Goal: Transaction & Acquisition: Purchase product/service

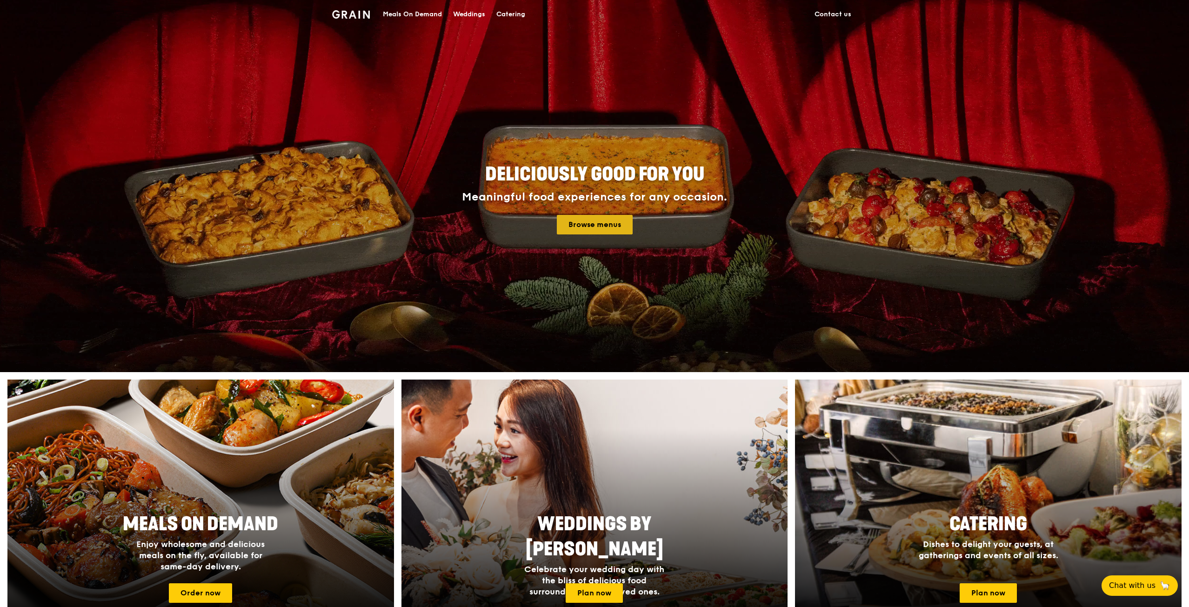
click at [595, 215] on h4 "Meaningful food experiences for any occasion. Browse menus" at bounding box center [594, 213] width 419 height 44
click at [590, 225] on link "Browse menus" at bounding box center [595, 225] width 76 height 20
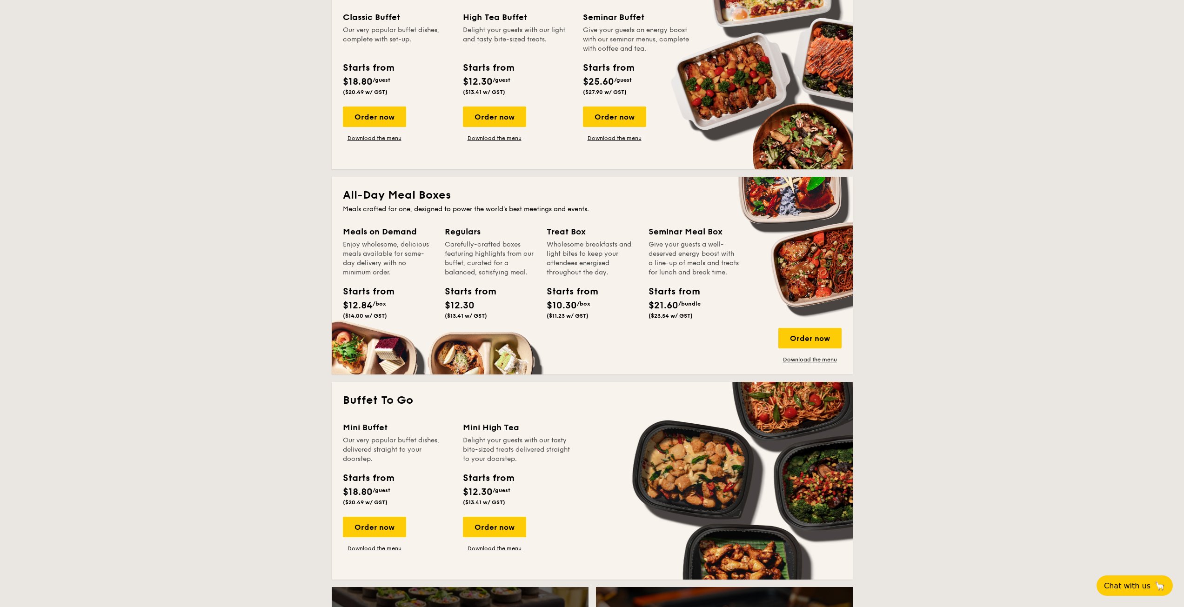
scroll to position [465, 0]
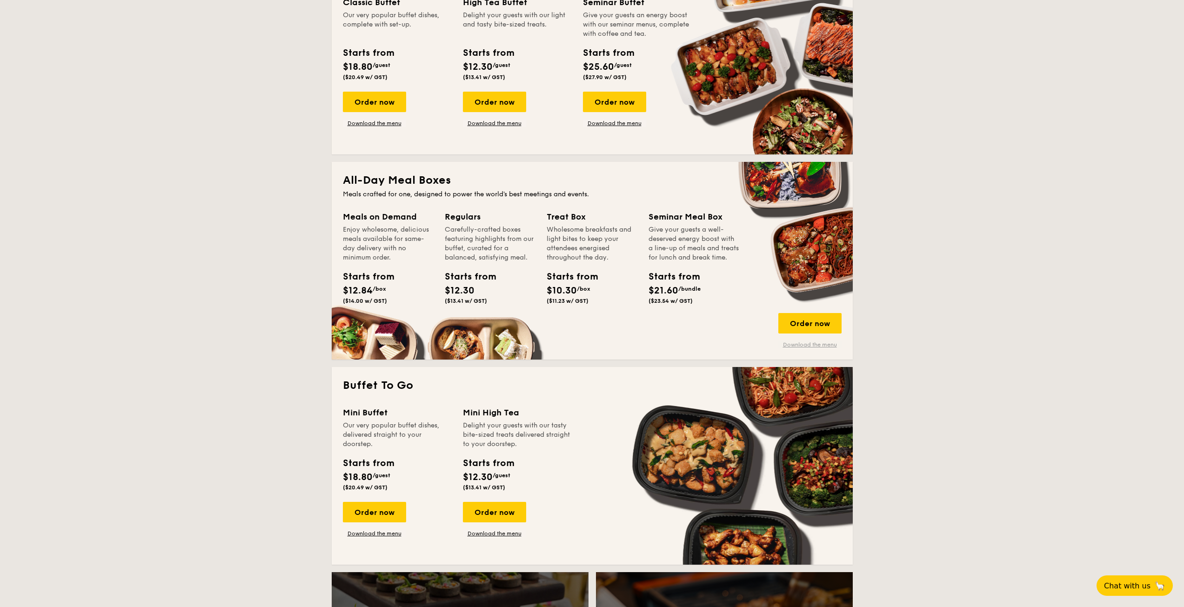
click at [796, 347] on link "Download the menu" at bounding box center [809, 344] width 63 height 7
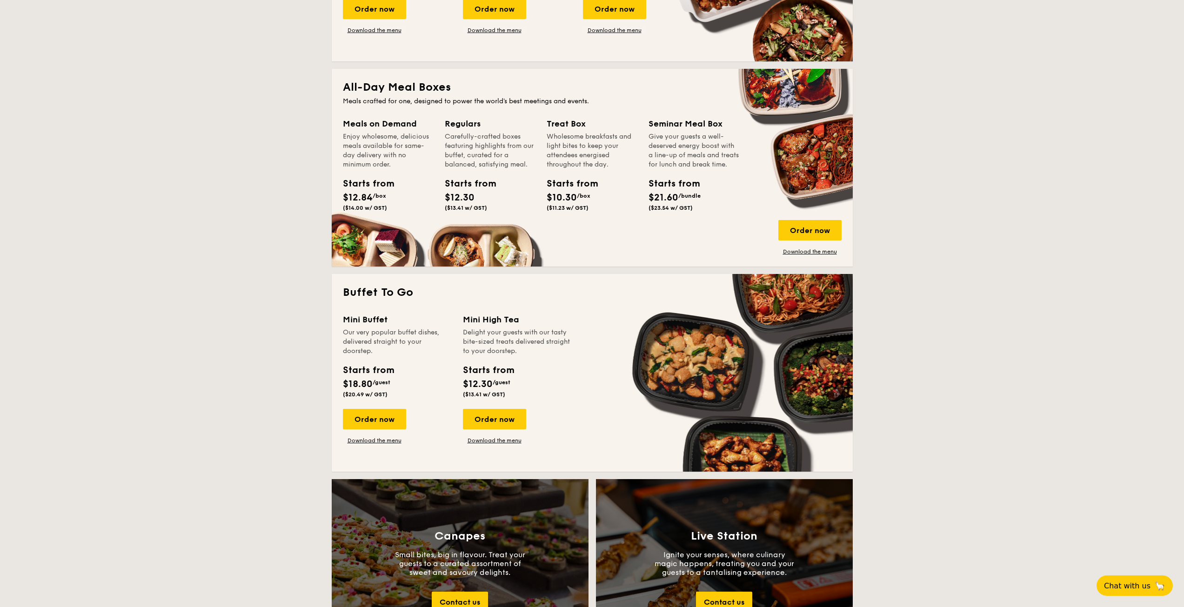
scroll to position [512, 0]
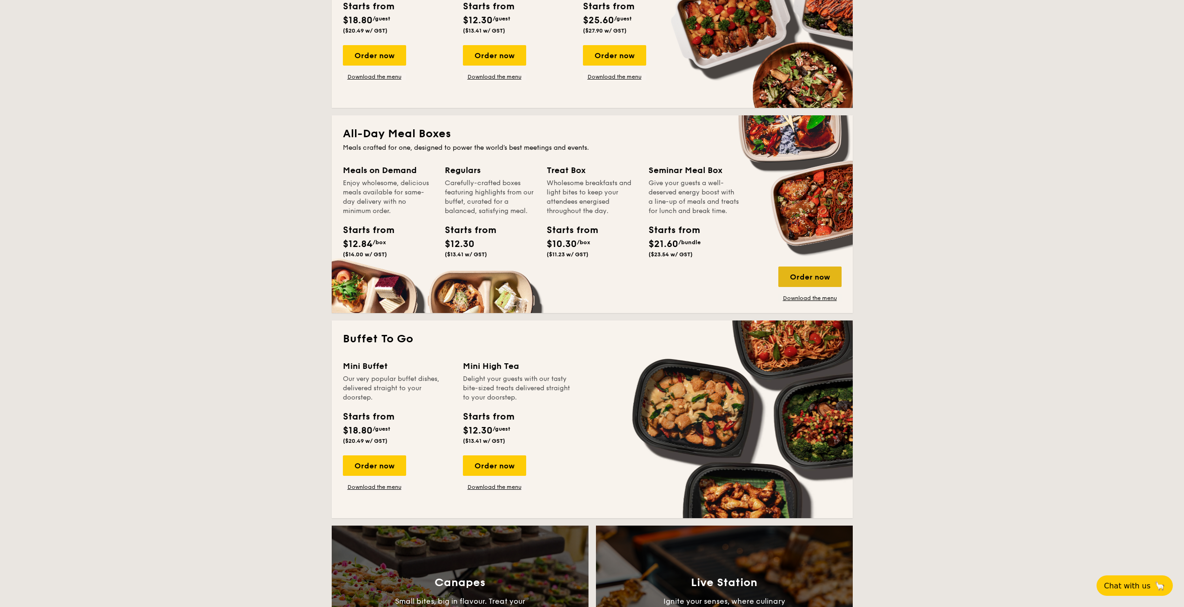
click at [802, 276] on div "Order now" at bounding box center [809, 277] width 63 height 20
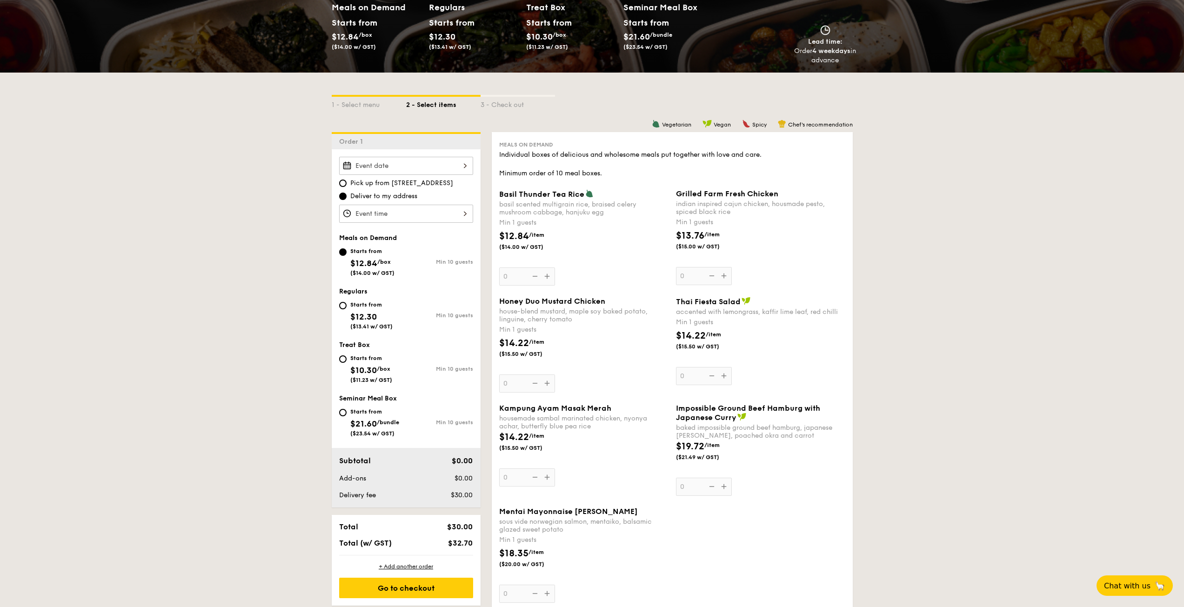
scroll to position [140, 0]
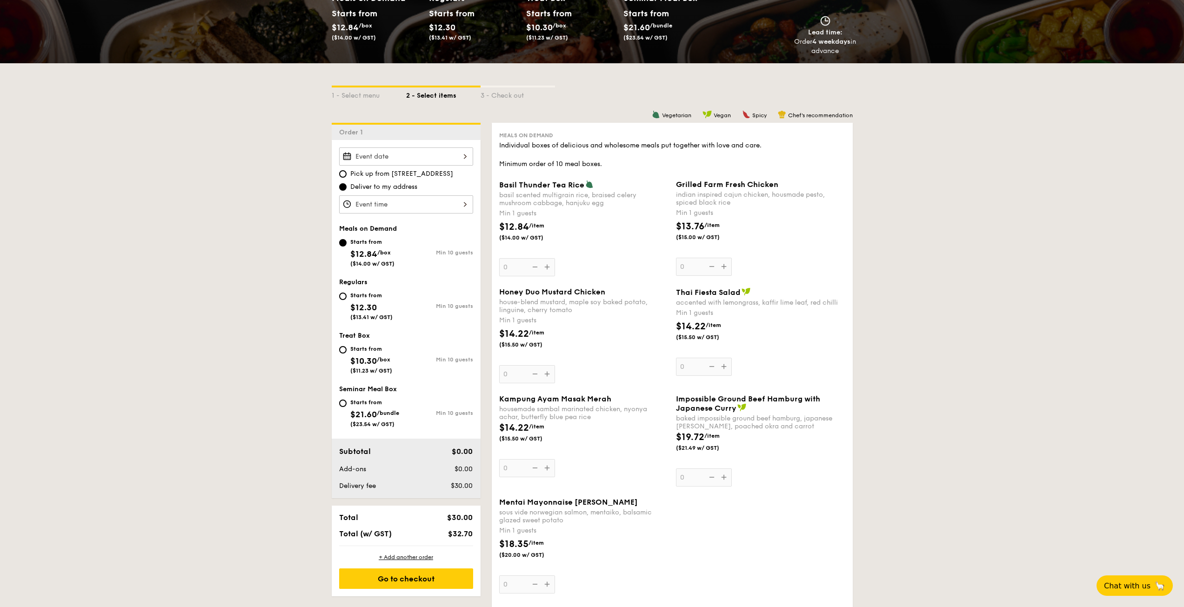
click at [364, 300] on div "Starts from $12.30 ($13.41 w/ GST)" at bounding box center [371, 305] width 42 height 31
click at [347, 300] on input "Starts from $12.30 ($13.41 w/ GST) Min 10 guests" at bounding box center [342, 296] width 7 height 7
radio input "true"
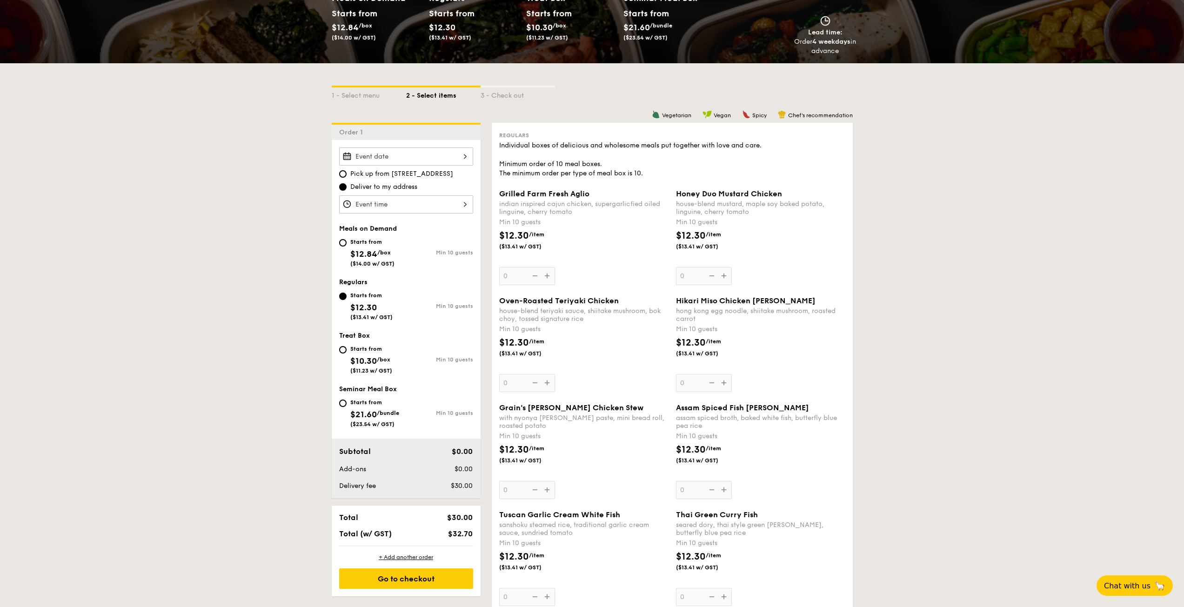
click at [378, 246] on div "Starts from $12.84 /box ($14.00 w/ GST)" at bounding box center [372, 251] width 44 height 31
click at [347, 246] on input "Starts from $12.84 /box ($14.00 w/ GST) Min 10 guests" at bounding box center [342, 242] width 7 height 7
radio input "true"
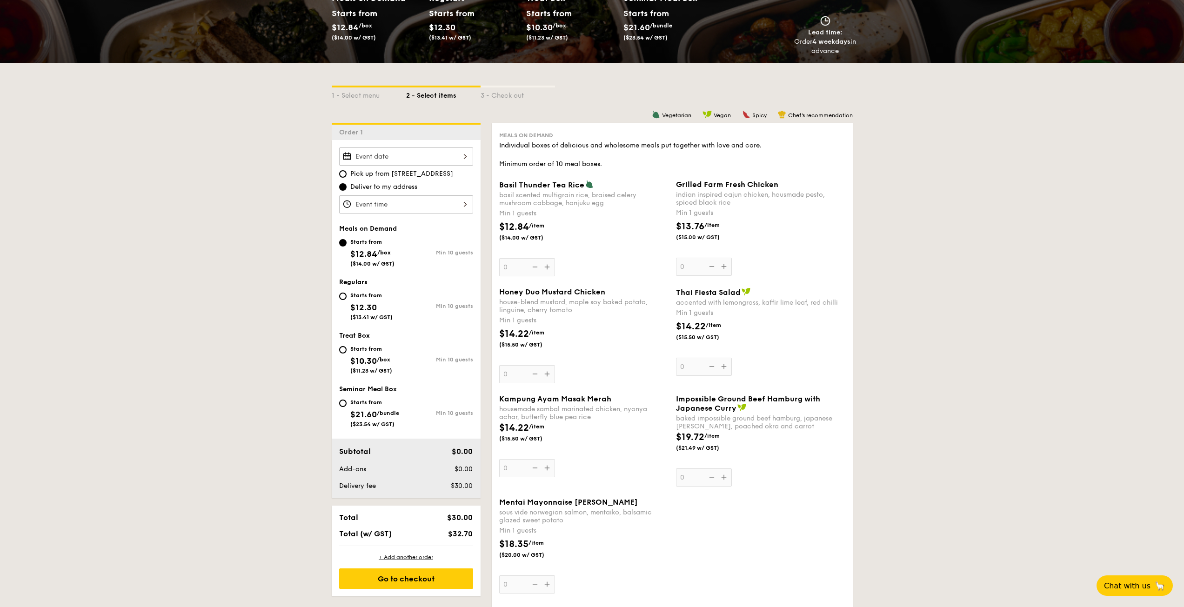
click at [417, 152] on div at bounding box center [406, 156] width 134 height 18
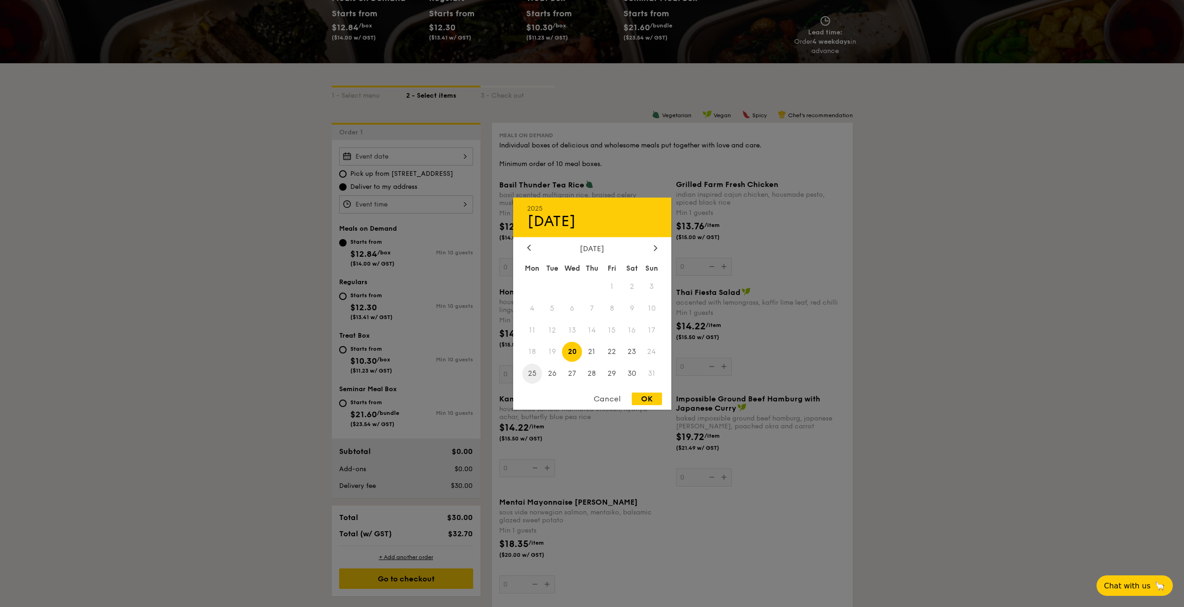
click at [531, 371] on span "25" at bounding box center [532, 374] width 20 height 20
click at [646, 399] on div "OK" at bounding box center [647, 399] width 30 height 13
type input "[DATE]"
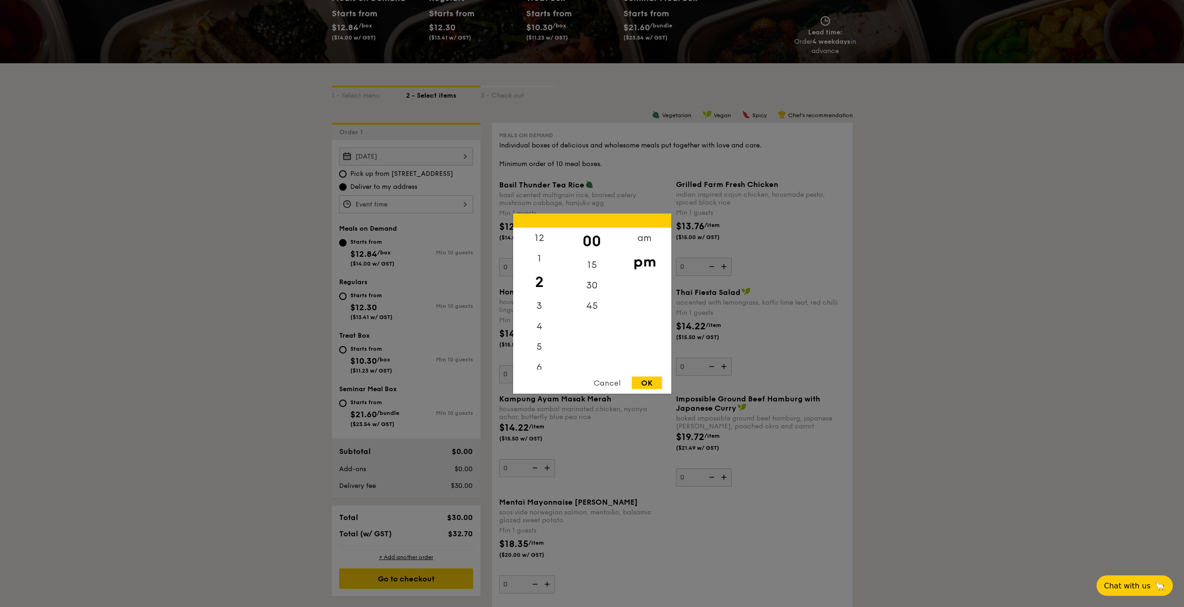
click at [358, 207] on div "12 1 2 3 4 5 6 7 8 9 10 11 00 15 30 45 am pm Cancel OK" at bounding box center [406, 204] width 134 height 18
drag, startPoint x: 542, startPoint y: 244, endPoint x: 537, endPoint y: 302, distance: 58.4
click at [537, 302] on div "12 1 2 3 4 5 6 7 8 9 10 11" at bounding box center [539, 298] width 53 height 142
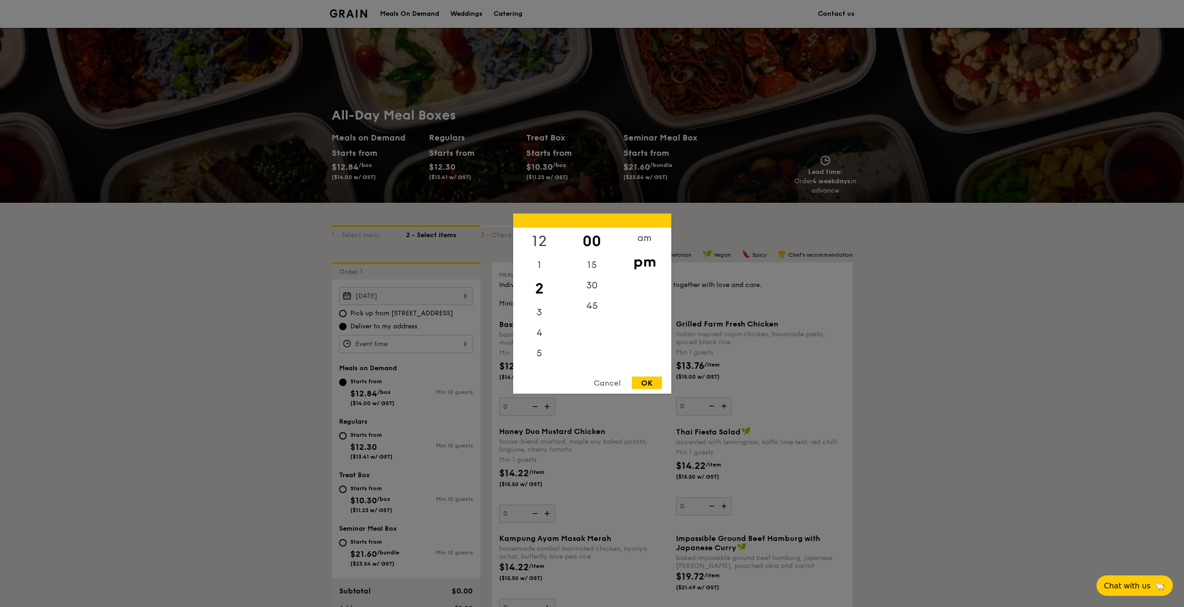
click at [541, 233] on div "12" at bounding box center [539, 240] width 53 height 27
click at [542, 360] on div "11" at bounding box center [539, 359] width 53 height 20
click at [535, 352] on div "11" at bounding box center [539, 359] width 53 height 20
click at [536, 360] on div "11" at bounding box center [539, 359] width 53 height 20
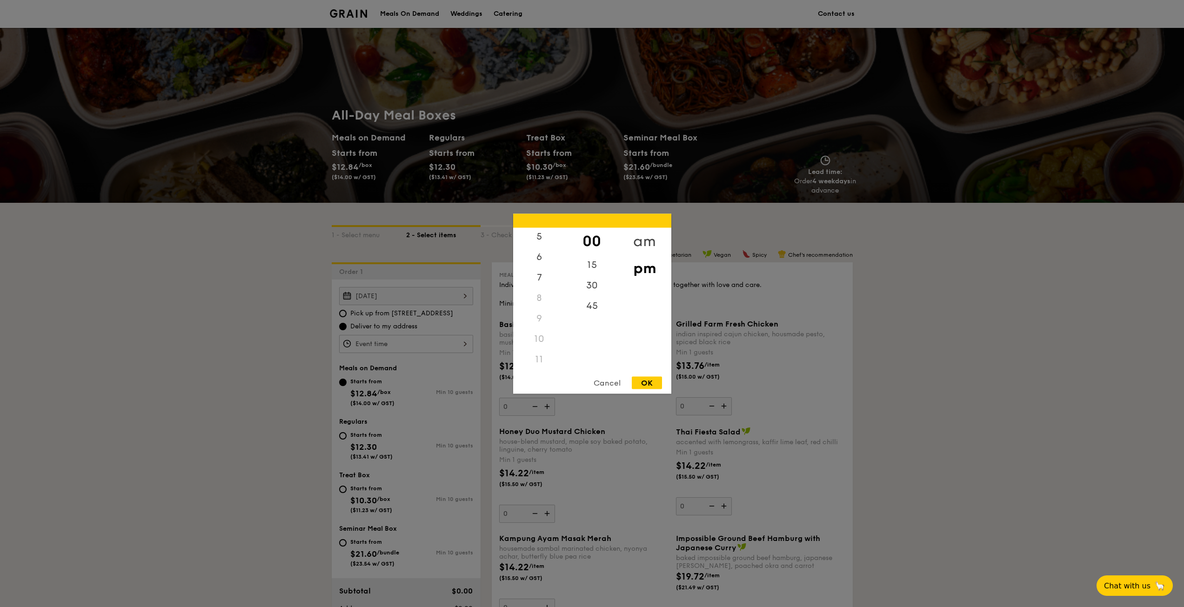
click at [647, 239] on div "am" at bounding box center [644, 240] width 53 height 27
click at [542, 363] on div "11" at bounding box center [539, 362] width 53 height 27
click at [595, 289] on div "30" at bounding box center [592, 288] width 53 height 27
click at [644, 383] on div "OK" at bounding box center [647, 382] width 30 height 13
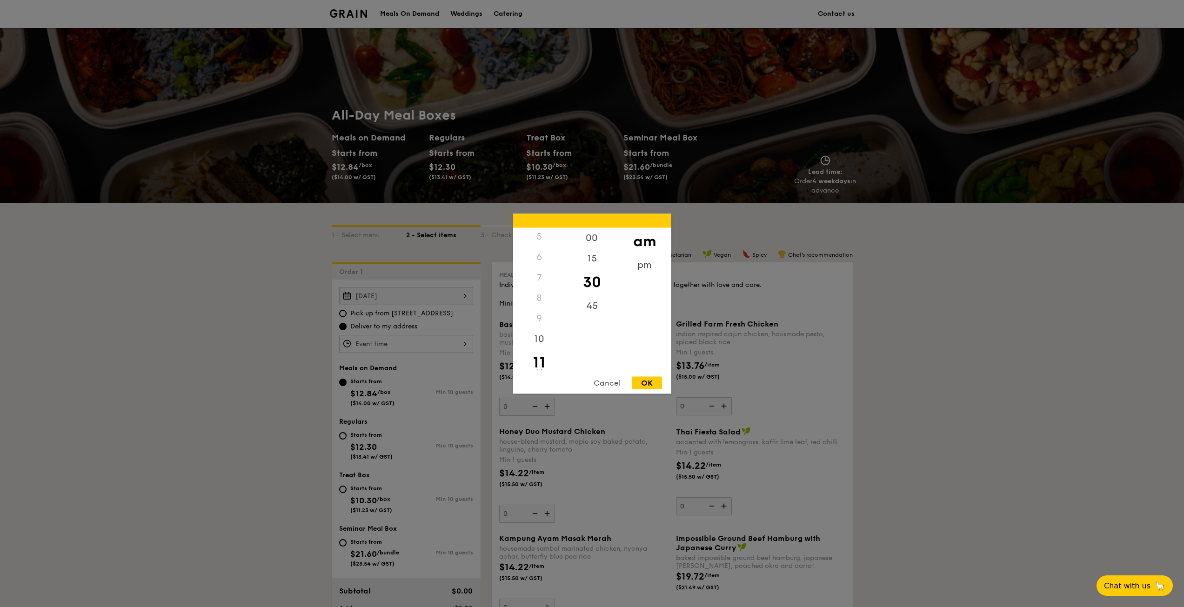
type input "11:30AM"
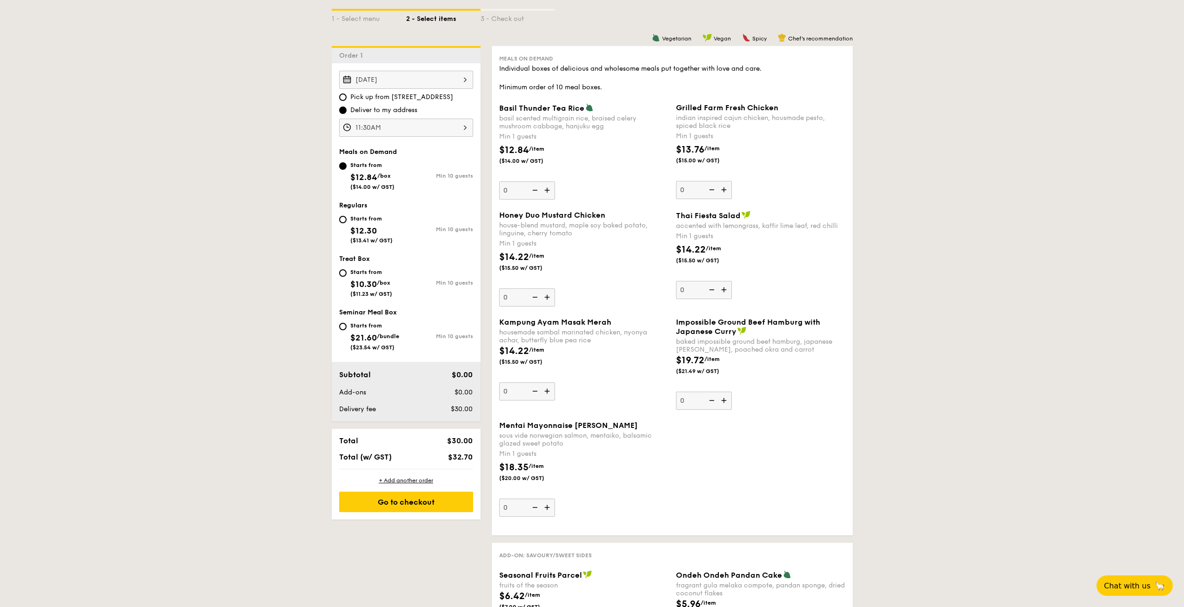
scroll to position [196, 0]
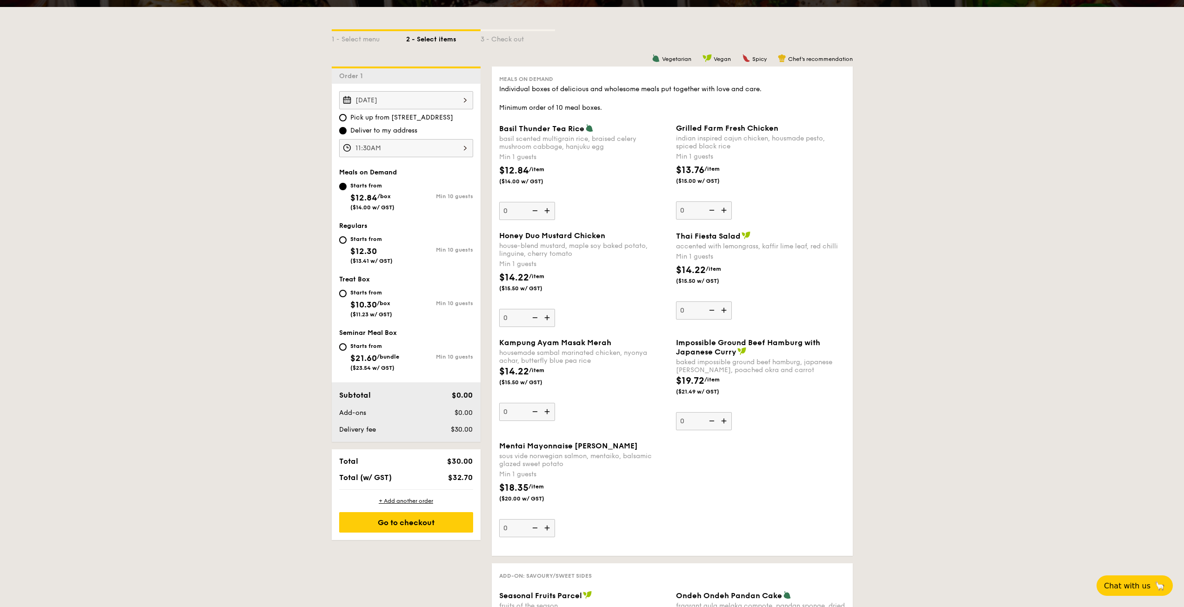
click at [347, 241] on div "Starts from $12.30 ($13.41 w/ GST)" at bounding box center [372, 249] width 67 height 31
click at [347, 241] on input "Starts from $12.30 ($13.41 w/ GST) Min 10 guests" at bounding box center [342, 239] width 7 height 7
radio input "true"
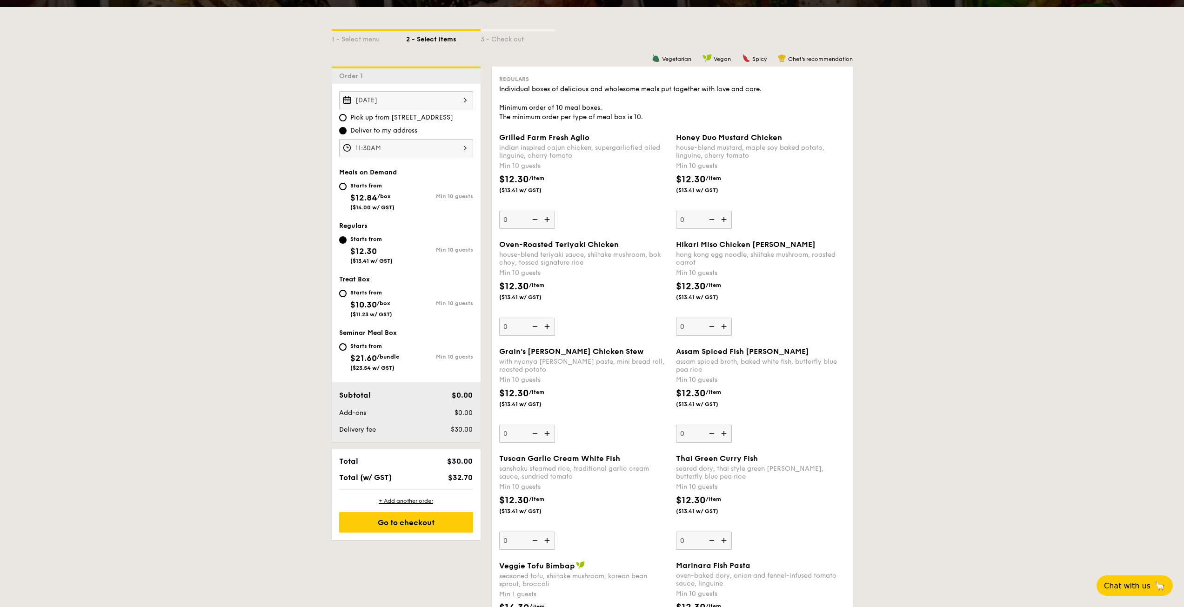
click at [359, 186] on div "Starts from" at bounding box center [372, 185] width 44 height 7
click at [347, 186] on input "Starts from $12.84 /box ($14.00 w/ GST) Min 10 guests" at bounding box center [342, 186] width 7 height 7
radio input "true"
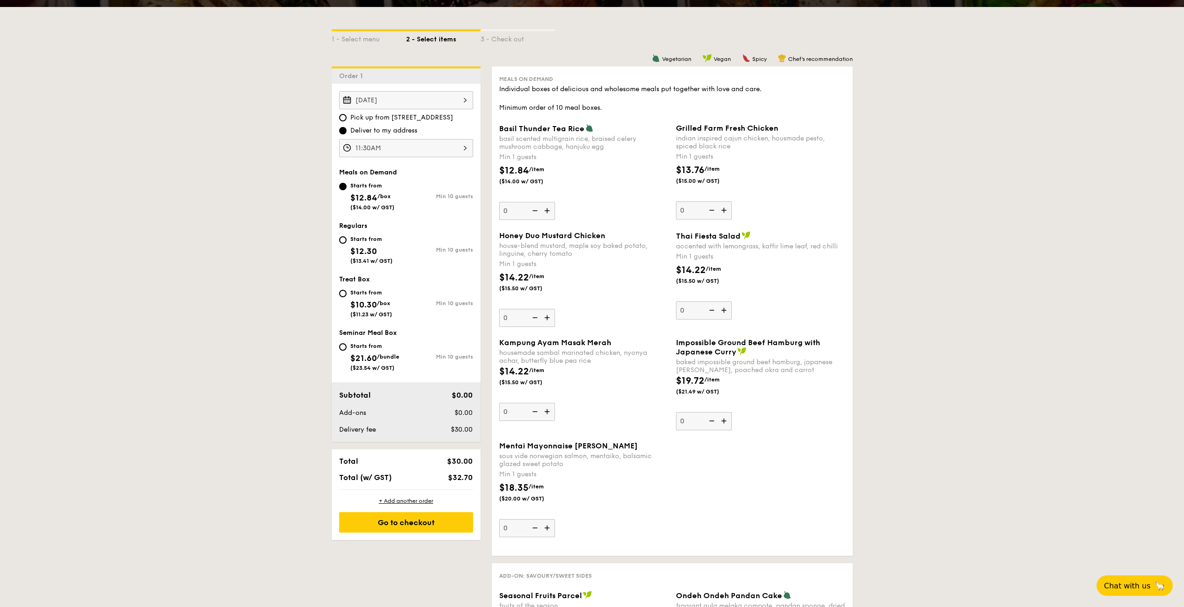
click at [357, 246] on div "Starts from $12.30 ($13.41 w/ GST)" at bounding box center [371, 249] width 42 height 31
click at [347, 244] on input "Starts from $12.30 ($13.41 w/ GST) Min 10 guests" at bounding box center [342, 239] width 7 height 7
radio input "true"
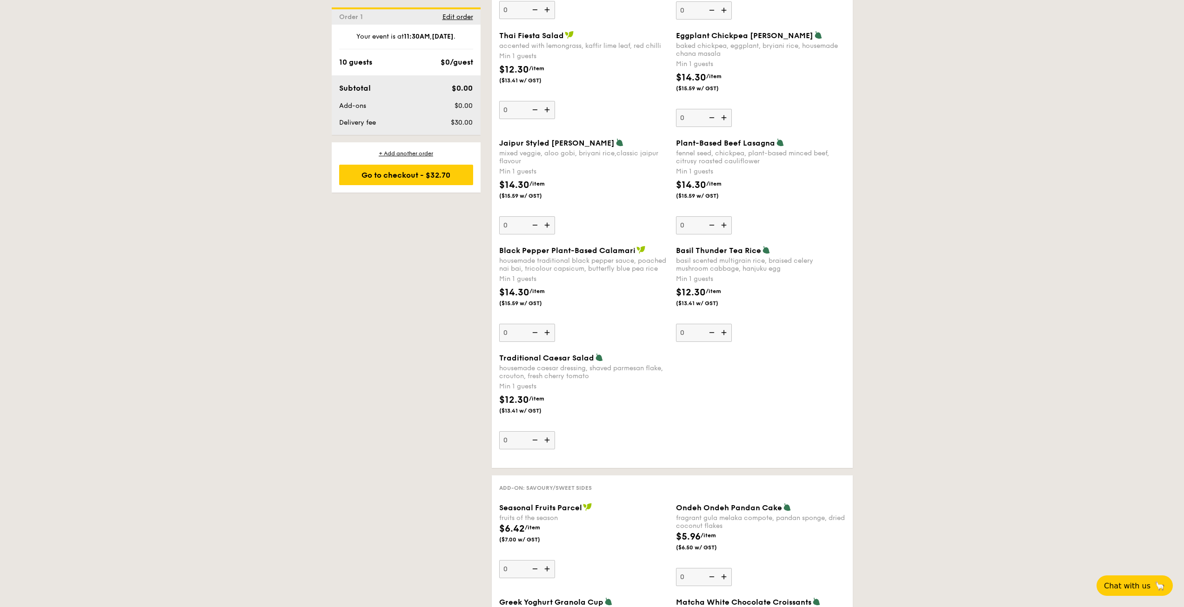
scroll to position [1080, 0]
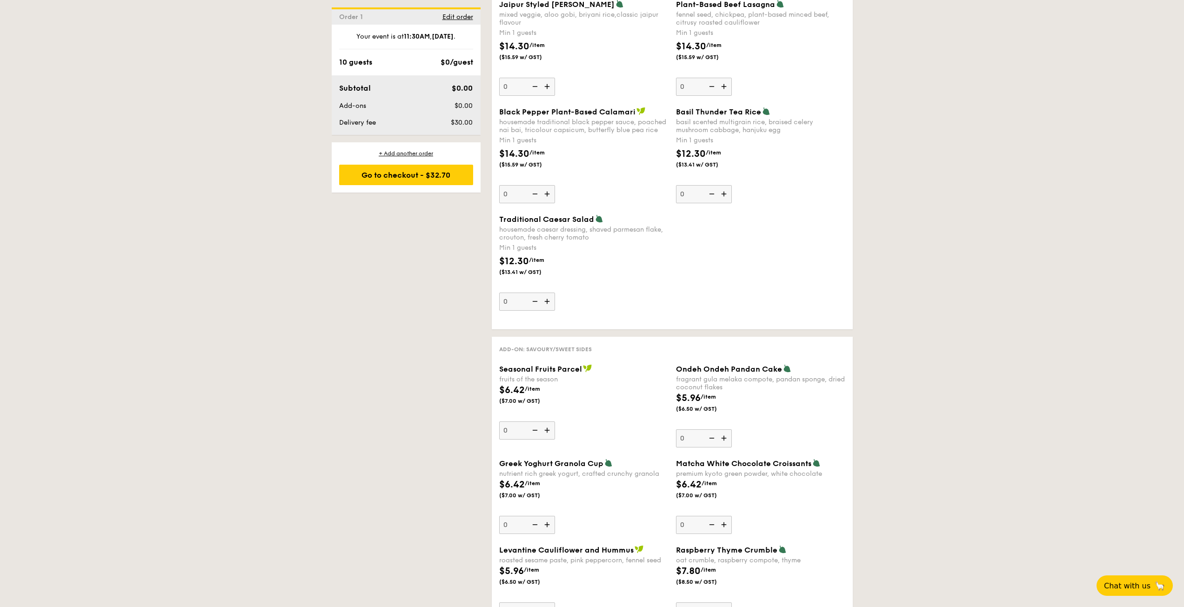
click at [211, 269] on div "1 - Select menu 2 - Select items 3 - Check out Order 1 [DATE] Pick up from [STR…" at bounding box center [592, 371] width 1184 height 2497
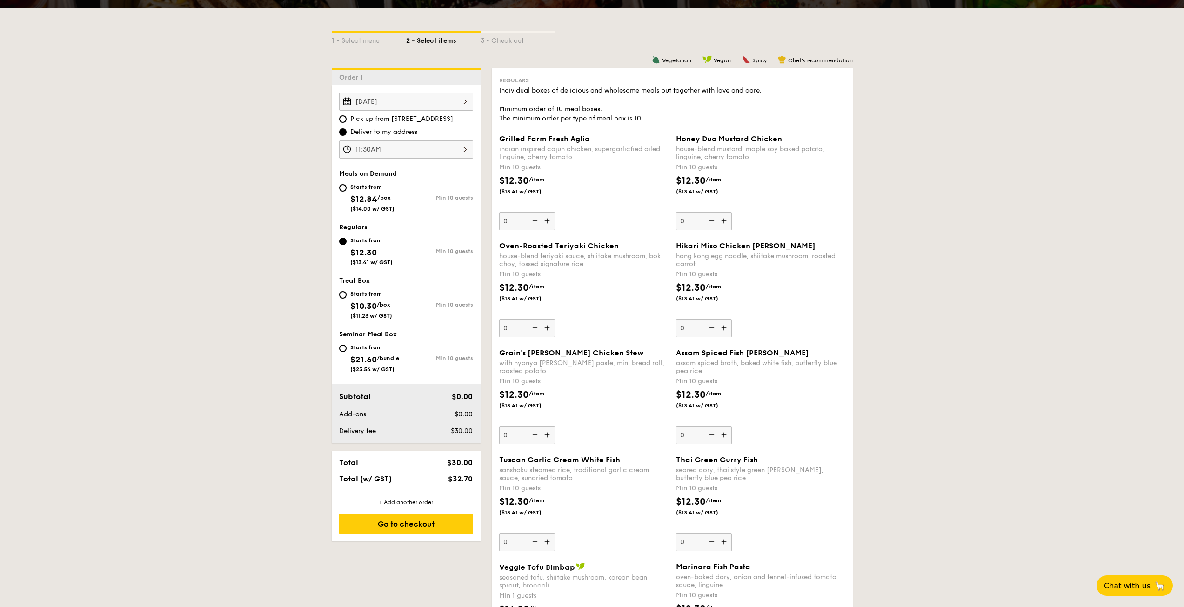
scroll to position [196, 0]
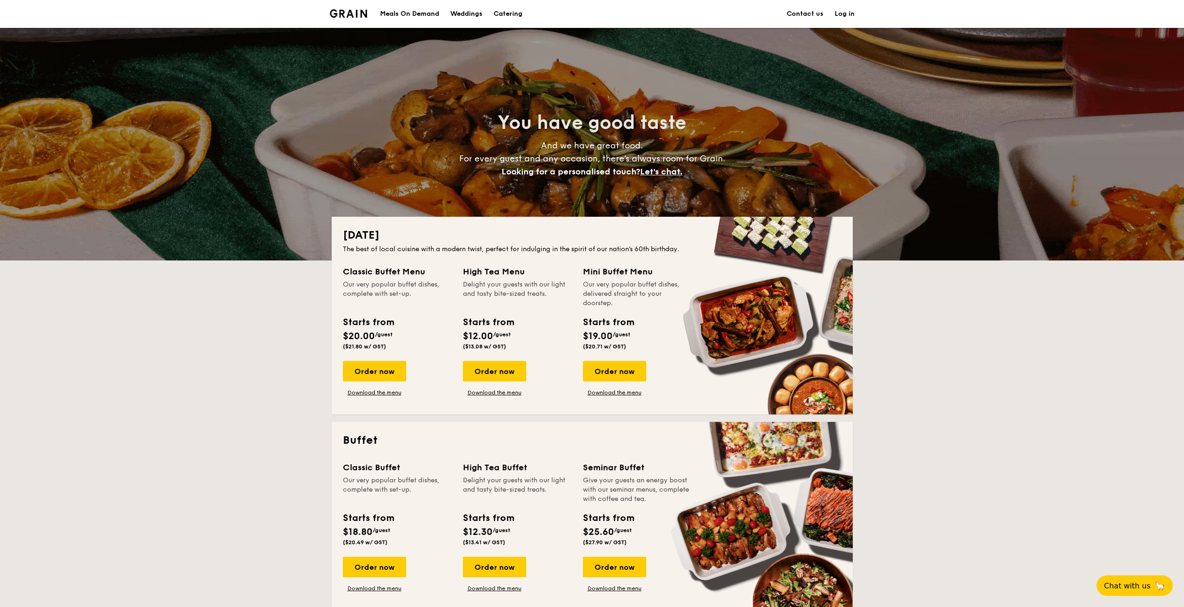
click at [368, 16] on li at bounding box center [352, 14] width 45 height 28
click at [358, 13] on img at bounding box center [349, 13] width 38 height 8
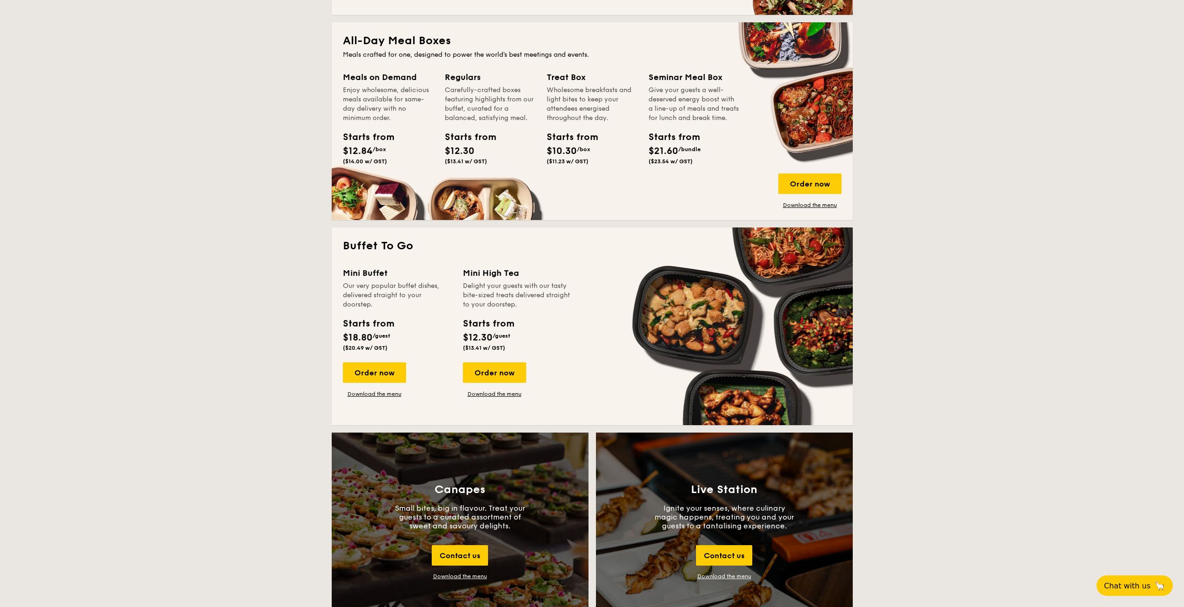
scroll to position [558, 0]
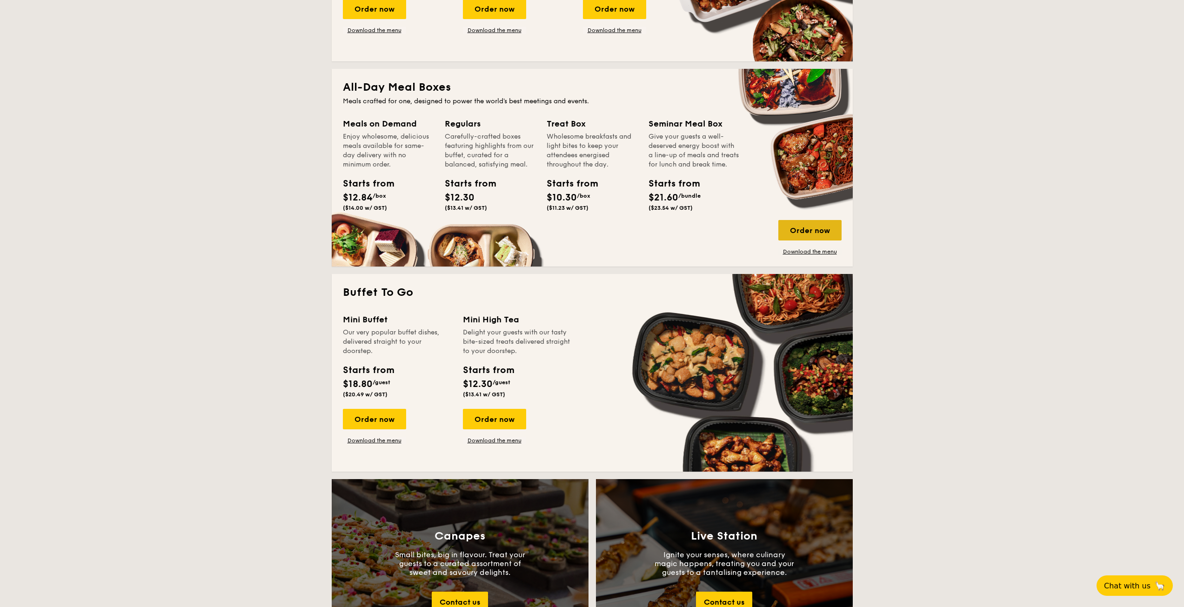
click at [816, 237] on div "Order now" at bounding box center [809, 230] width 63 height 20
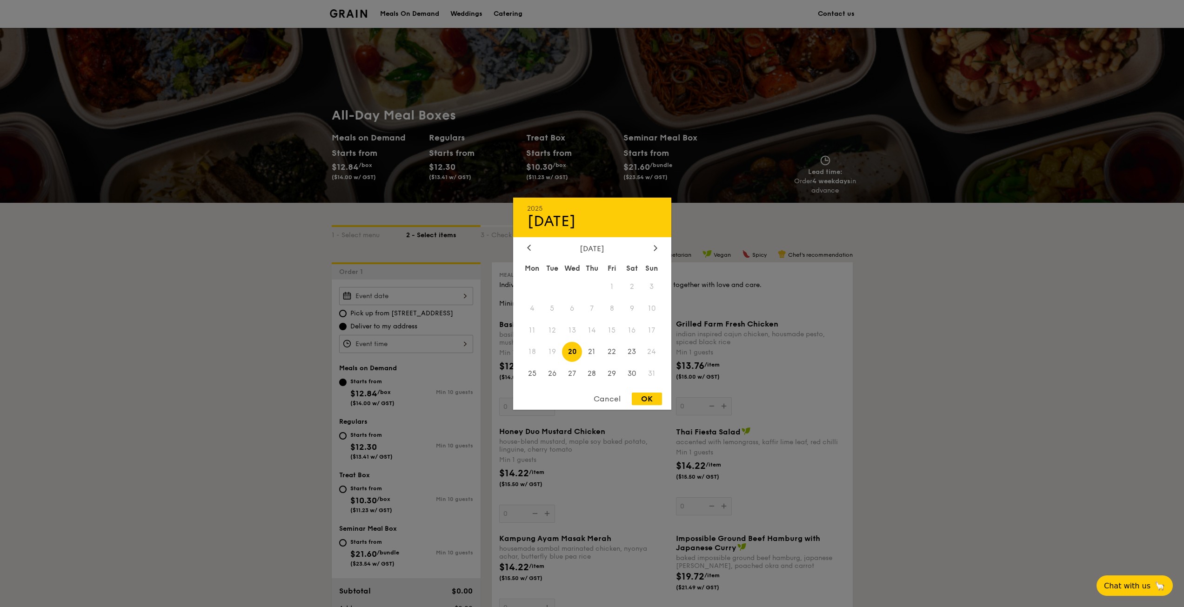
click at [450, 296] on div "2025 Aug [DATE] Tue Wed Thu Fri Sat Sun 1 2 3 4 5 6 7 8 9 10 11 12 13 14 15 16 …" at bounding box center [406, 296] width 134 height 18
click at [531, 372] on span "25" at bounding box center [532, 374] width 20 height 20
click at [652, 400] on div "OK" at bounding box center [647, 399] width 30 height 13
type input "[DATE]"
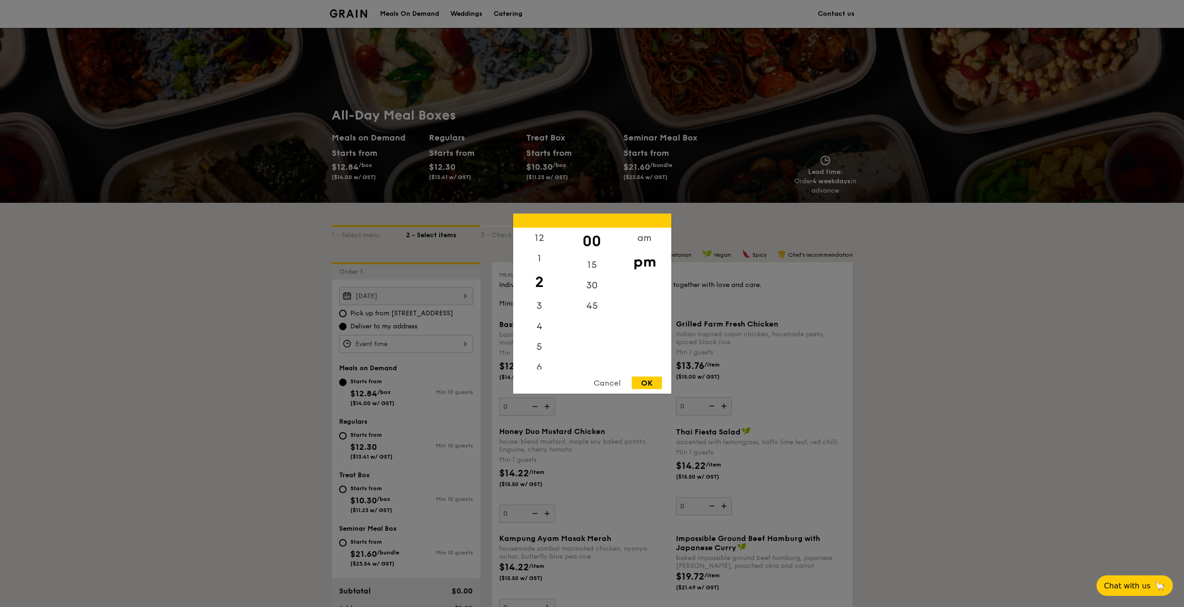
click at [385, 347] on div "12 1 2 3 4 5 6 7 8 9 10 11 00 15 30 45 am pm Cancel OK" at bounding box center [406, 344] width 134 height 18
click at [642, 235] on div "am" at bounding box center [644, 240] width 53 height 27
click at [538, 358] on div "11" at bounding box center [539, 362] width 53 height 27
click at [591, 288] on div "30" at bounding box center [592, 288] width 53 height 27
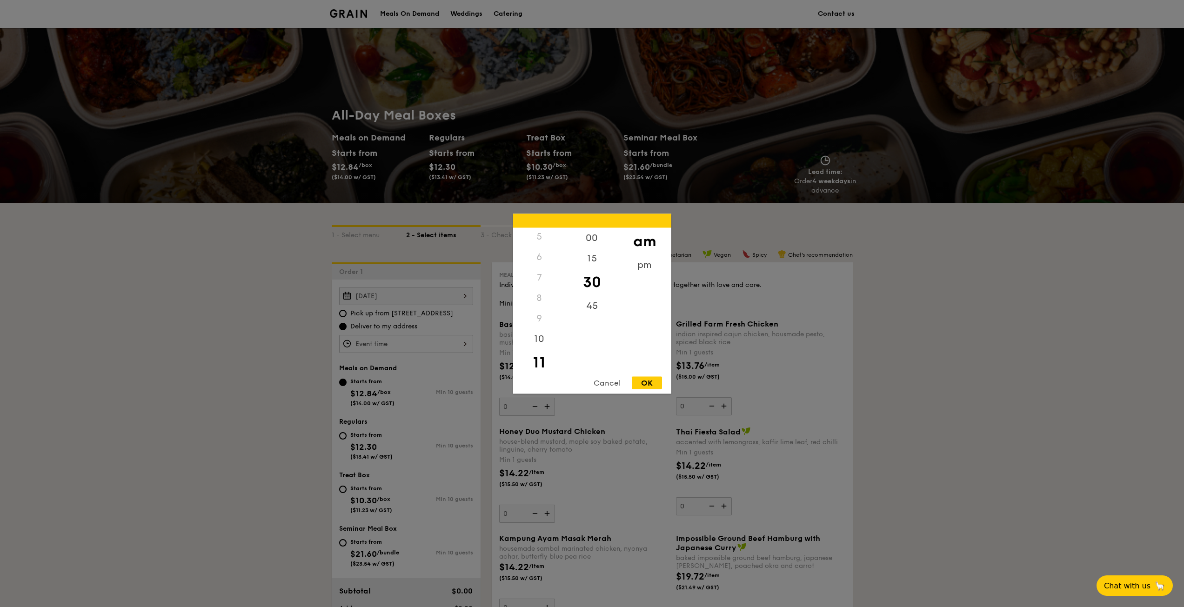
click at [645, 381] on div "OK" at bounding box center [647, 382] width 30 height 13
type input "11:30AM"
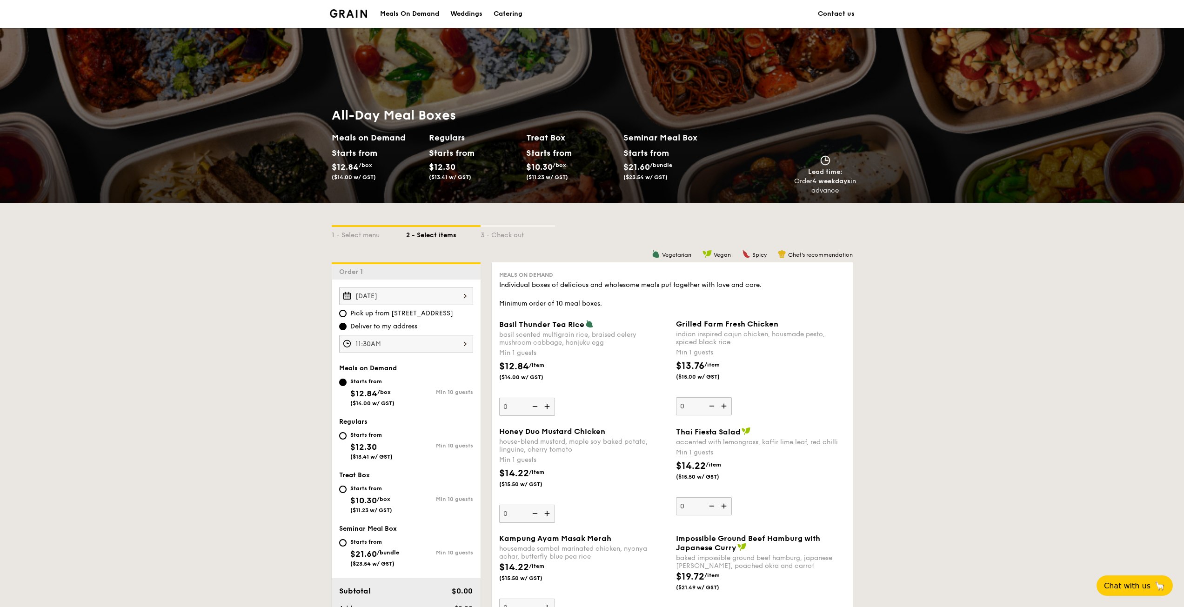
click at [241, 330] on div at bounding box center [592, 303] width 1184 height 607
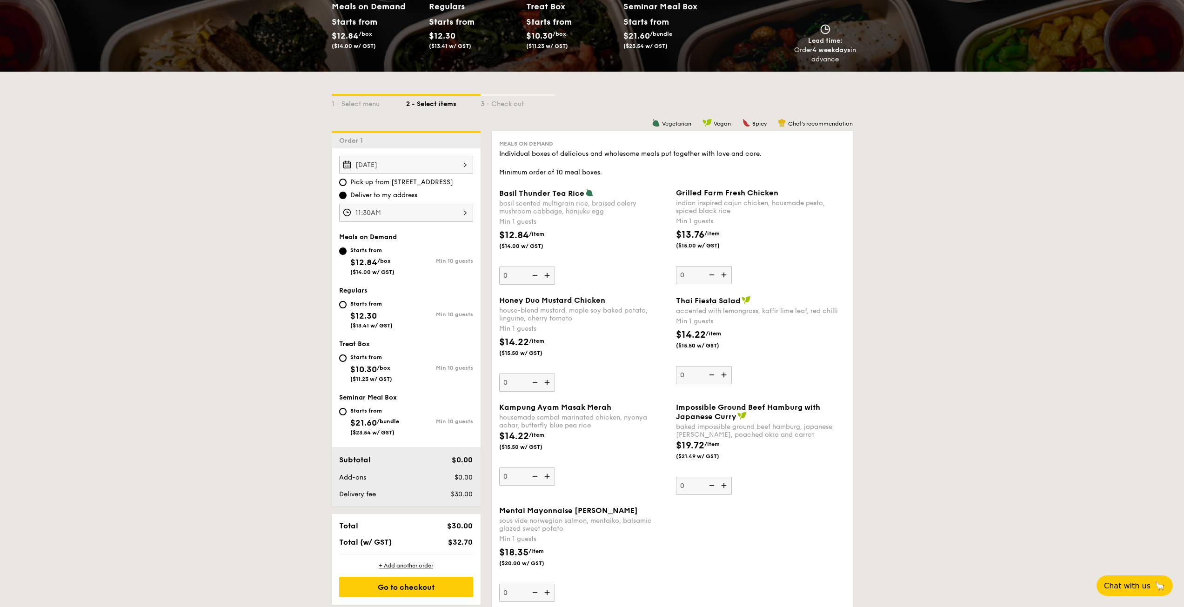
scroll to position [140, 0]
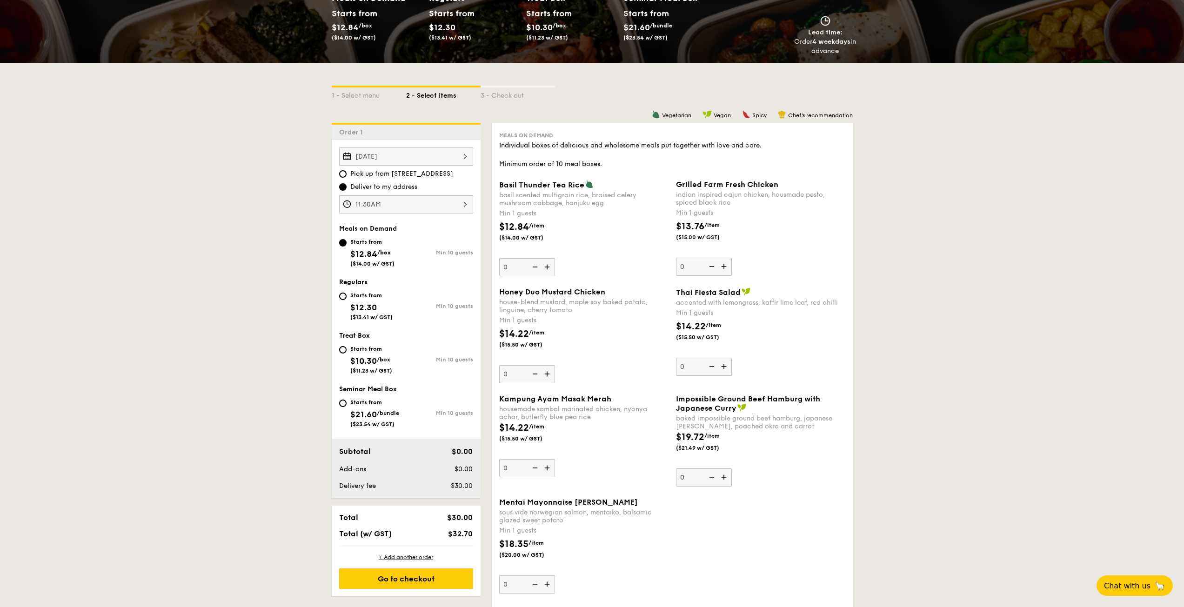
click at [358, 299] on div "Starts from" at bounding box center [371, 295] width 42 height 7
click at [347, 299] on input "Starts from $12.30 ($13.41 w/ GST) Min 10 guests" at bounding box center [342, 296] width 7 height 7
radio input "true"
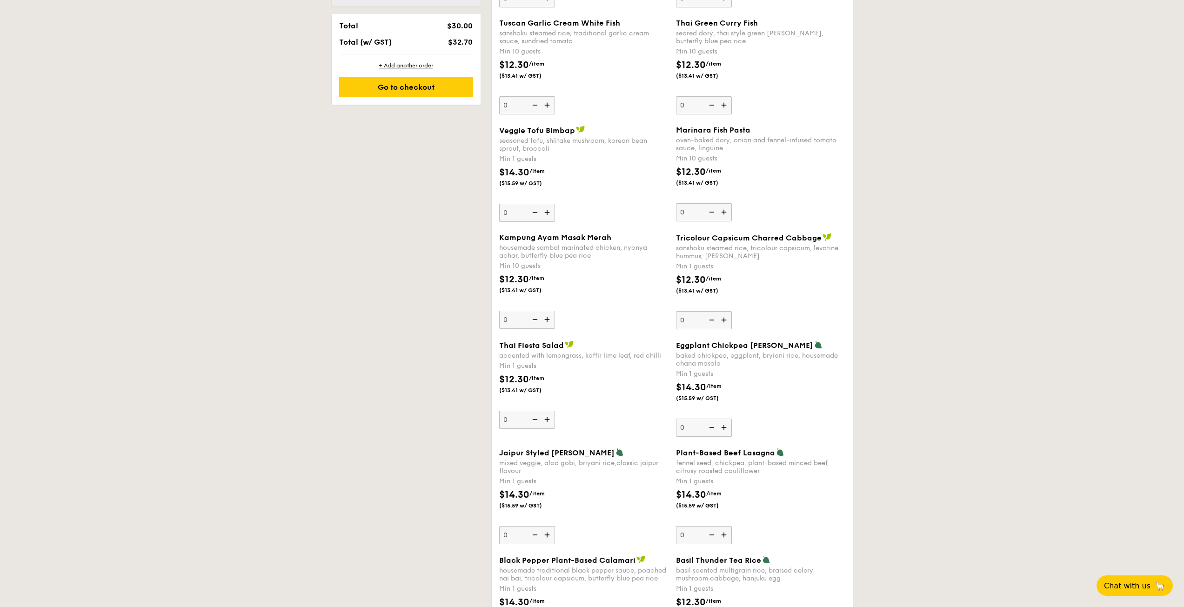
scroll to position [651, 0]
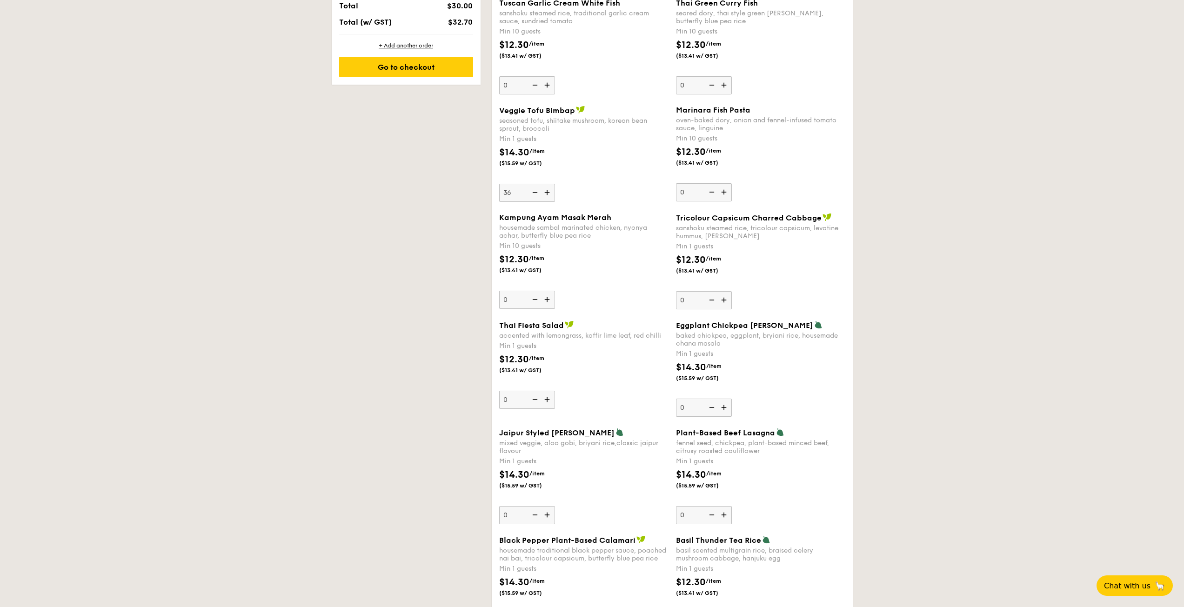
type input "36"
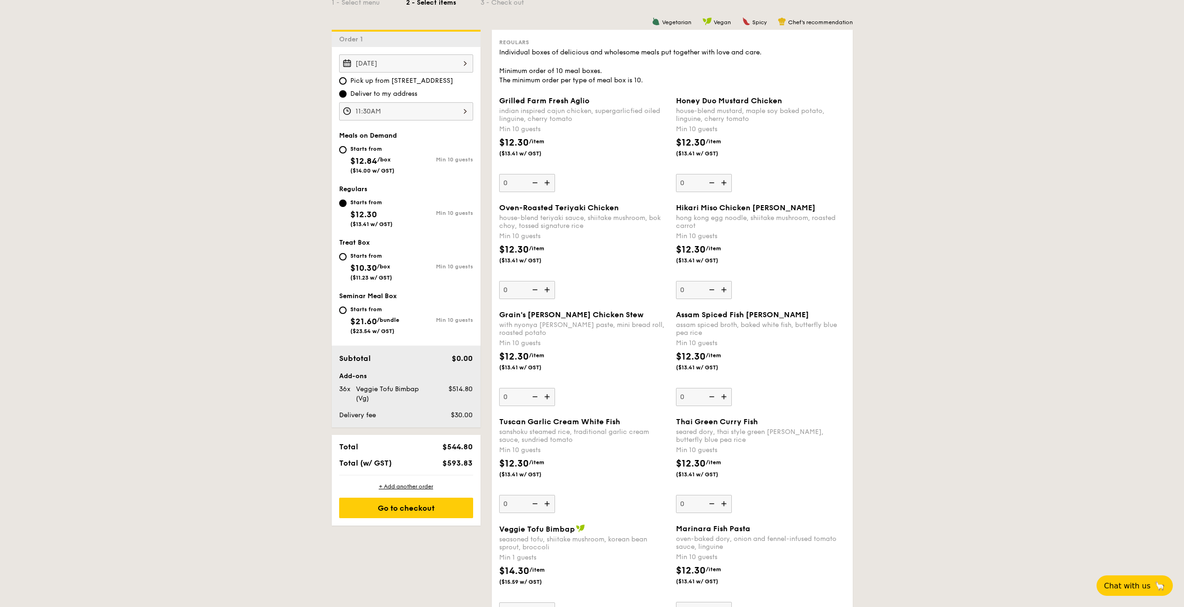
scroll to position [208, 0]
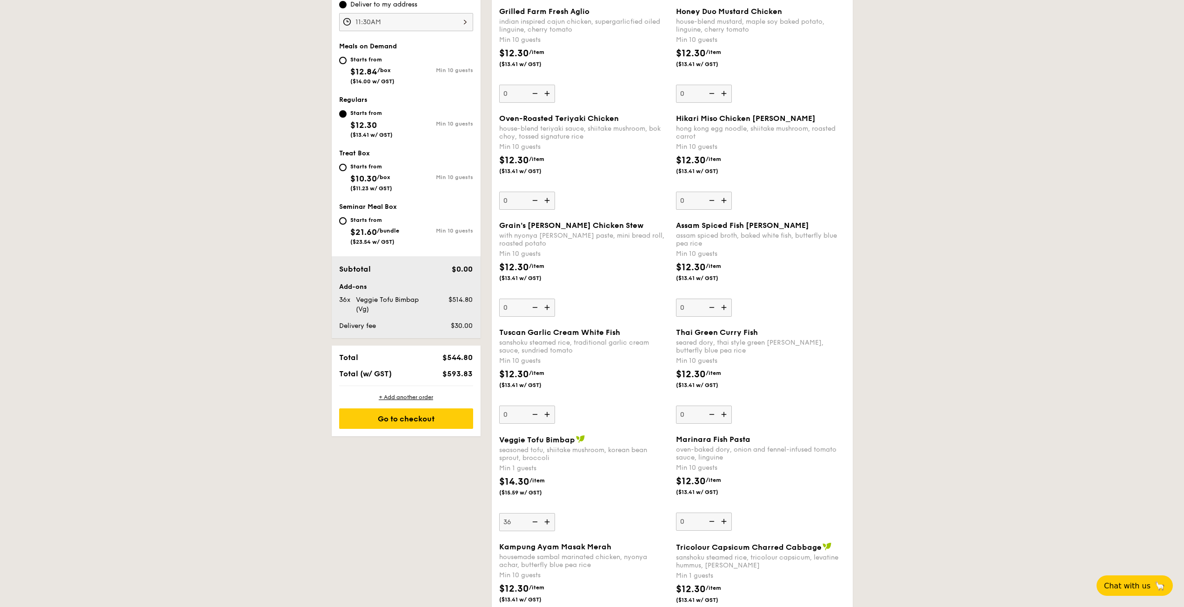
scroll to position [301, 0]
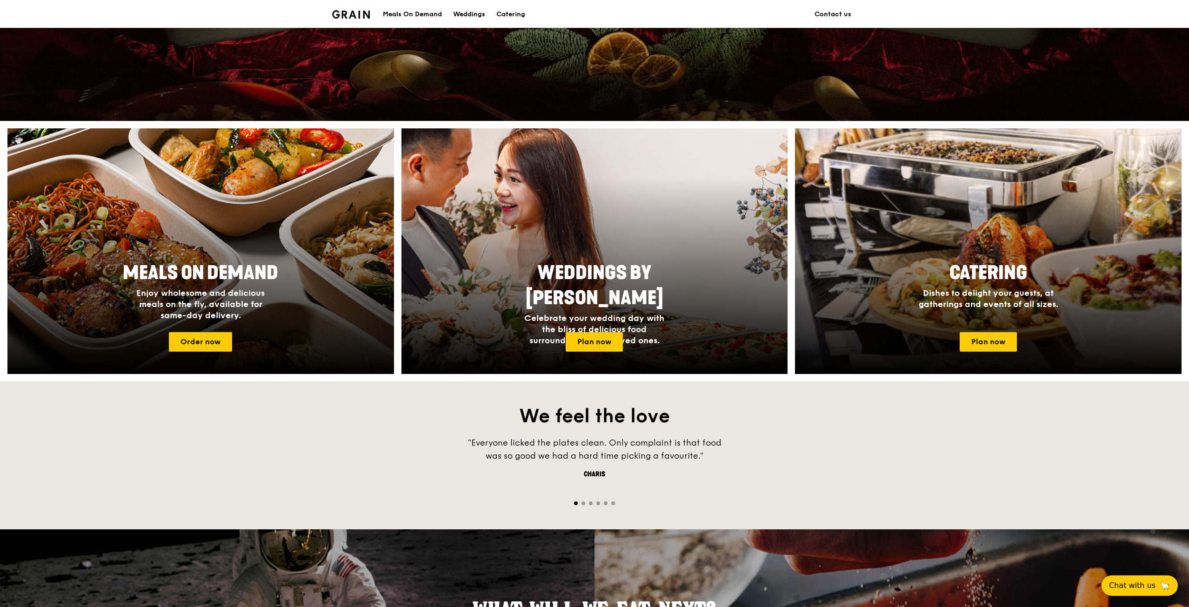
scroll to position [279, 0]
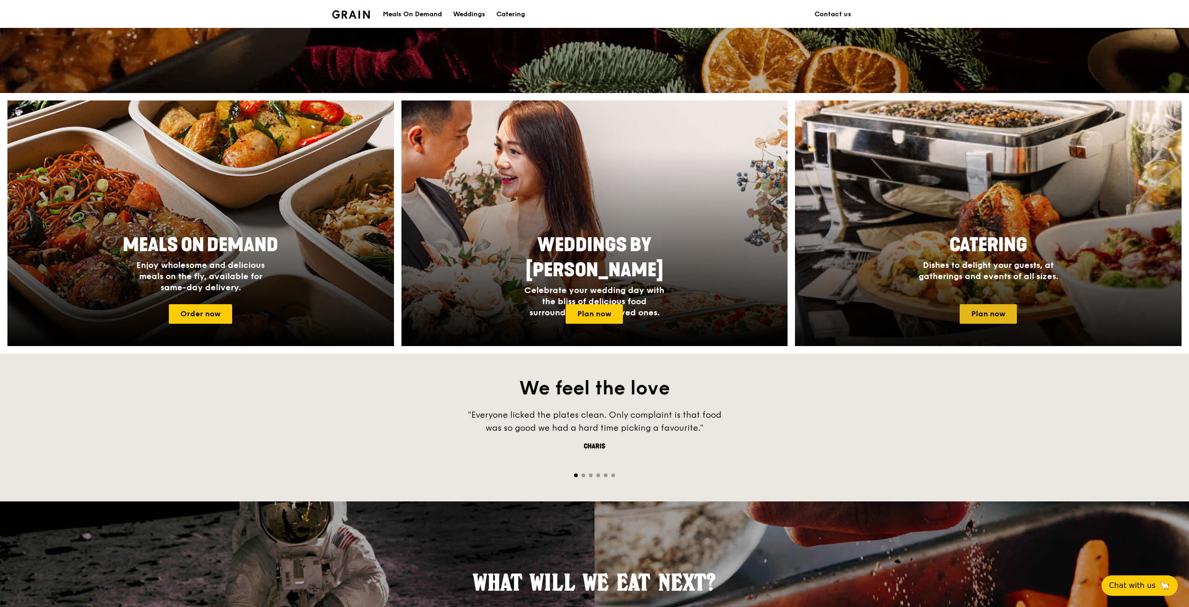
click at [1003, 312] on link "Plan now" at bounding box center [988, 314] width 57 height 20
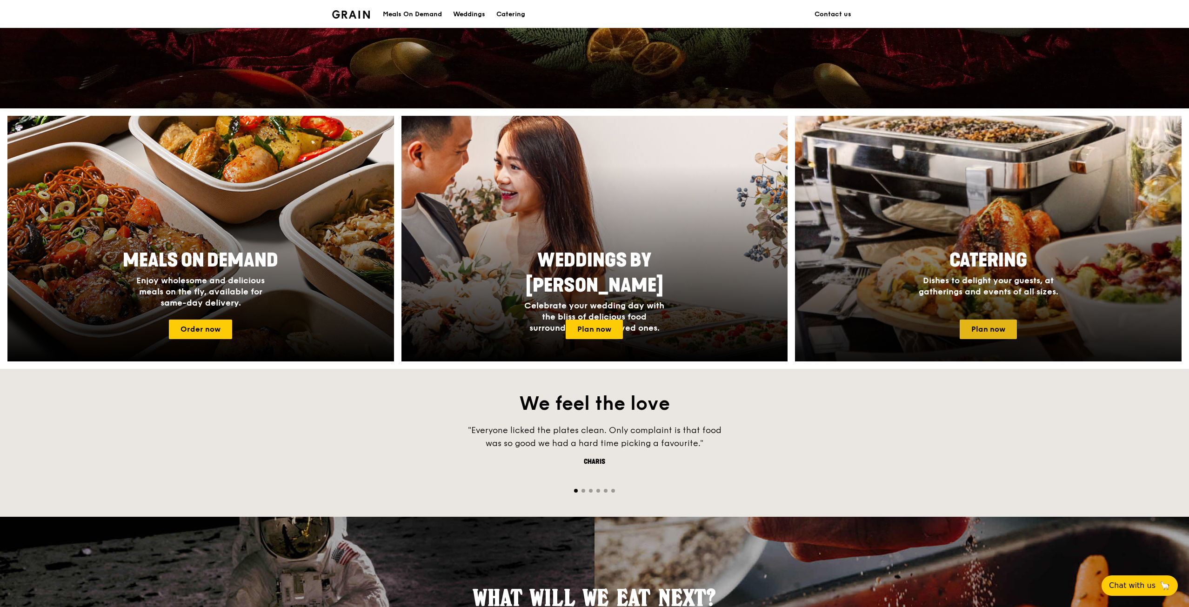
scroll to position [234, 0]
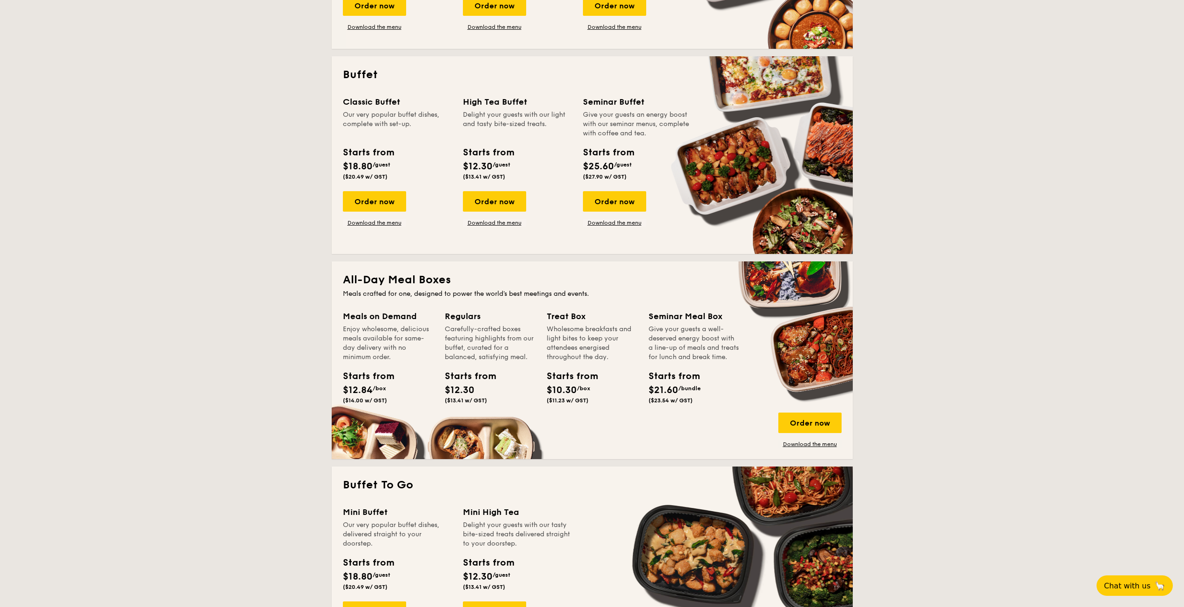
scroll to position [512, 0]
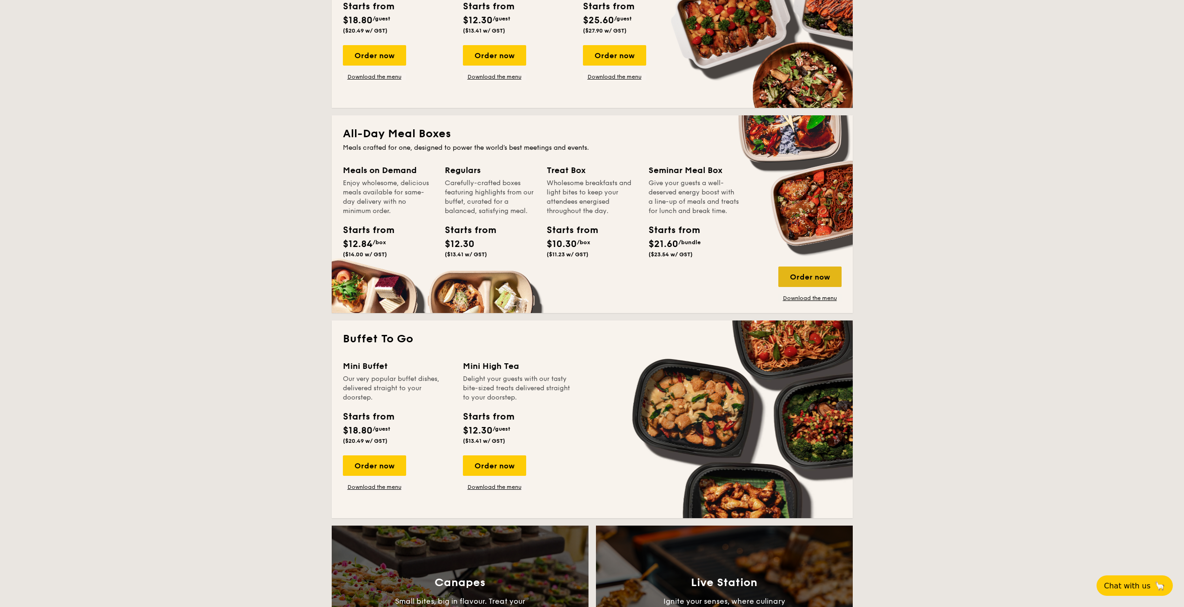
click at [809, 277] on div "Order now" at bounding box center [809, 277] width 63 height 20
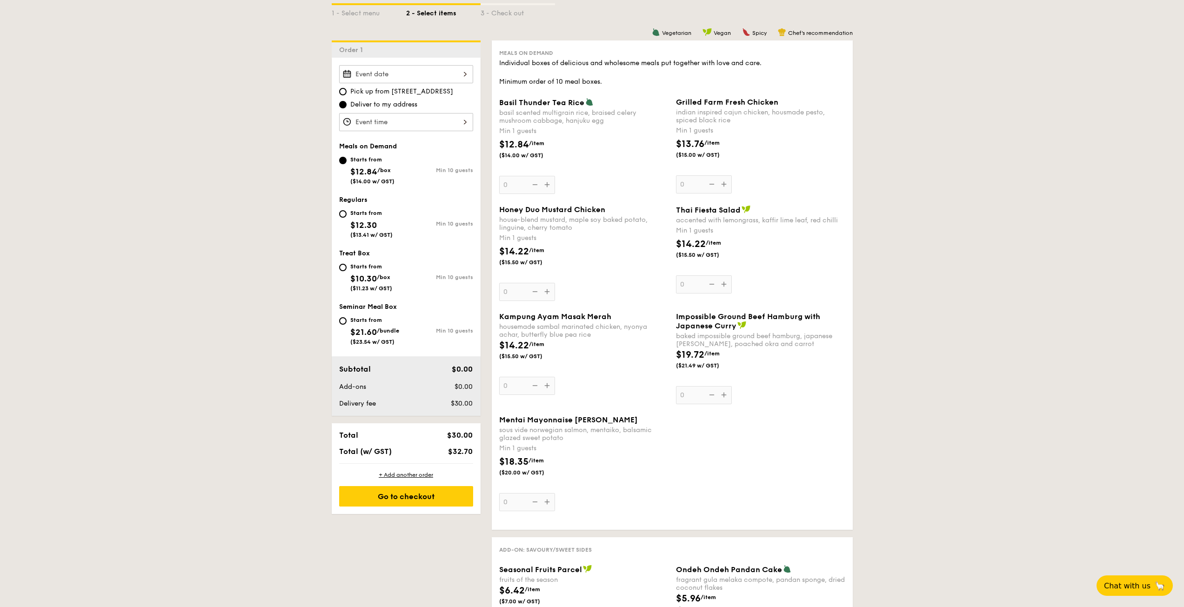
scroll to position [233, 0]
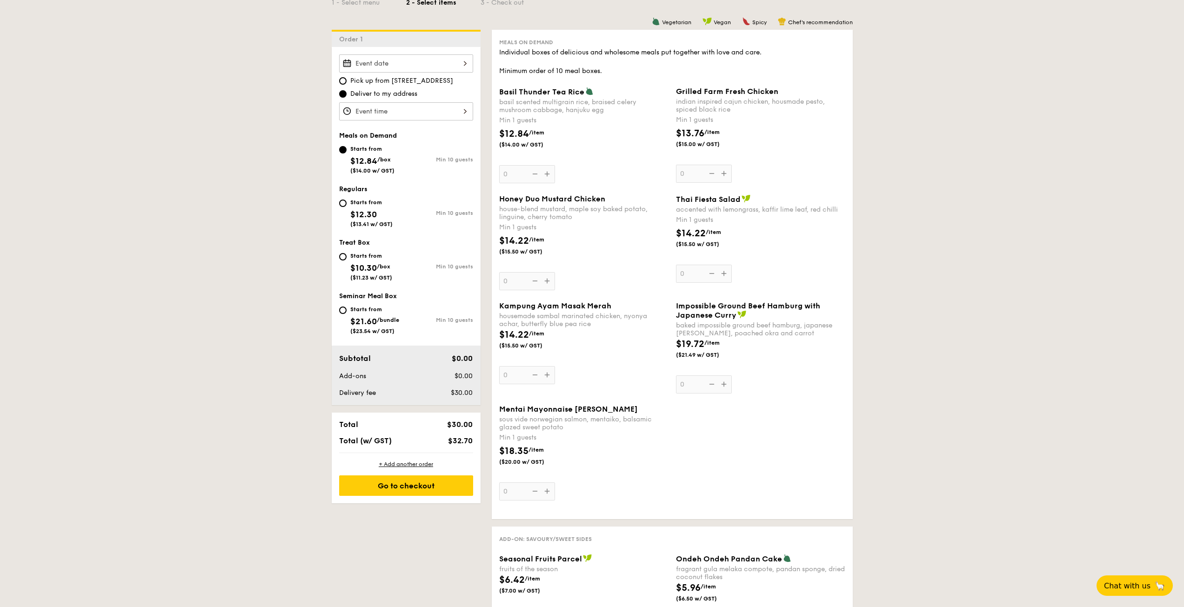
click at [440, 214] on div "Min 10 guests" at bounding box center [439, 213] width 67 height 7
click at [347, 207] on input "Starts from $12.30 ($13.41 w/ GST) Min 10 guests" at bounding box center [342, 203] width 7 height 7
radio input "true"
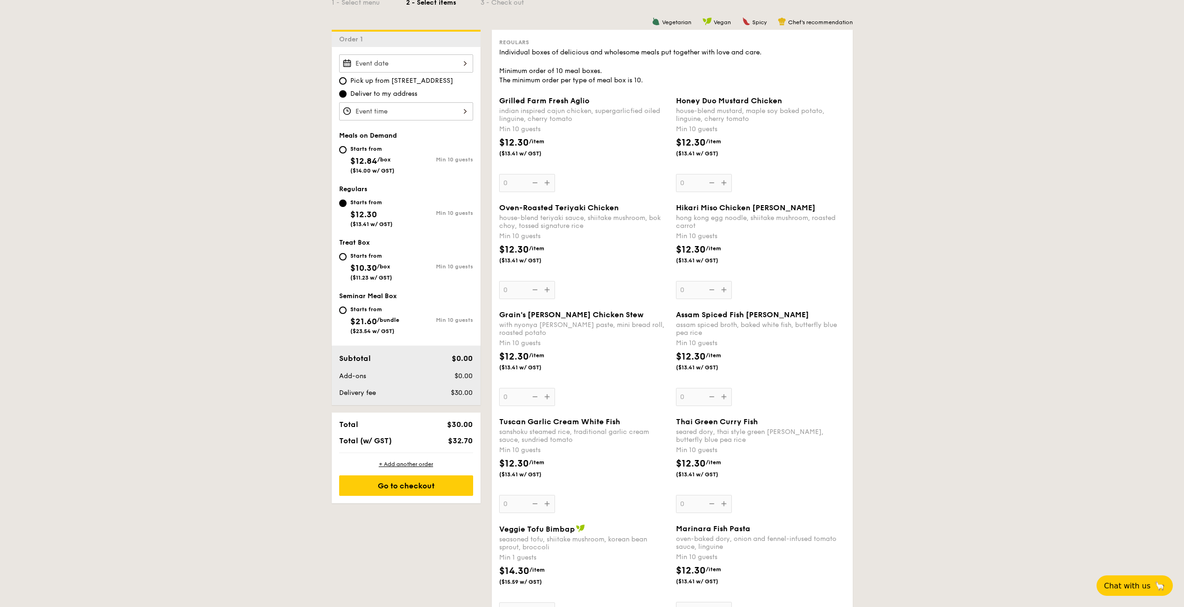
click at [551, 183] on div "Grilled Farm Fresh Aglio indian inspired cajun chicken, supergarlicfied oiled l…" at bounding box center [583, 144] width 169 height 96
click at [551, 183] on input "0" at bounding box center [527, 183] width 56 height 18
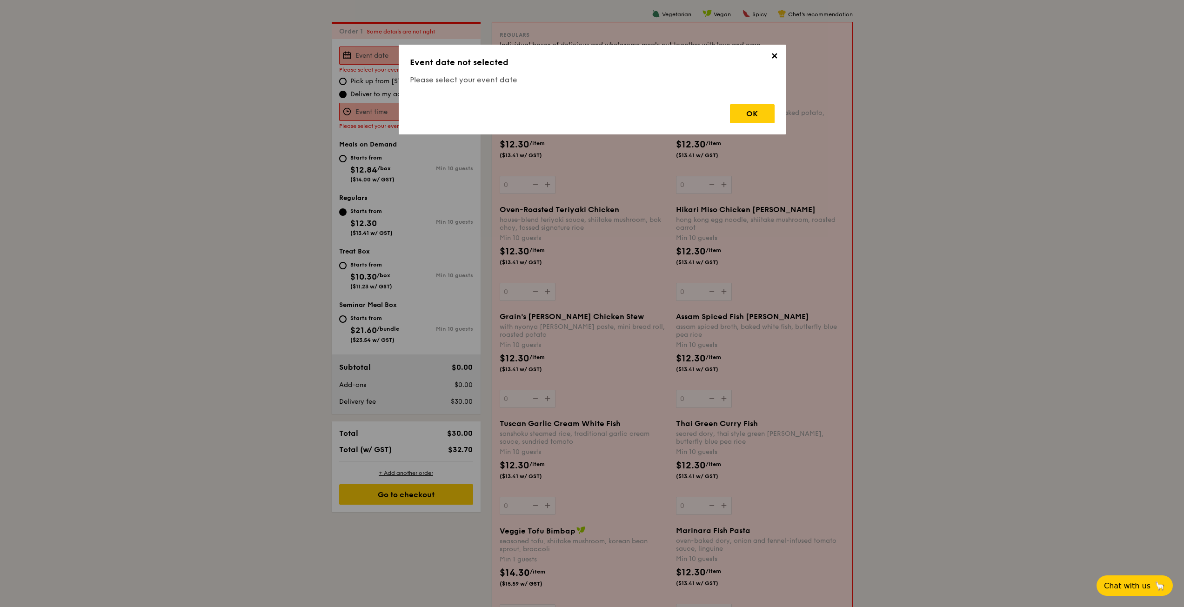
scroll to position [248, 0]
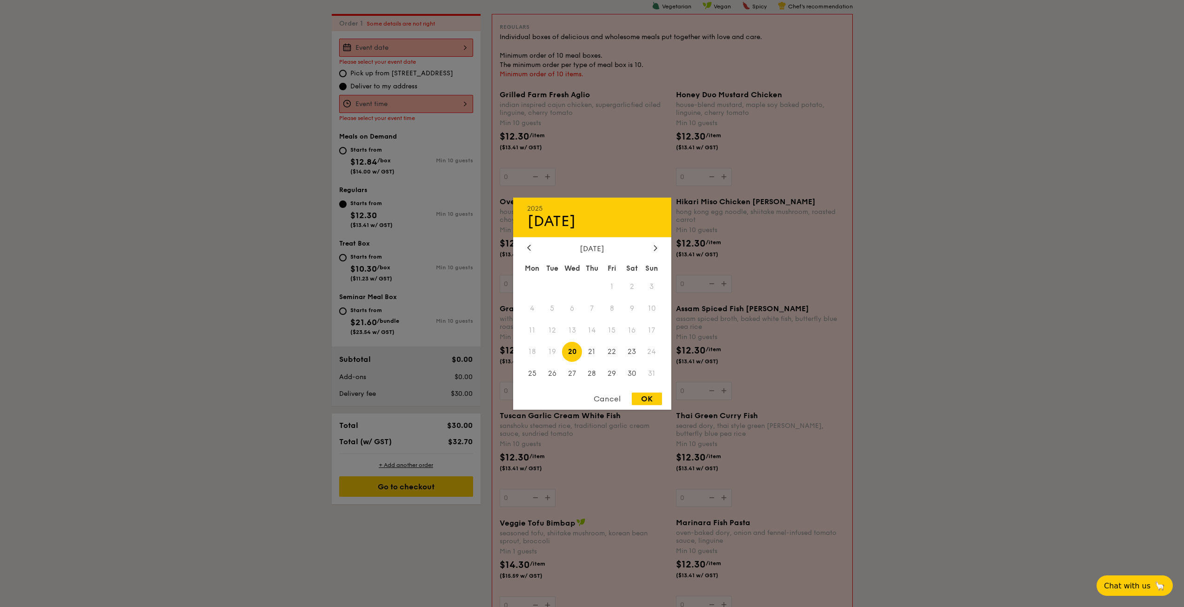
click at [435, 52] on div "2025 Aug 20 August 2025 Mon Tue Wed Thu Fri Sat Sun 1 2 3 4 5 6 7 8 9 10 11 12 …" at bounding box center [406, 48] width 134 height 18
click at [532, 376] on span "25" at bounding box center [532, 374] width 20 height 20
click at [650, 400] on div "OK" at bounding box center [647, 399] width 30 height 13
type input "[DATE]"
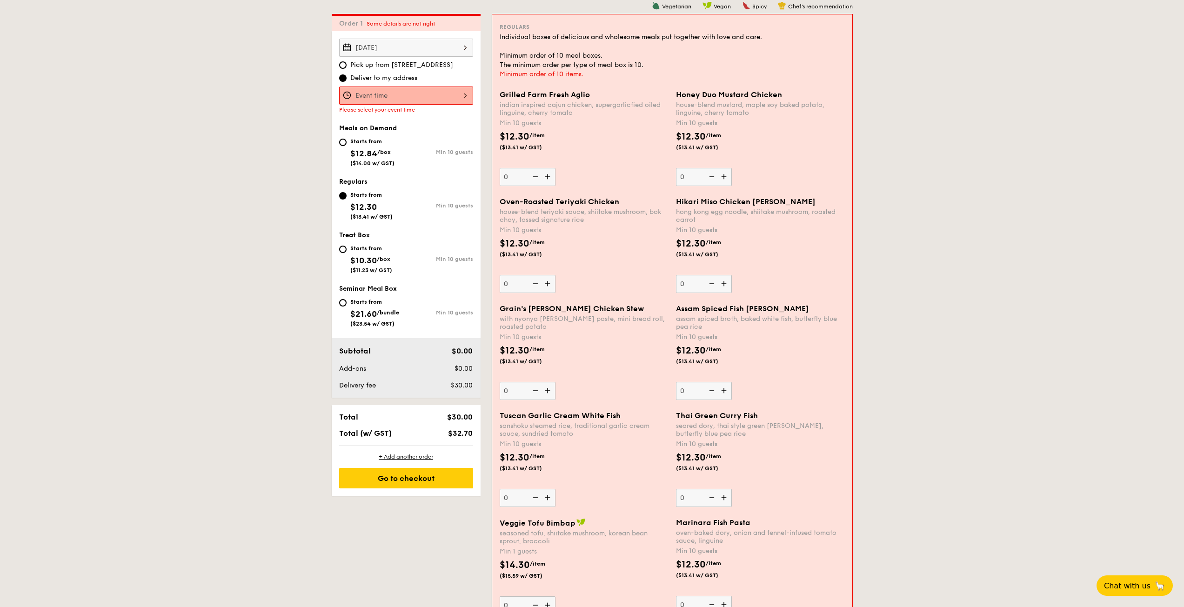
click at [408, 86] on div "Aug 25, 2025 Pick up from 5 Burn Road #05-01 Deliver to my address Please selec…" at bounding box center [406, 76] width 134 height 74
click at [408, 93] on div at bounding box center [406, 96] width 134 height 18
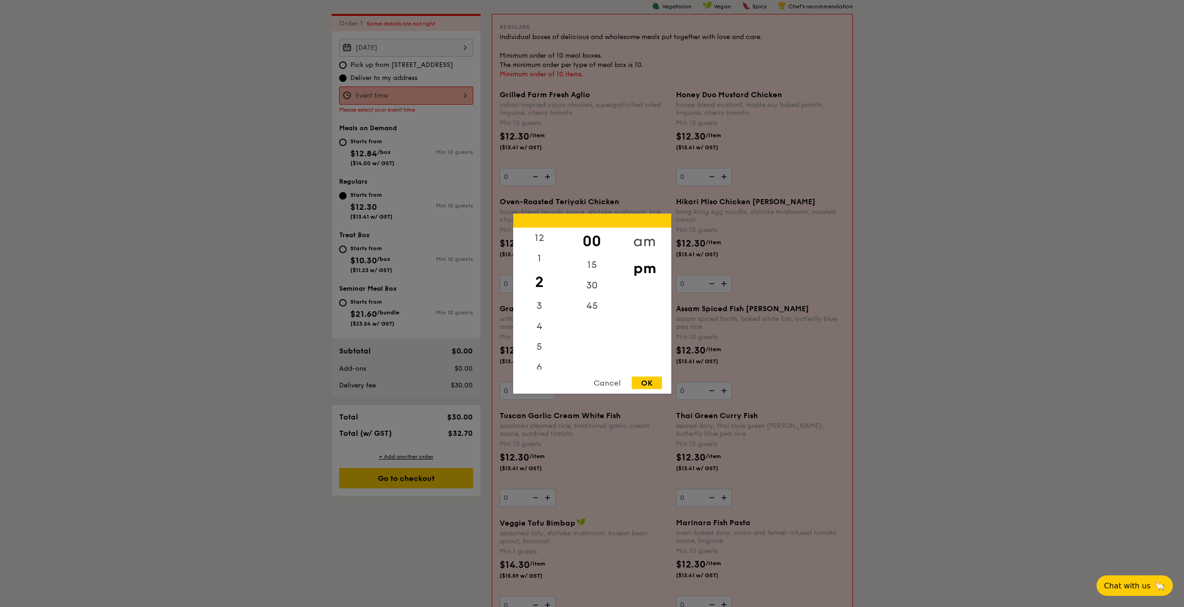
click at [653, 243] on div "am" at bounding box center [644, 240] width 53 height 27
click at [539, 362] on div "11" at bounding box center [539, 362] width 53 height 27
click at [593, 288] on div "30" at bounding box center [592, 288] width 53 height 27
drag, startPoint x: 649, startPoint y: 392, endPoint x: 649, endPoint y: 386, distance: 5.6
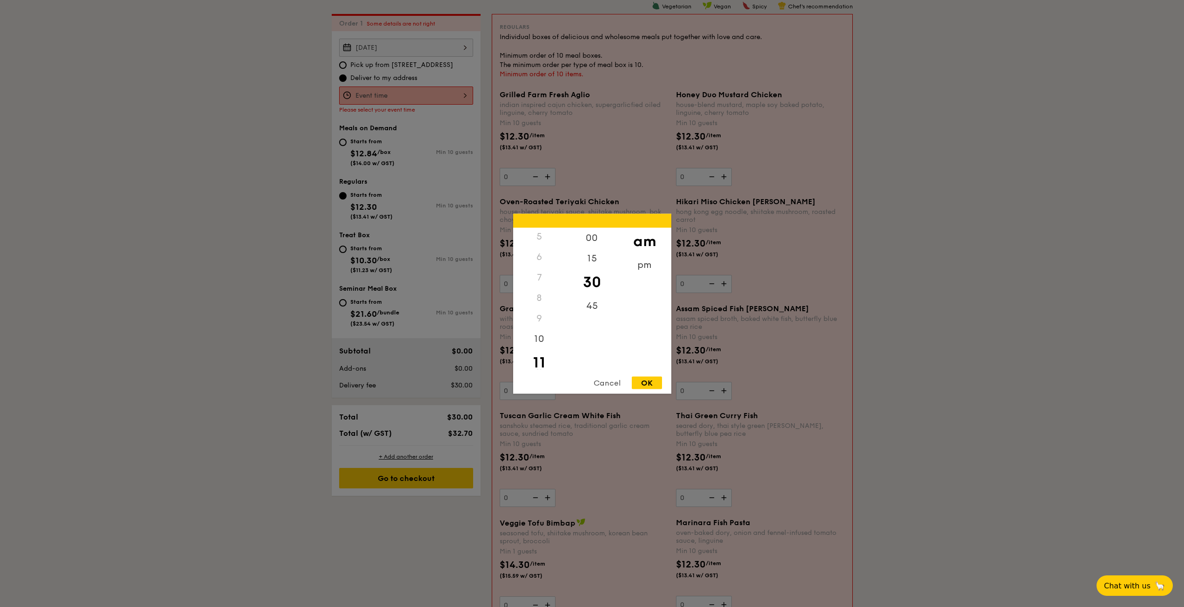
click at [649, 392] on div "Cancel OK" at bounding box center [592, 384] width 158 height 17
click at [649, 386] on div "OK" at bounding box center [647, 382] width 30 height 13
type input "11:30AM"
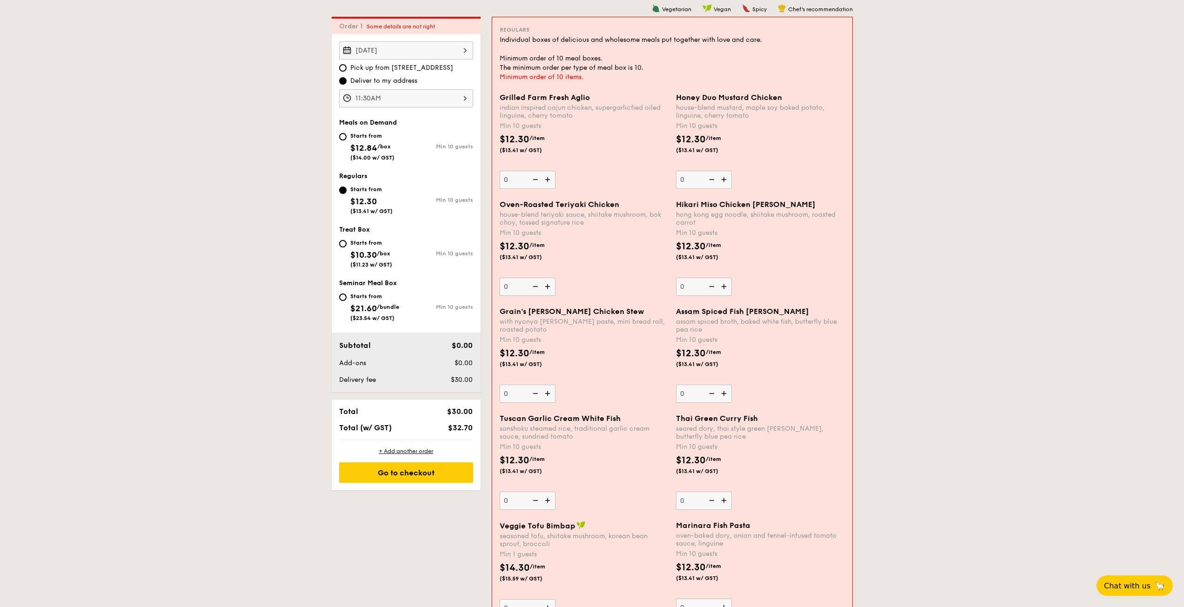
scroll to position [248, 0]
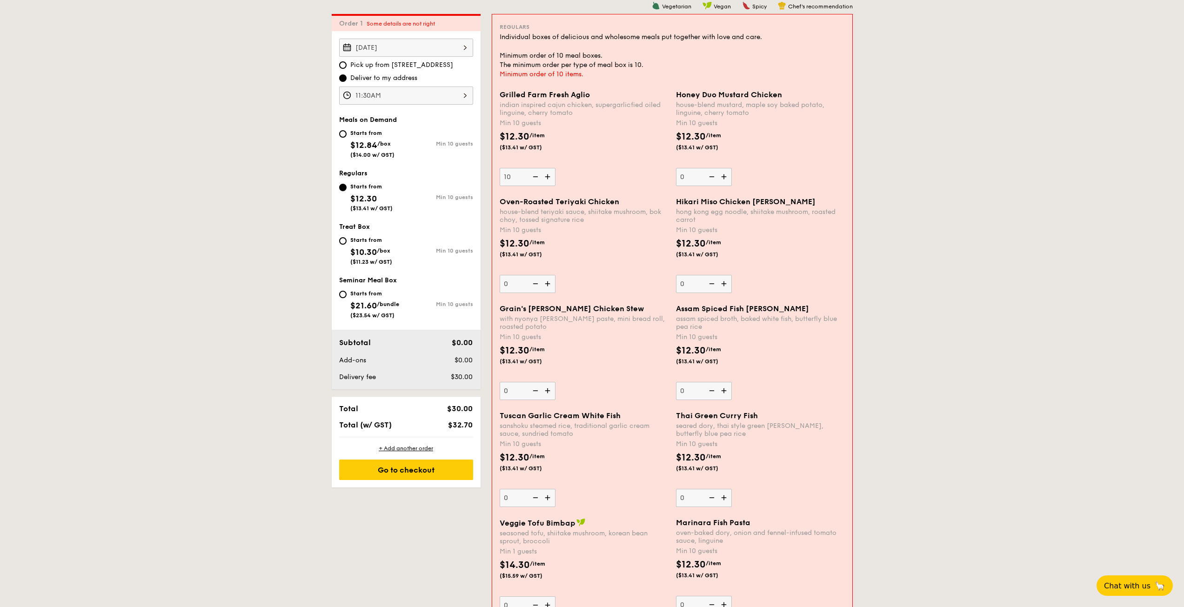
type input "10"
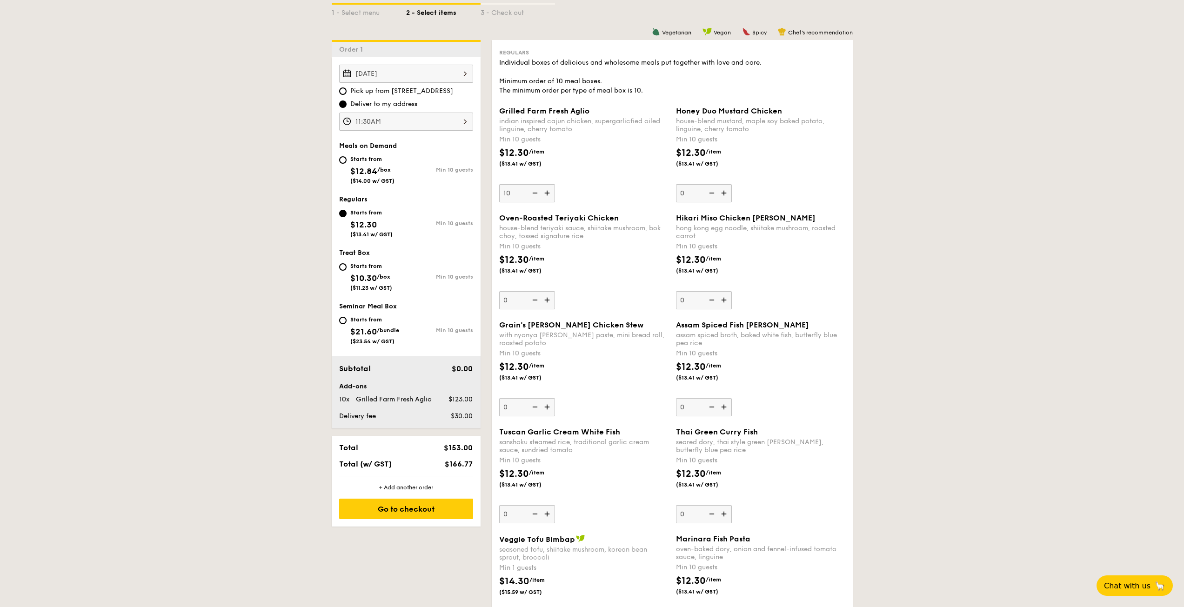
scroll to position [202, 0]
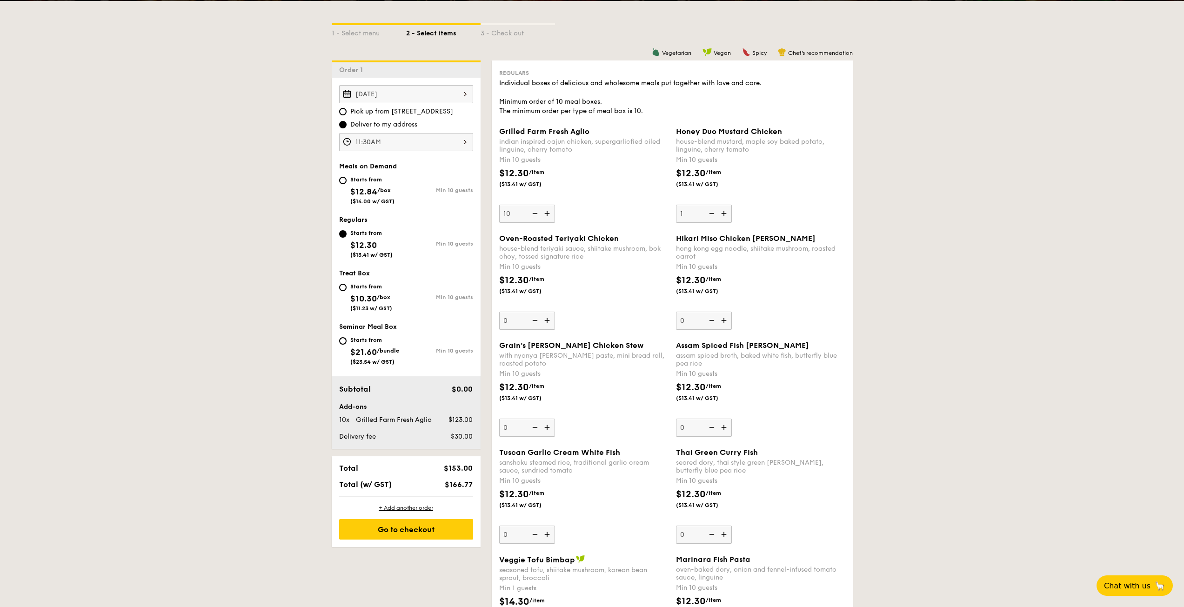
type input "10"
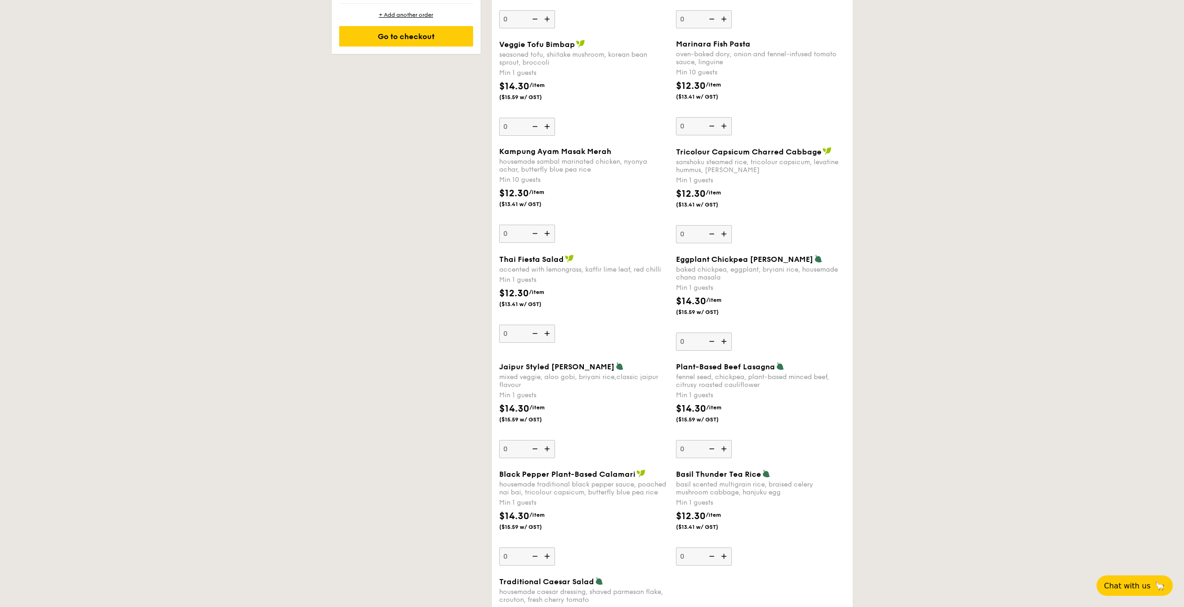
scroll to position [714, 0]
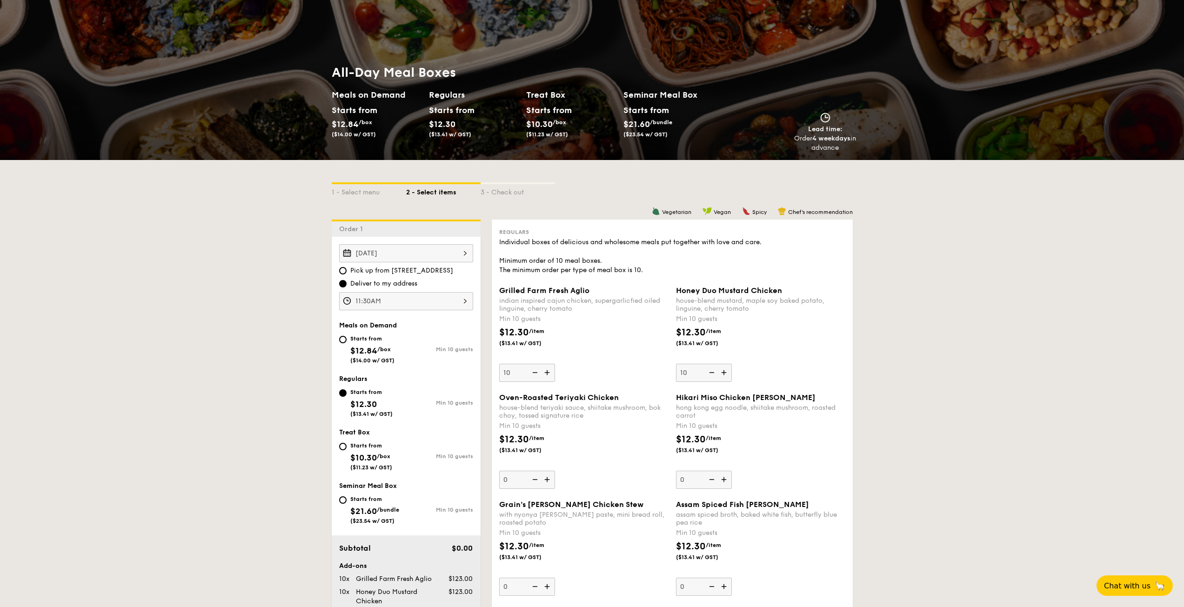
scroll to position [0, 0]
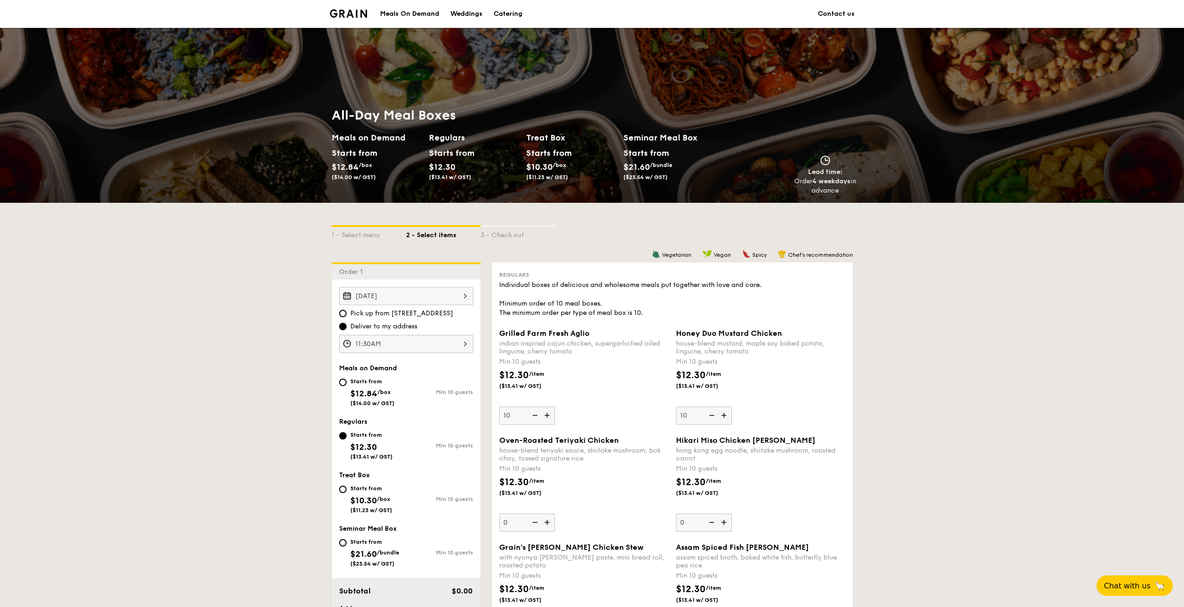
click at [417, 10] on div "Meals On Demand" at bounding box center [409, 14] width 59 height 28
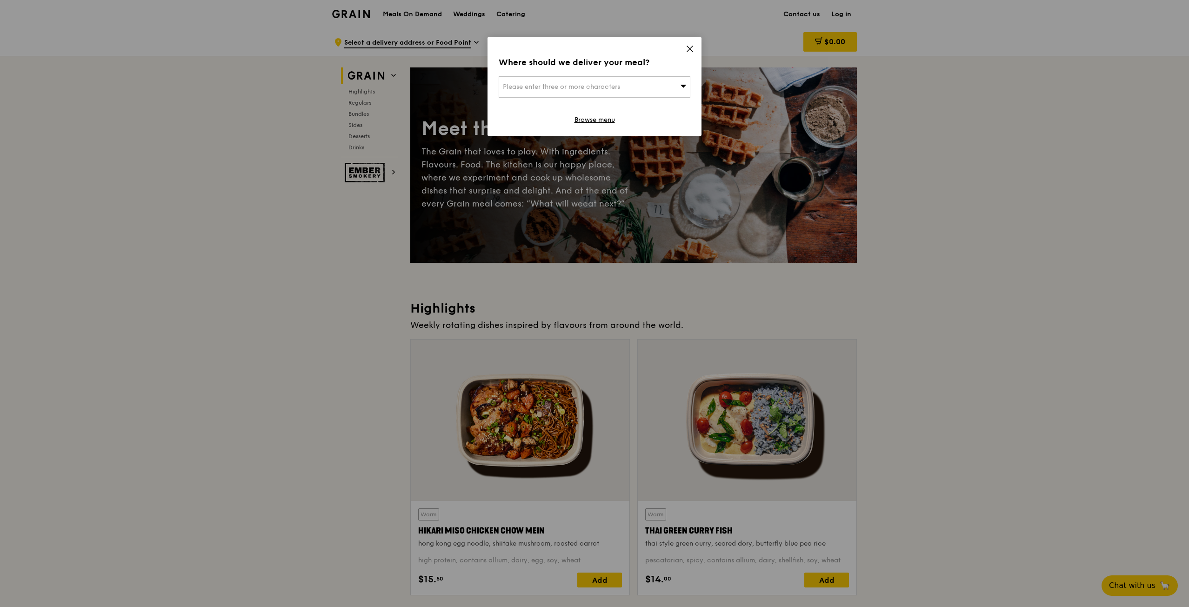
click at [623, 88] on div "Please enter three or more characters" at bounding box center [595, 86] width 192 height 21
click at [609, 94] on input "search" at bounding box center [594, 87] width 191 height 20
paste input "049144"
type input "049144"
click at [600, 107] on div "8 George Street" at bounding box center [572, 105] width 138 height 9
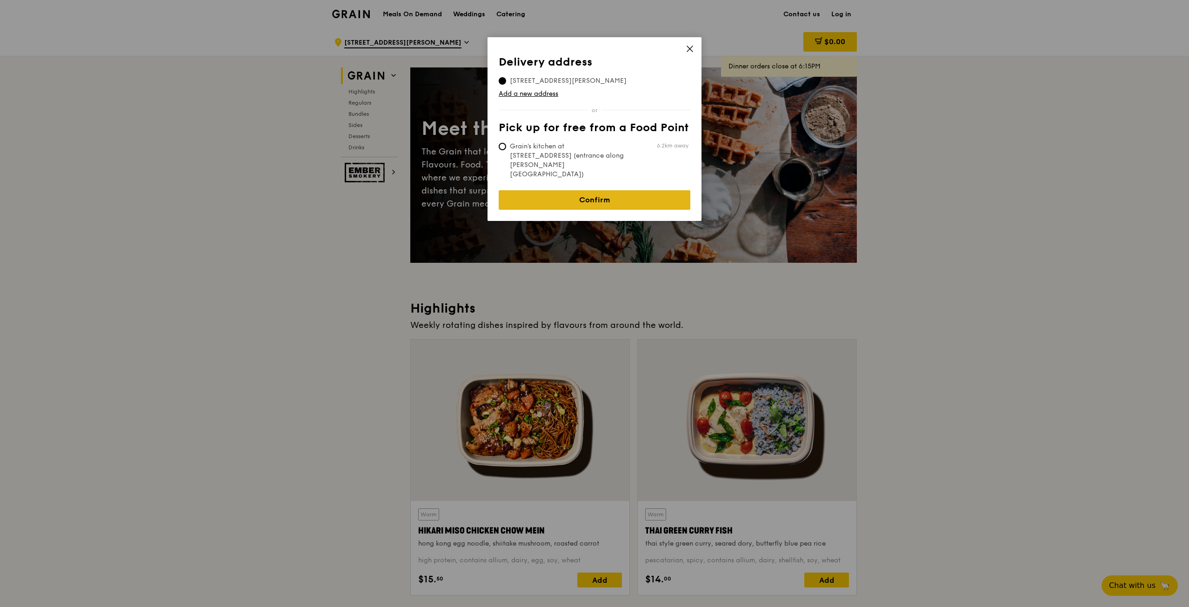
click at [583, 190] on link "Confirm" at bounding box center [595, 200] width 192 height 20
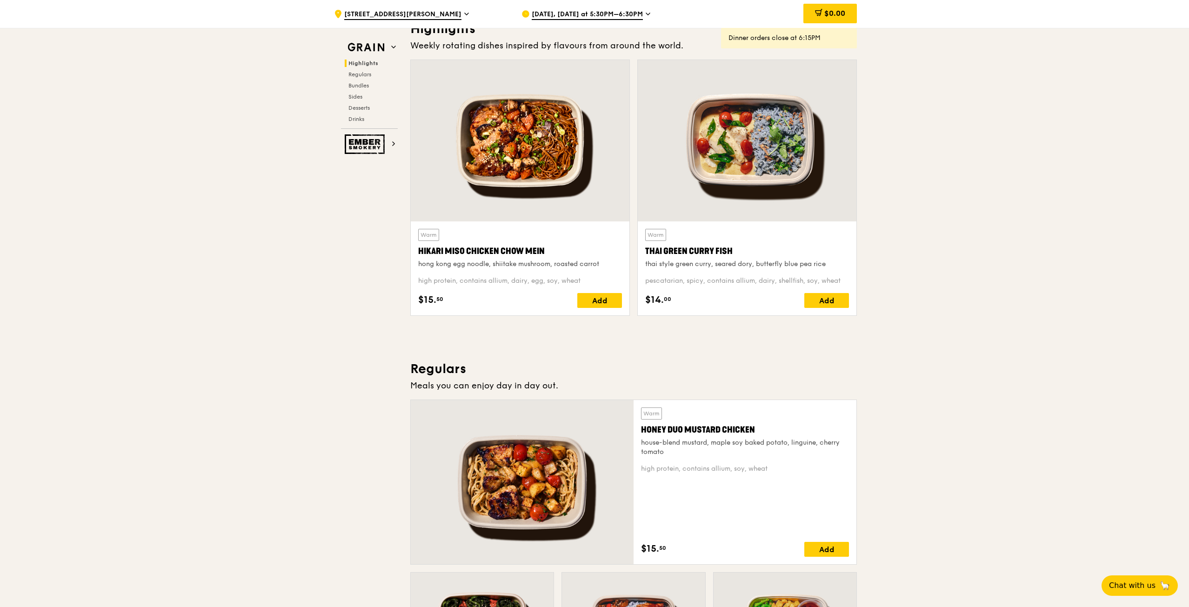
scroll to position [558, 0]
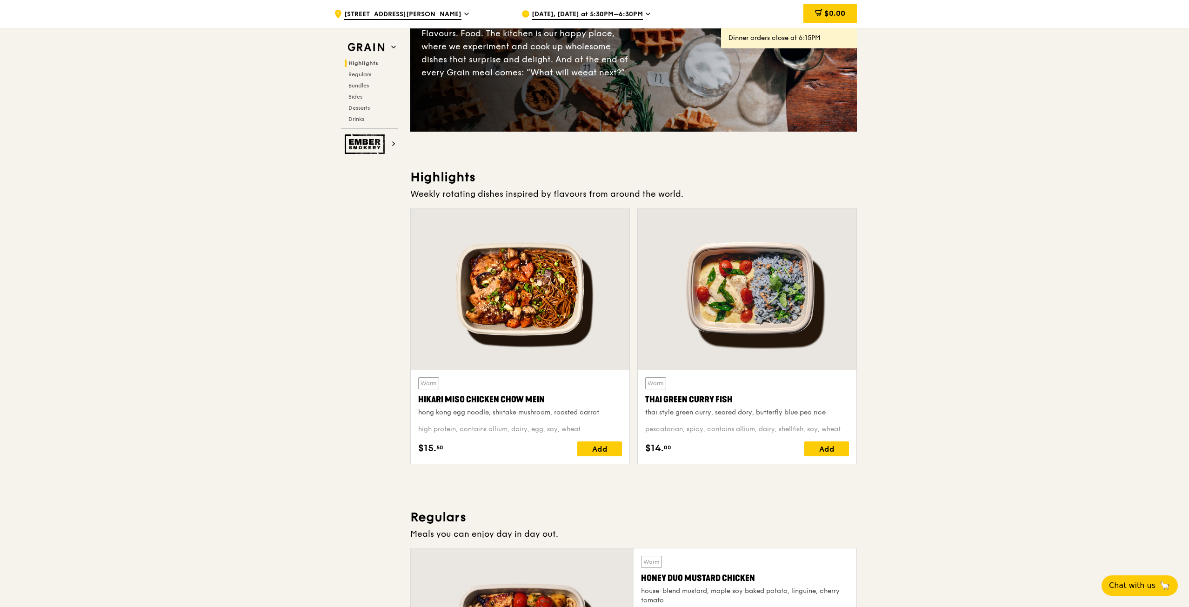
scroll to position [140, 0]
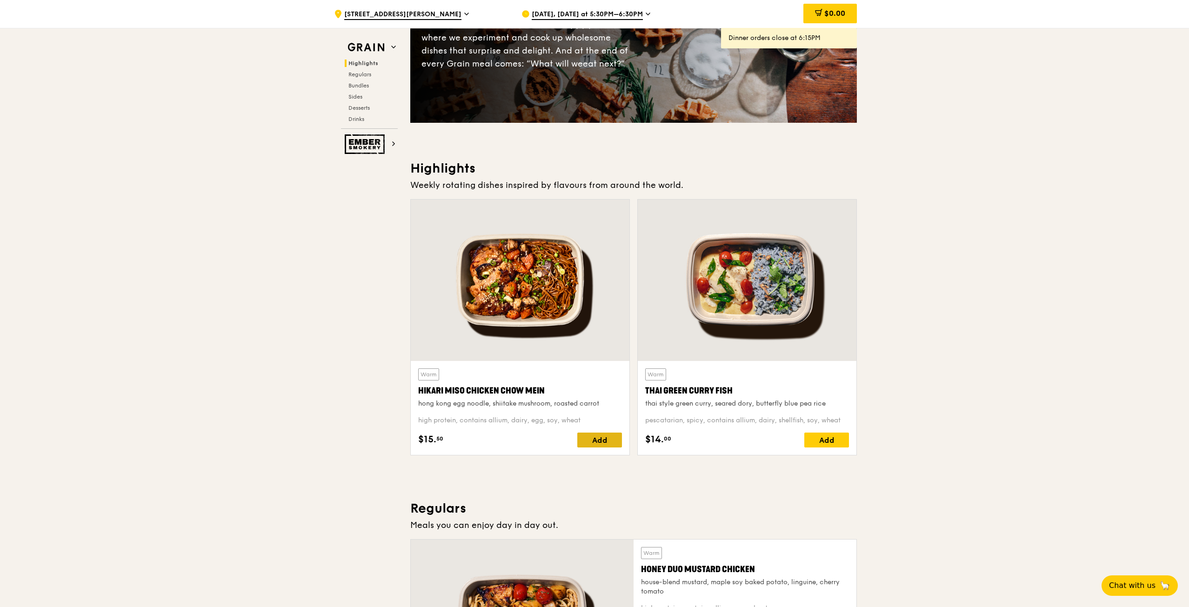
click at [600, 439] on div "Add" at bounding box center [599, 440] width 45 height 15
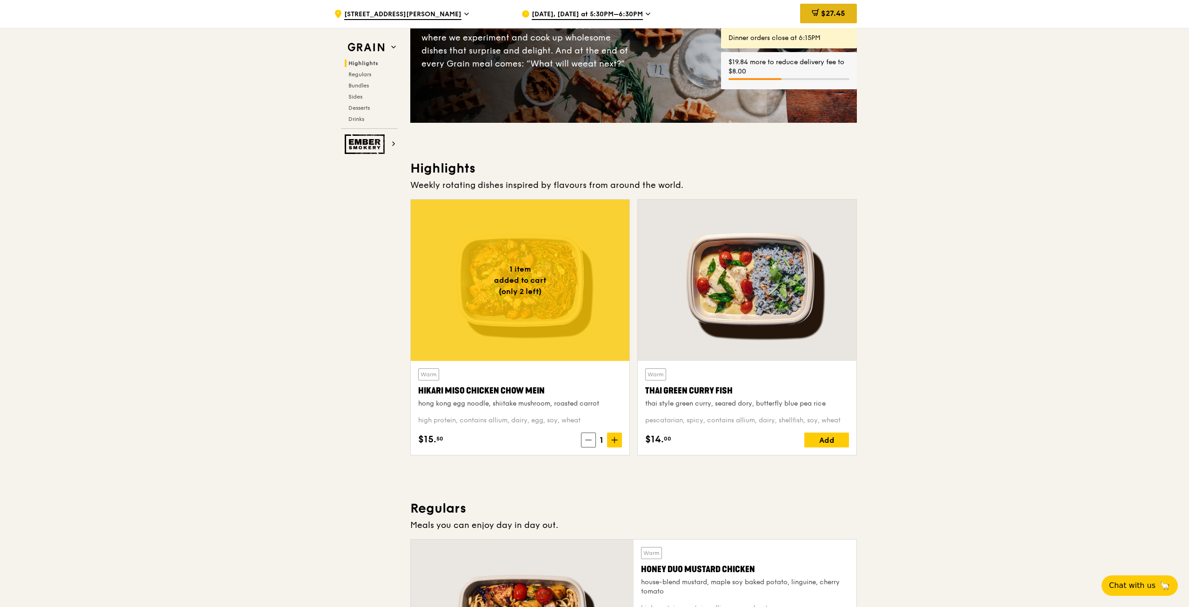
click at [826, 14] on span "$27.45" at bounding box center [833, 13] width 24 height 9
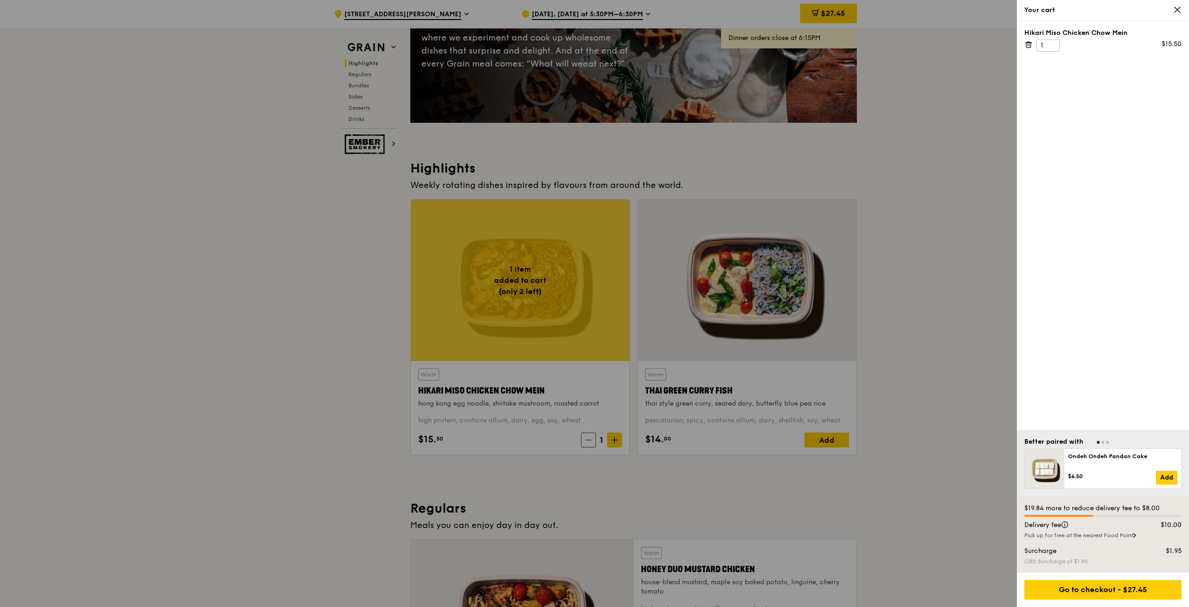
click at [1026, 41] on icon at bounding box center [1028, 44] width 8 height 8
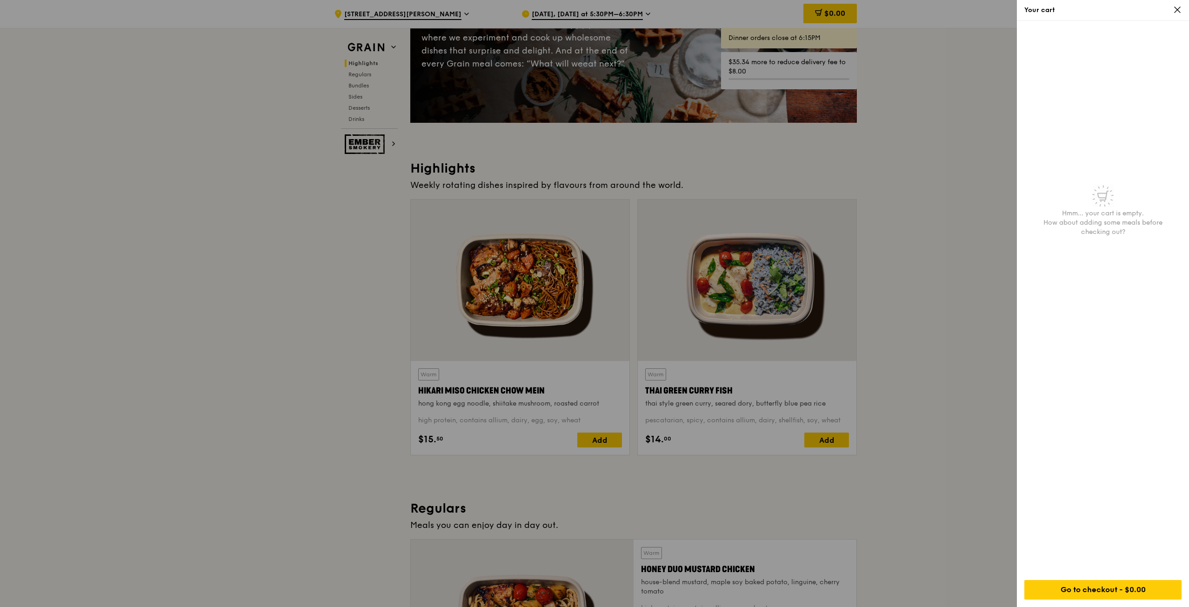
click at [1179, 14] on span at bounding box center [1177, 10] width 8 height 9
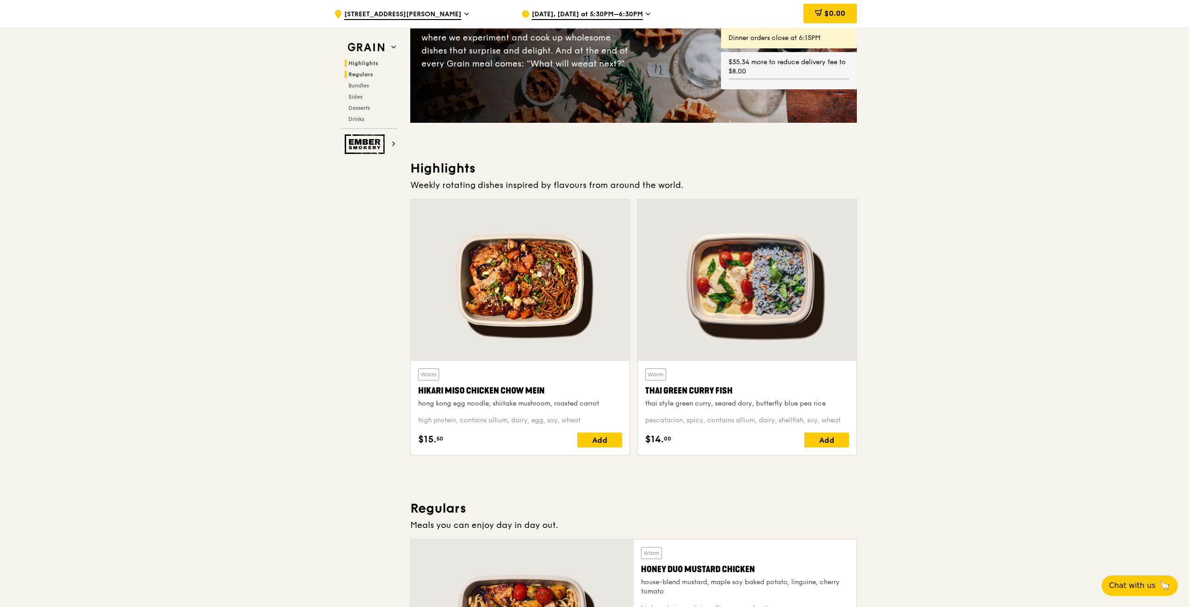
click at [380, 73] on h2 "Regulars" at bounding box center [371, 74] width 53 height 7
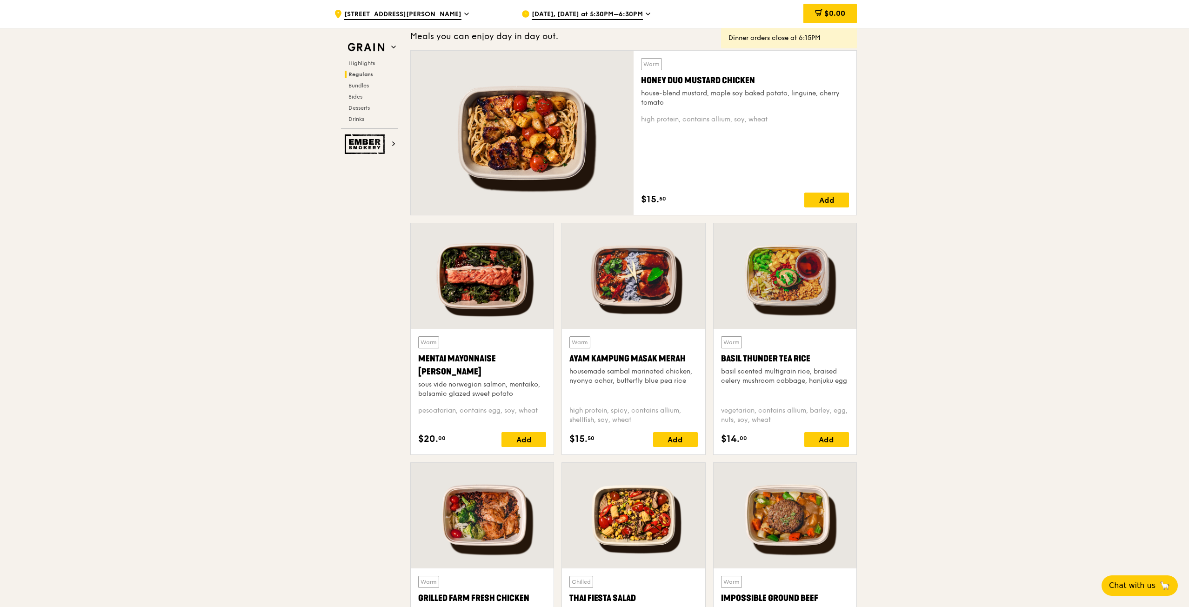
scroll to position [649, 0]
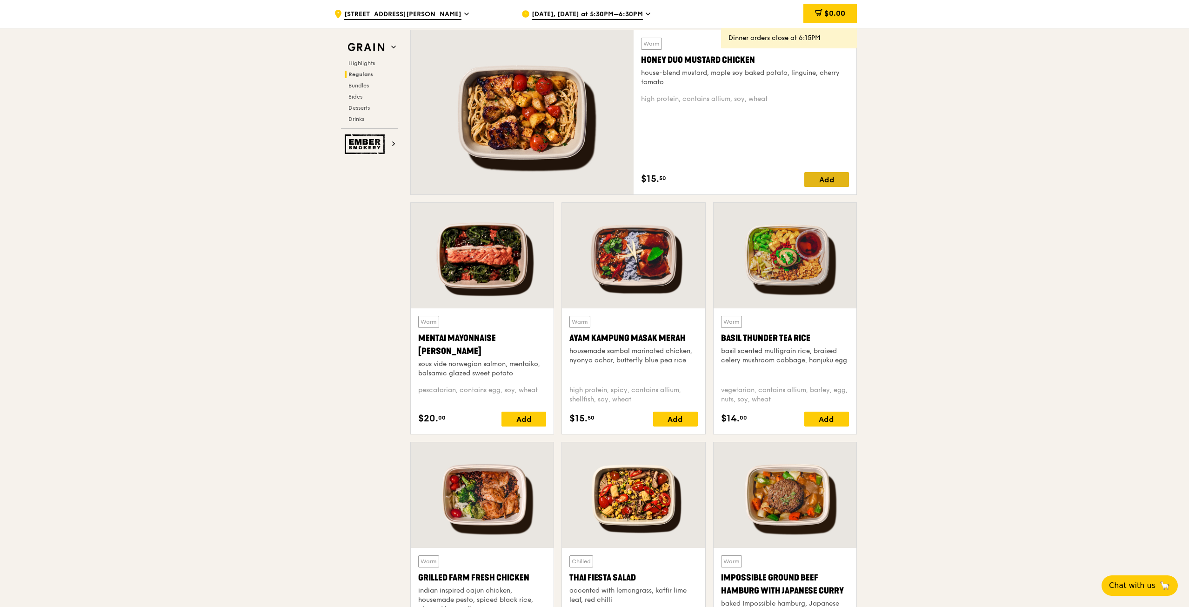
click at [840, 178] on div "Add" at bounding box center [826, 179] width 45 height 15
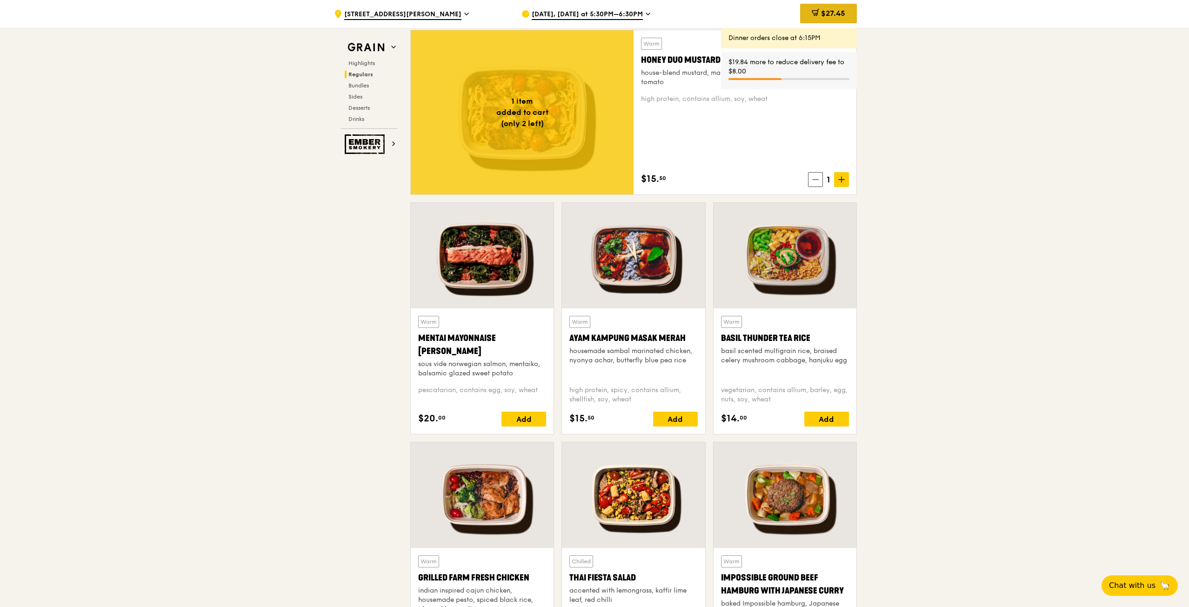
click at [823, 13] on span "$27.45" at bounding box center [833, 13] width 24 height 9
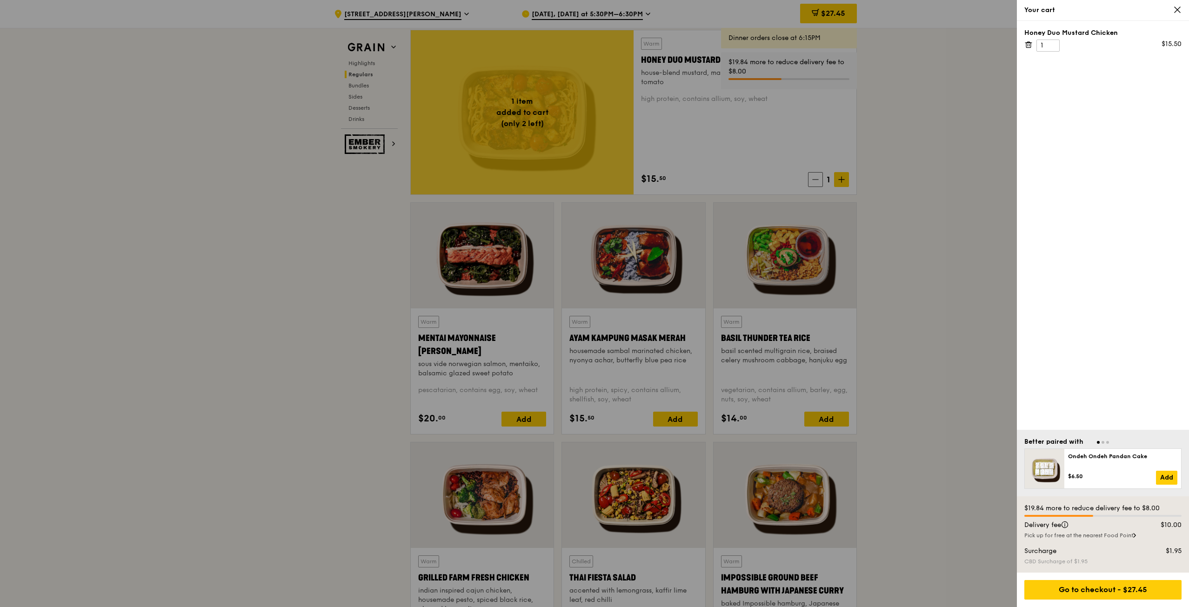
click at [1027, 42] on icon at bounding box center [1028, 44] width 8 height 8
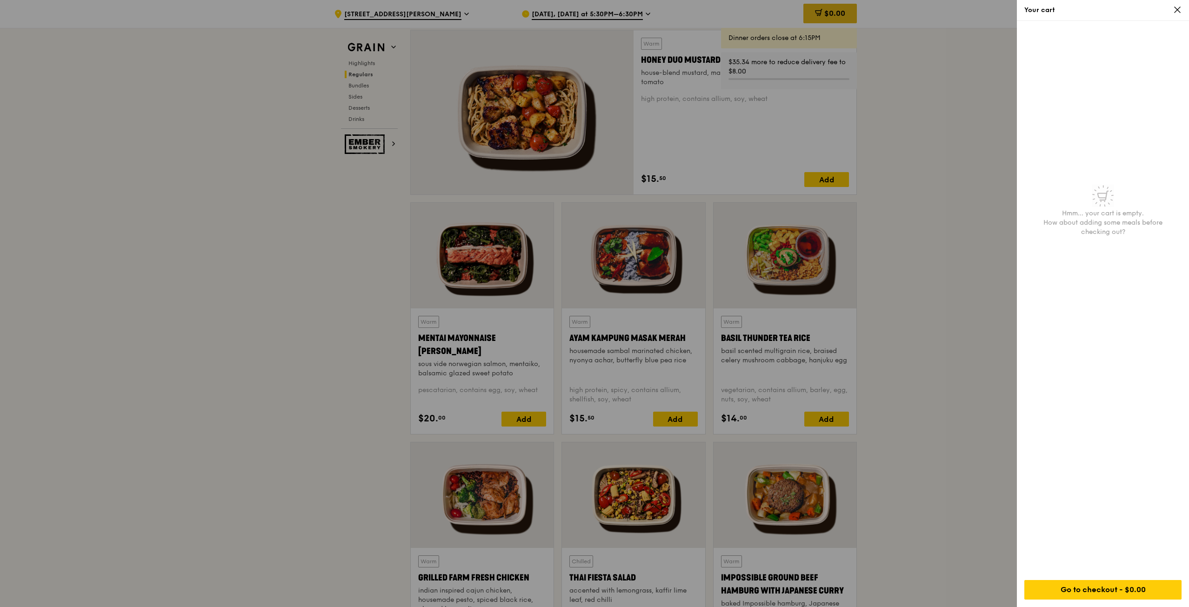
drag, startPoint x: 1180, startPoint y: 13, endPoint x: 856, endPoint y: 15, distance: 324.3
click at [1180, 13] on icon at bounding box center [1177, 10] width 8 height 8
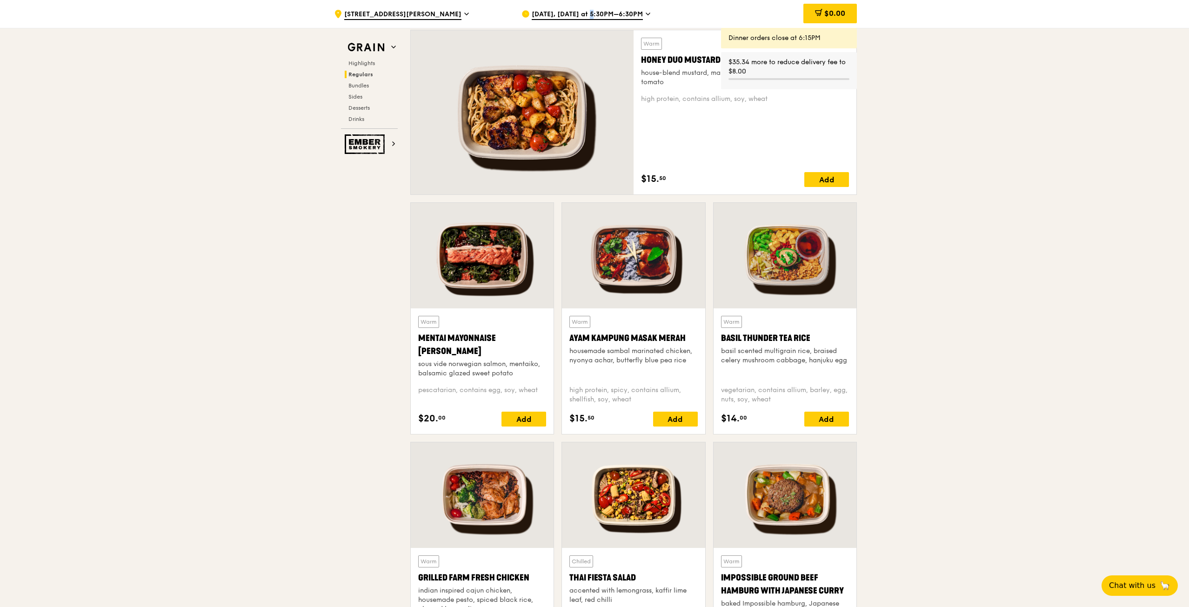
click at [585, 15] on span "Aug 14, Today at 5:30PM–6:30PM" at bounding box center [587, 15] width 111 height 10
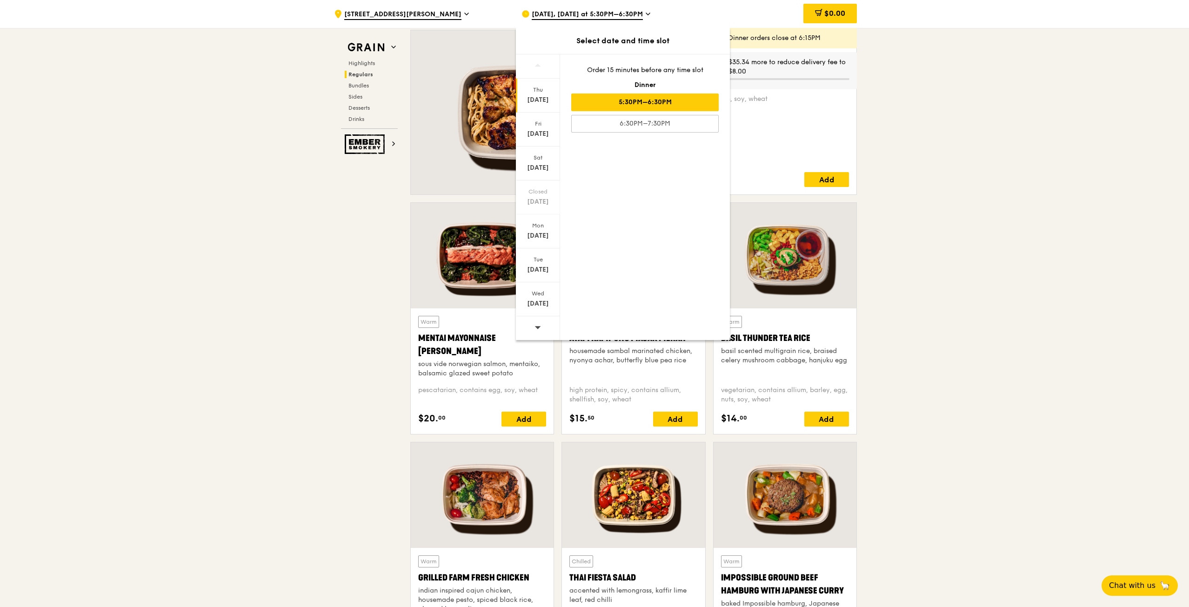
click at [542, 324] on div at bounding box center [538, 328] width 44 height 24
click at [542, 96] on div "Aug 21" at bounding box center [537, 99] width 41 height 9
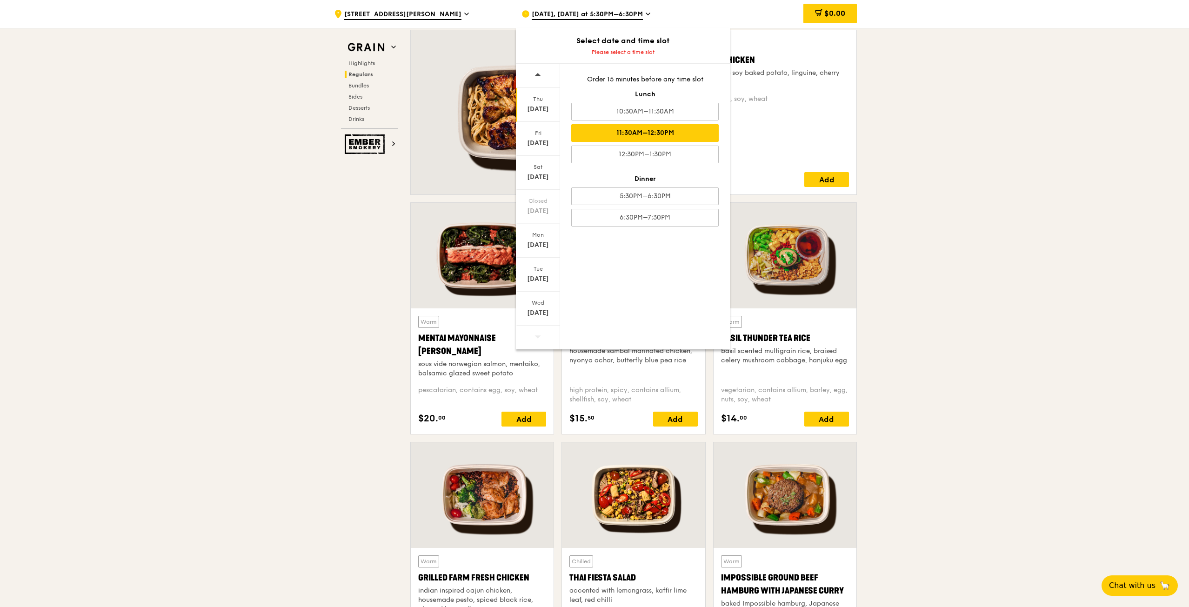
click at [669, 132] on div "11:30AM–12:30PM" at bounding box center [644, 133] width 147 height 18
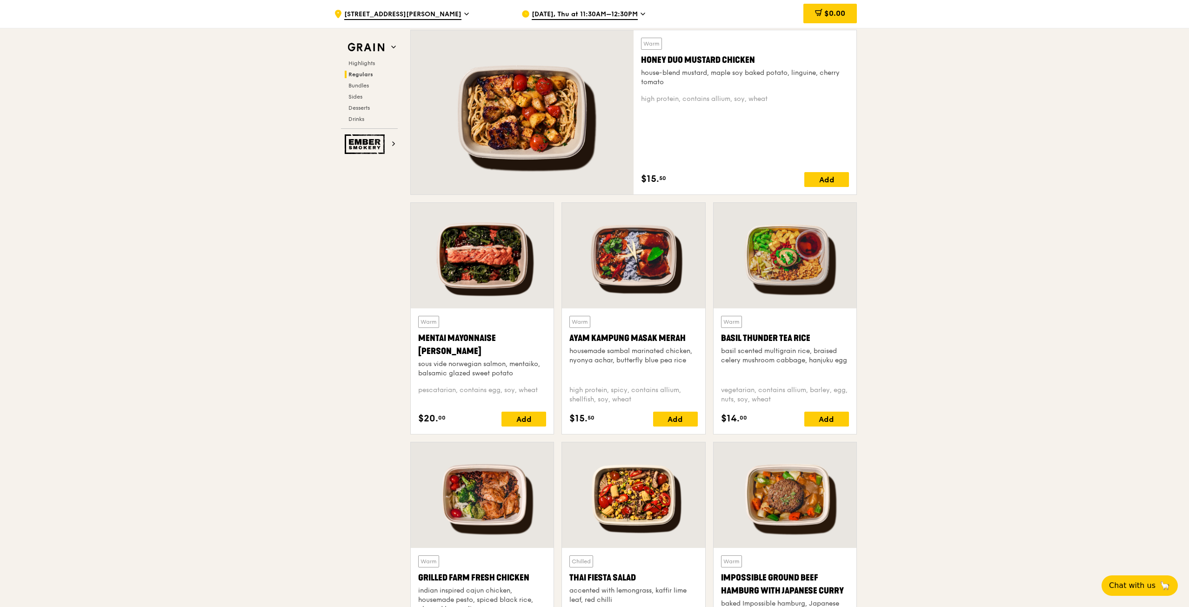
click at [810, 181] on div "Add" at bounding box center [826, 179] width 45 height 15
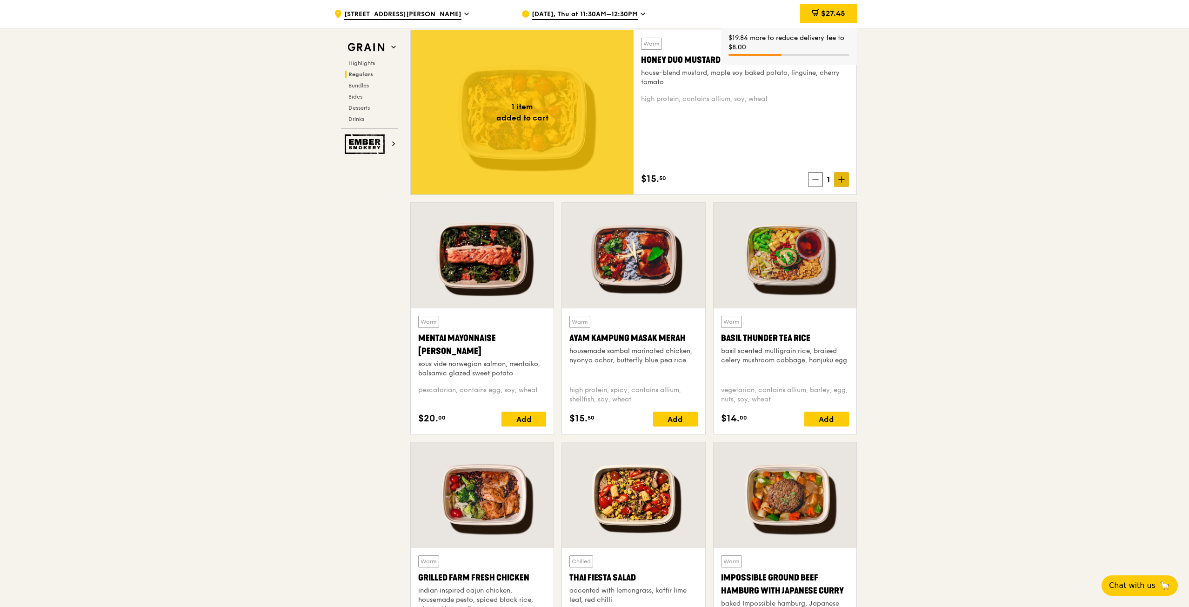
click at [846, 178] on span at bounding box center [841, 179] width 15 height 15
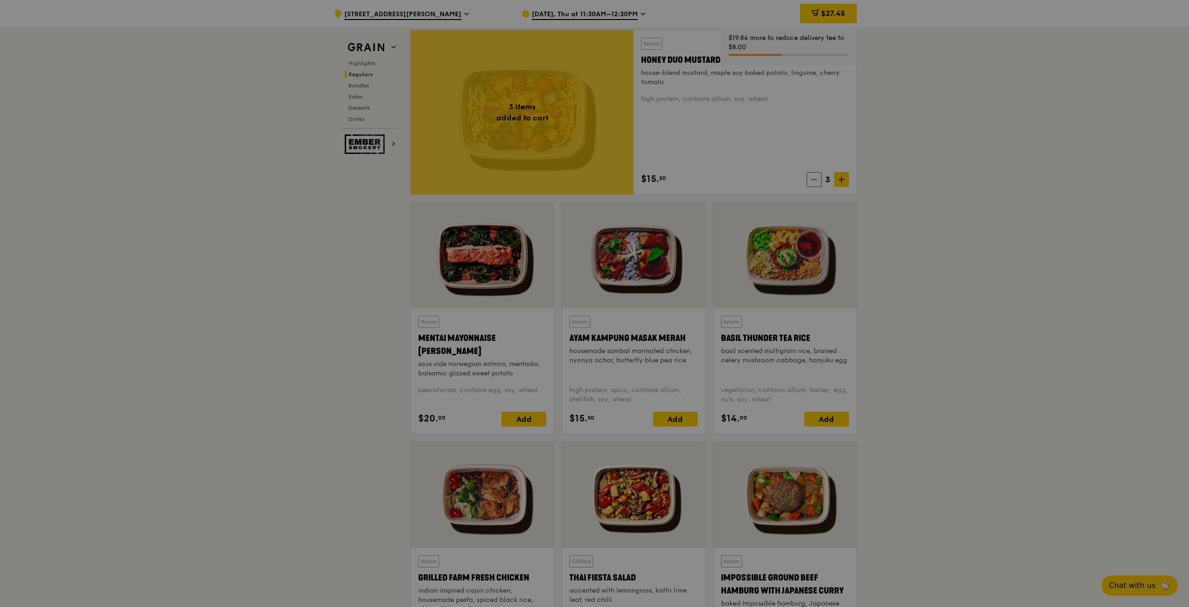
click at [881, 172] on div at bounding box center [594, 303] width 1189 height 607
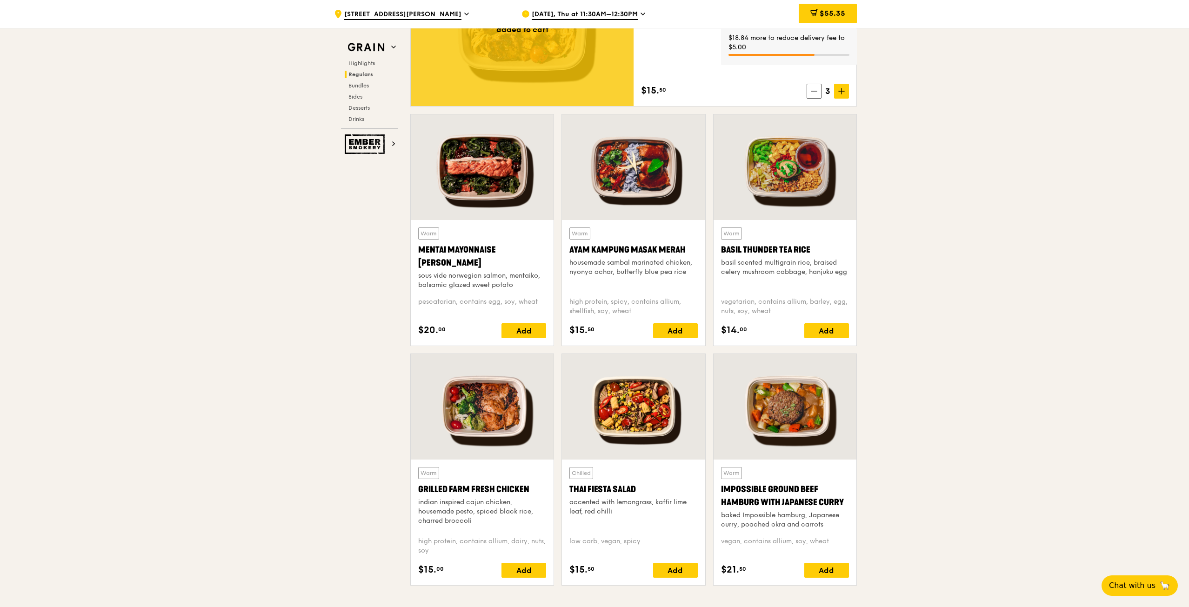
scroll to position [742, 0]
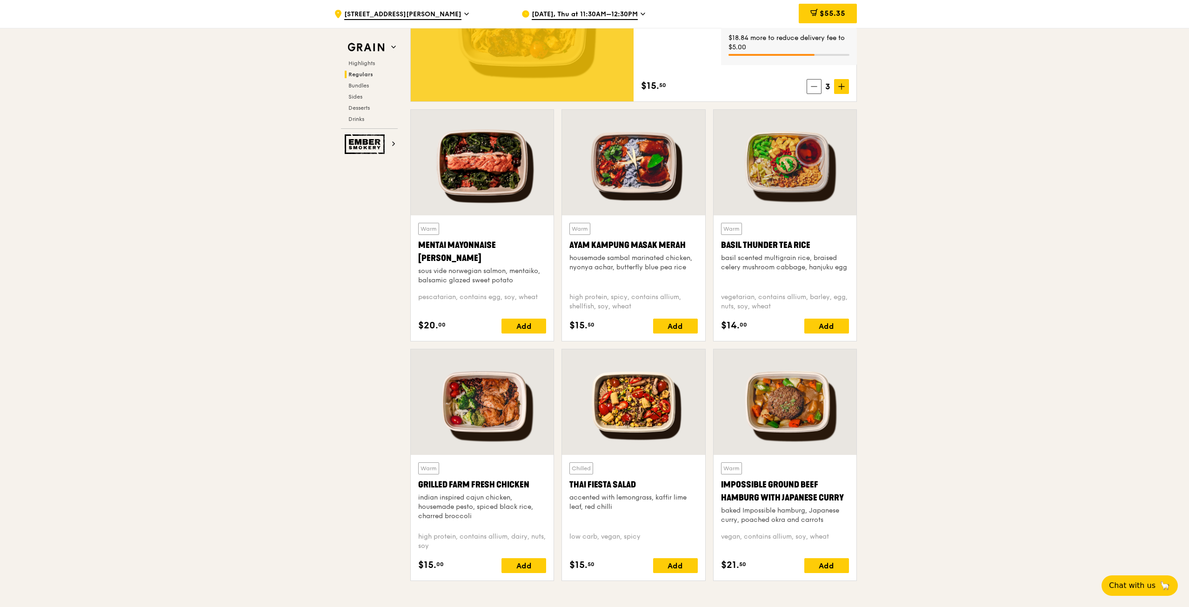
click at [688, 327] on div "Add" at bounding box center [675, 326] width 45 height 15
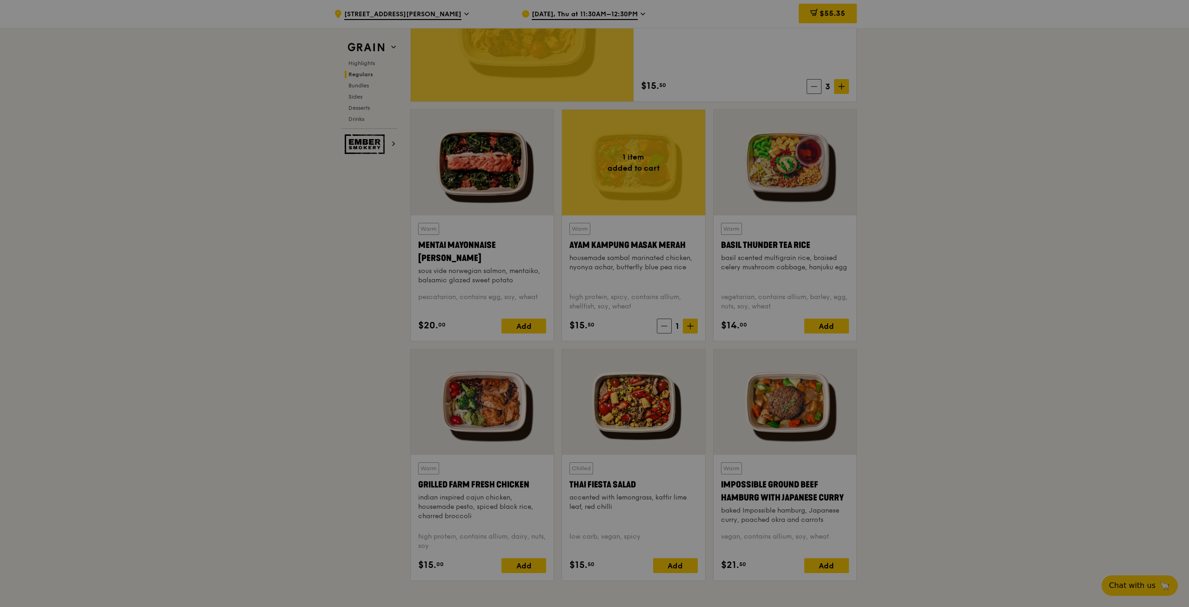
click at [688, 327] on div at bounding box center [594, 303] width 1189 height 607
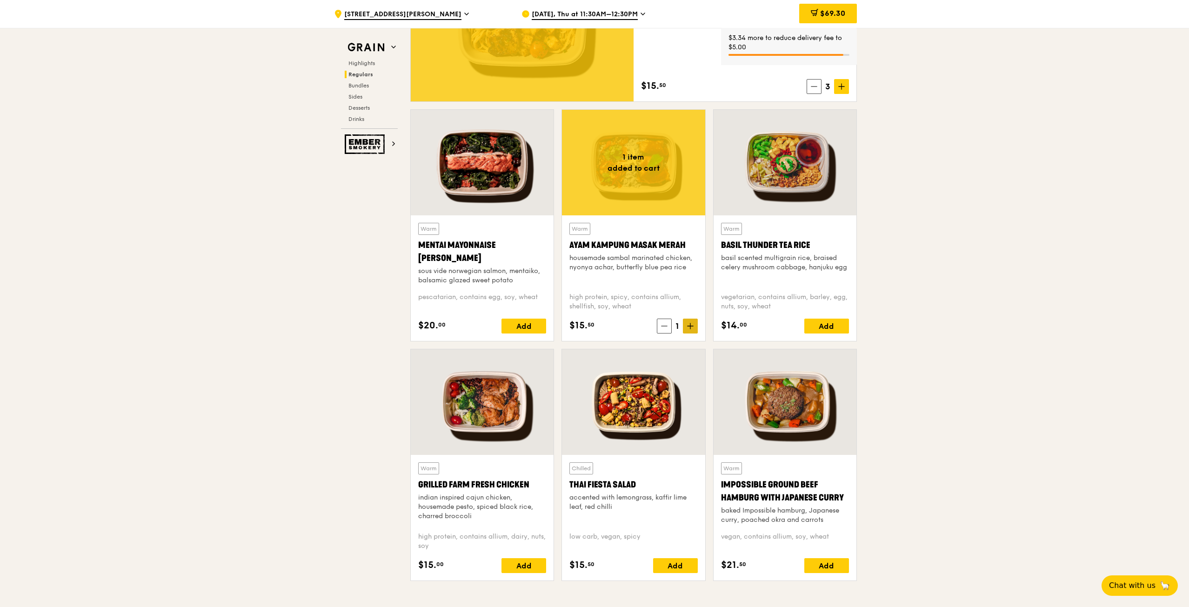
click at [690, 327] on icon at bounding box center [690, 326] width 0 height 6
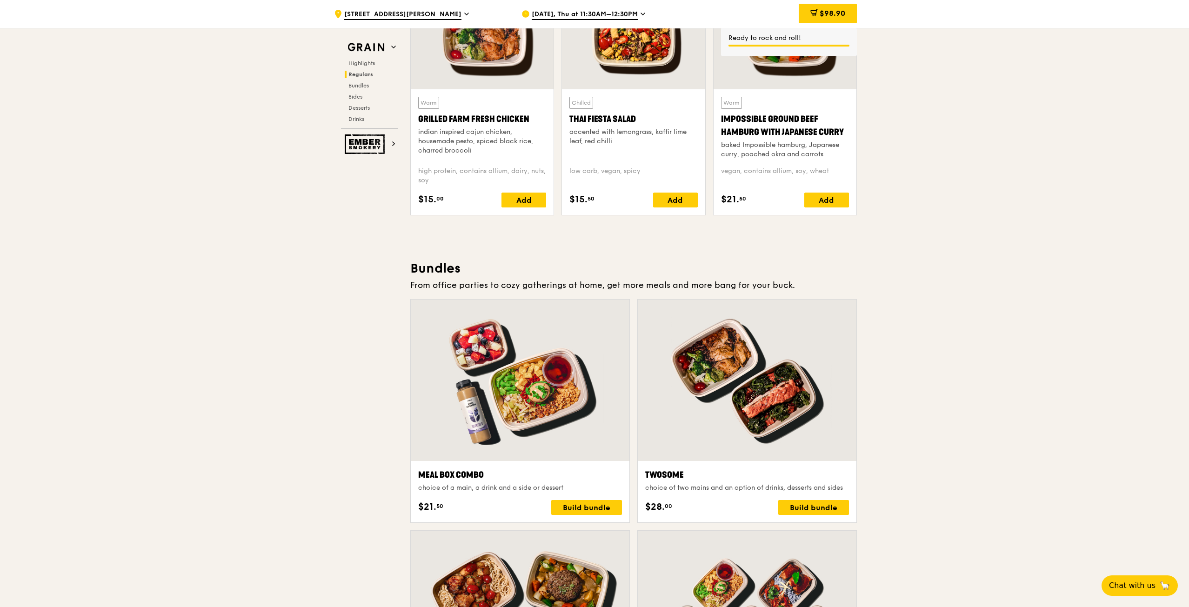
scroll to position [1114, 0]
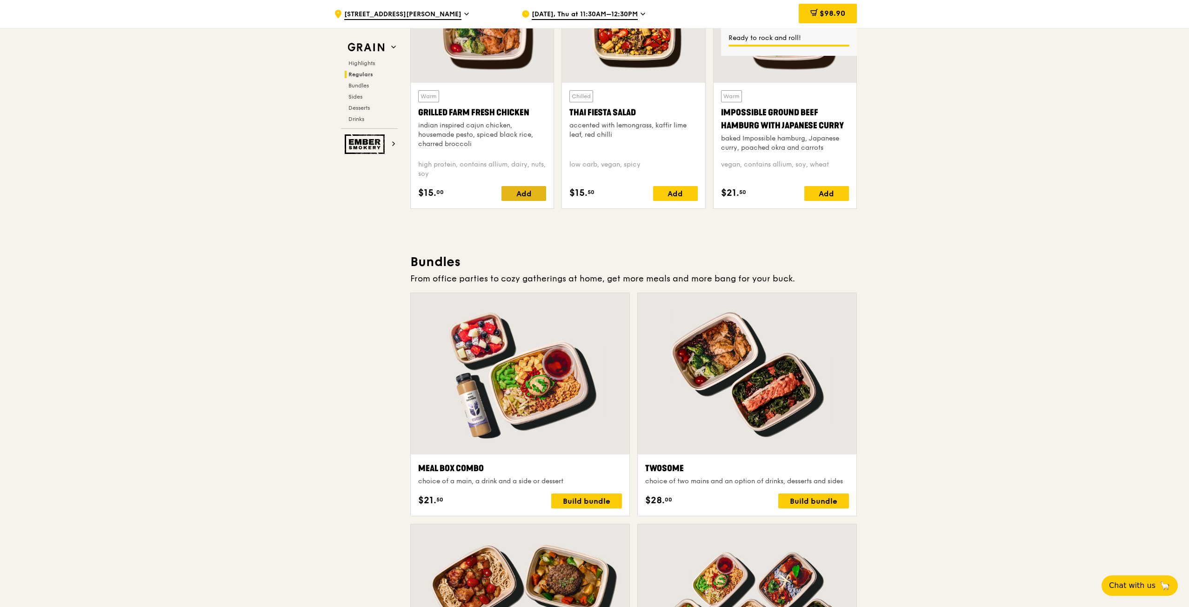
click at [536, 196] on div "Add" at bounding box center [524, 193] width 45 height 15
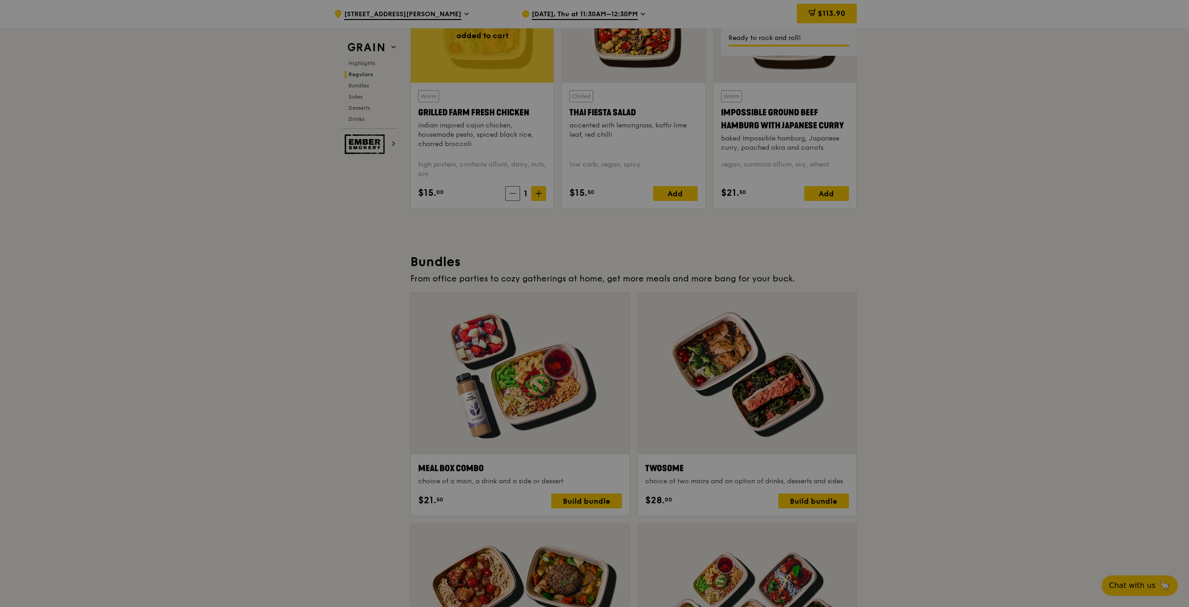
click at [538, 195] on div at bounding box center [594, 303] width 1189 height 607
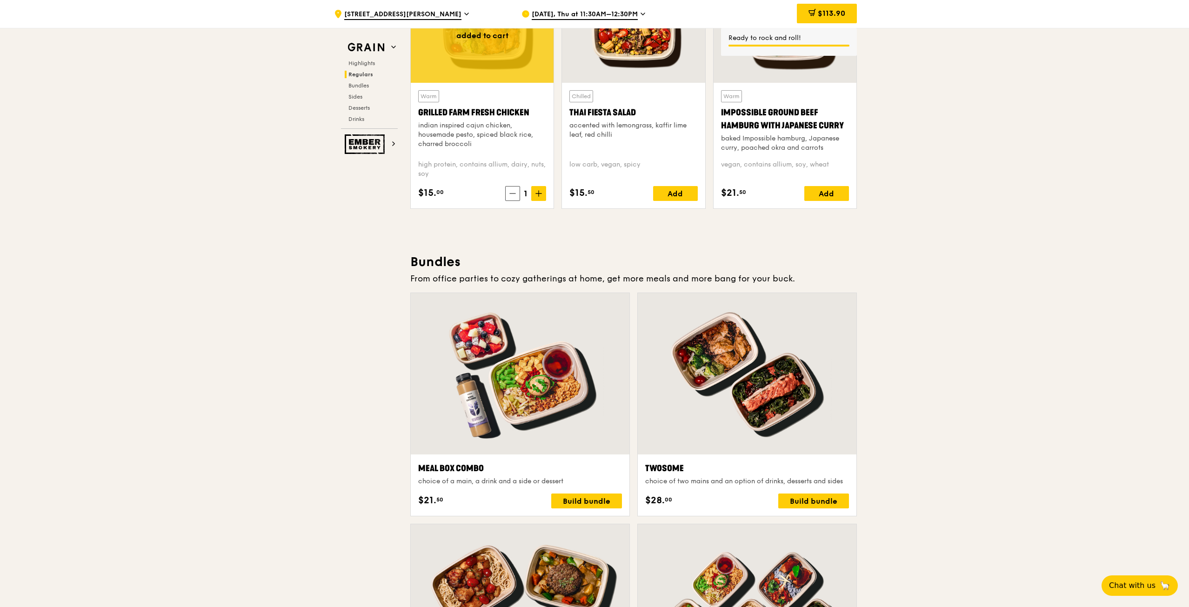
click at [538, 195] on icon at bounding box center [538, 193] width 7 height 7
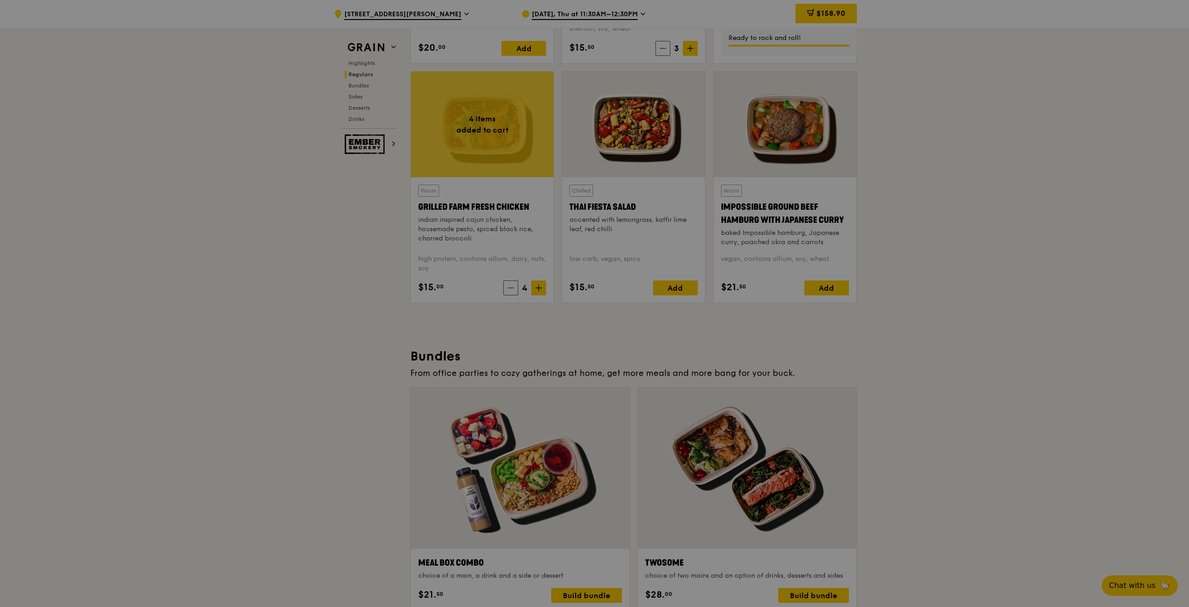
scroll to position [975, 0]
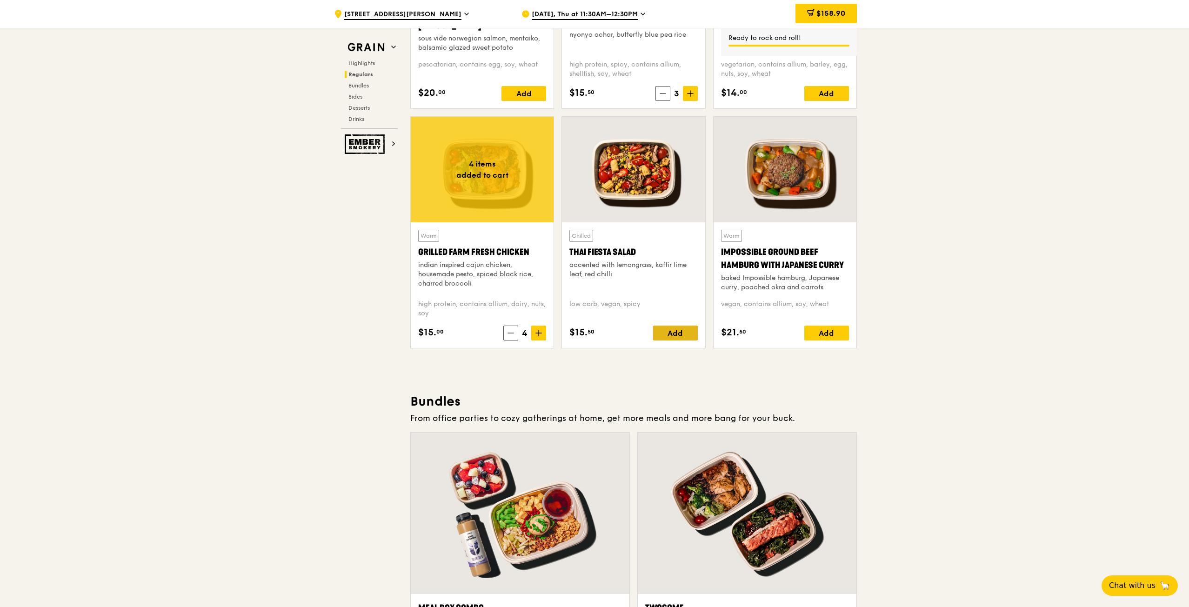
click at [656, 333] on div "Add" at bounding box center [675, 333] width 45 height 15
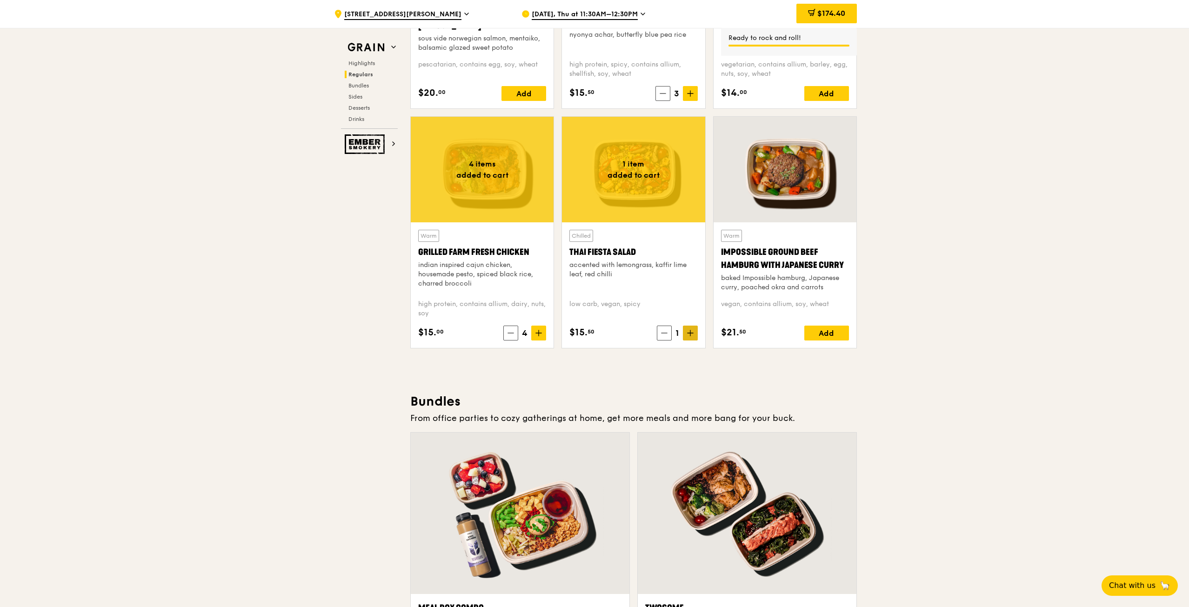
click at [686, 334] on span at bounding box center [690, 333] width 15 height 15
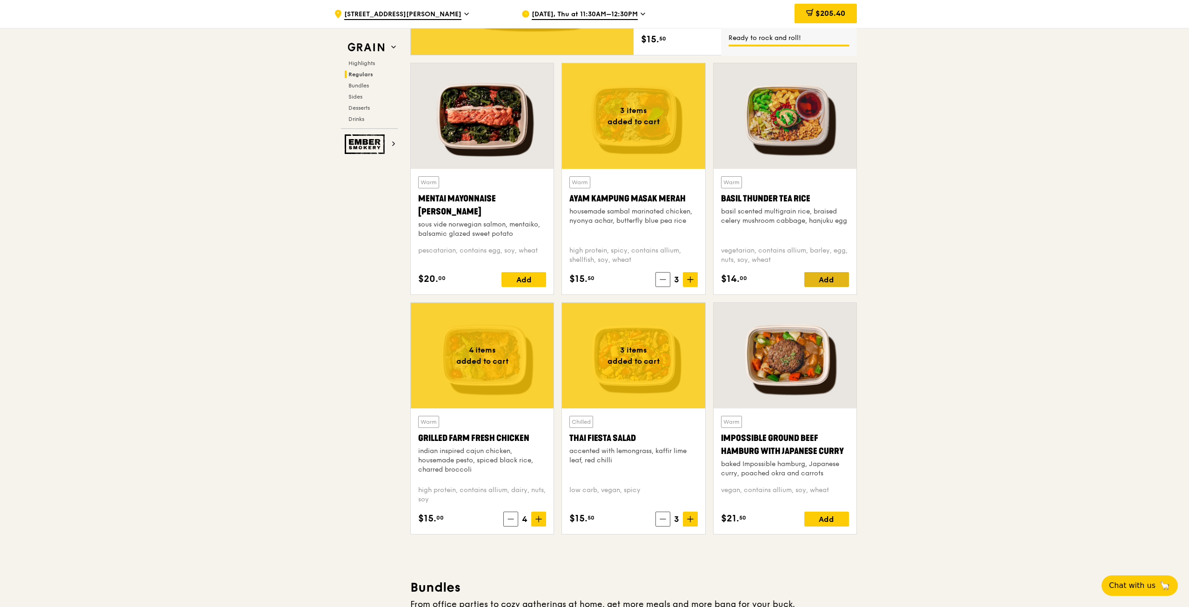
scroll to position [649, 0]
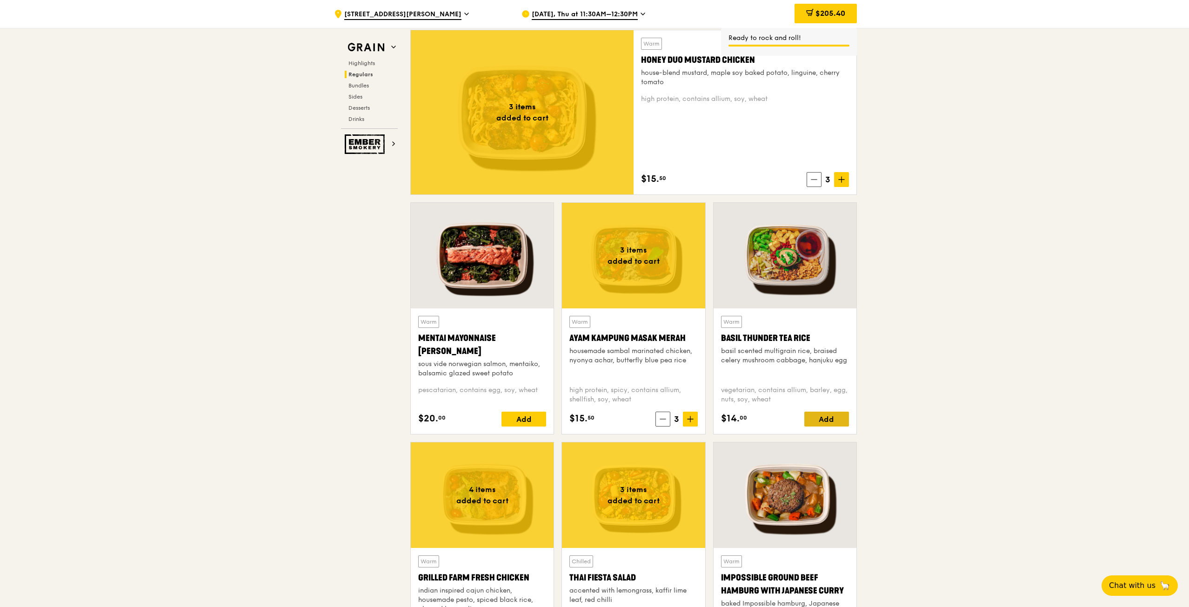
click at [822, 421] on div "Add" at bounding box center [826, 419] width 45 height 15
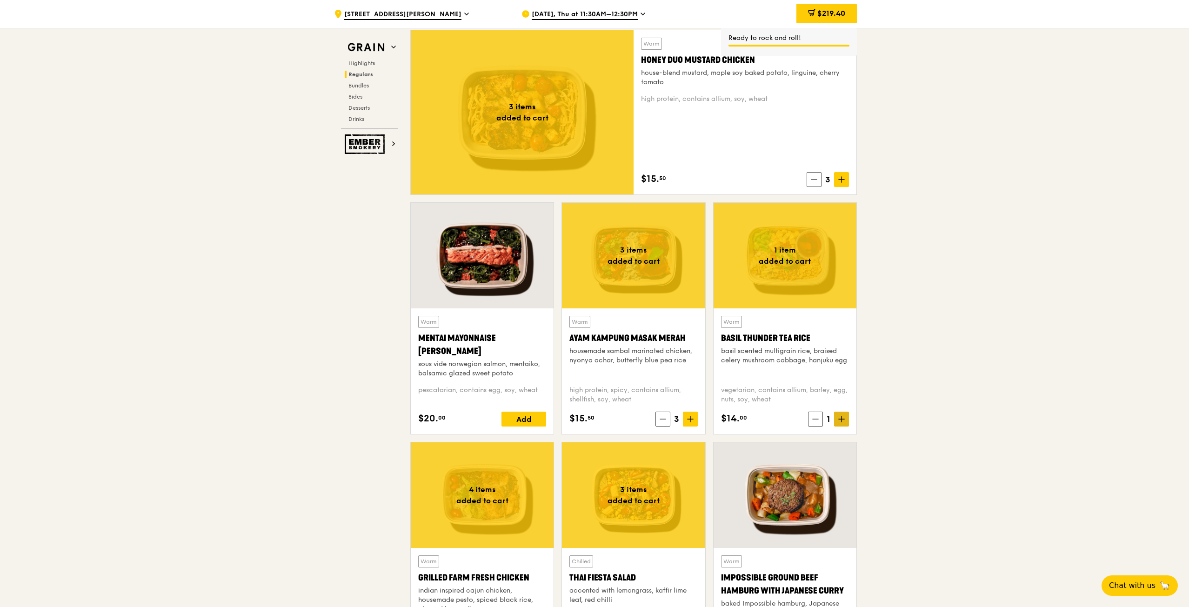
click at [846, 420] on span at bounding box center [841, 419] width 15 height 15
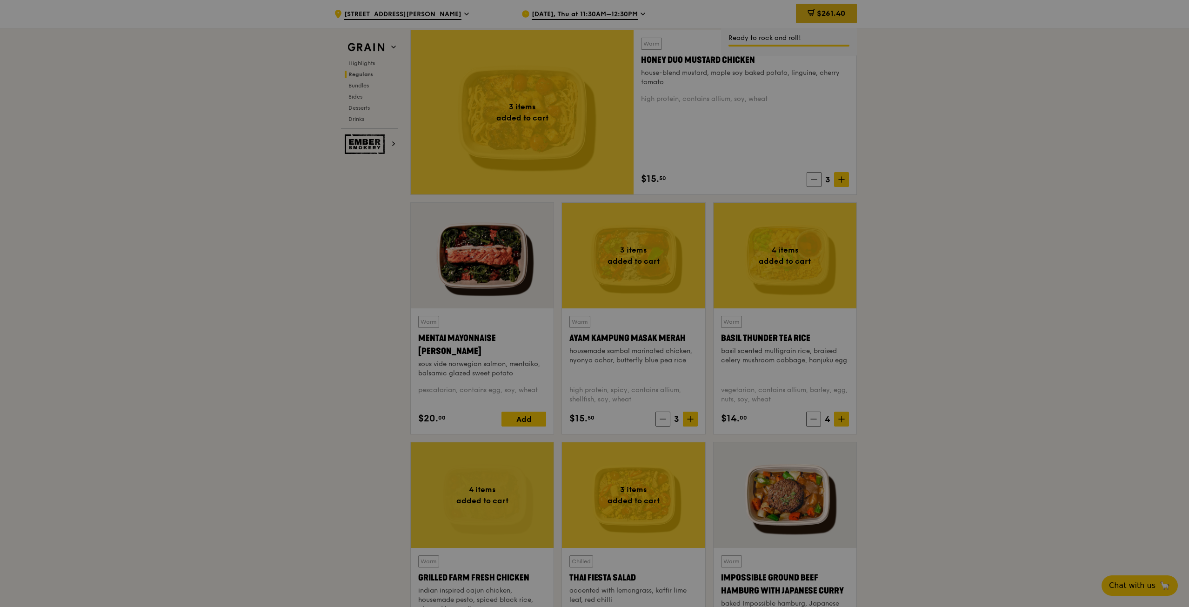
type input "4"
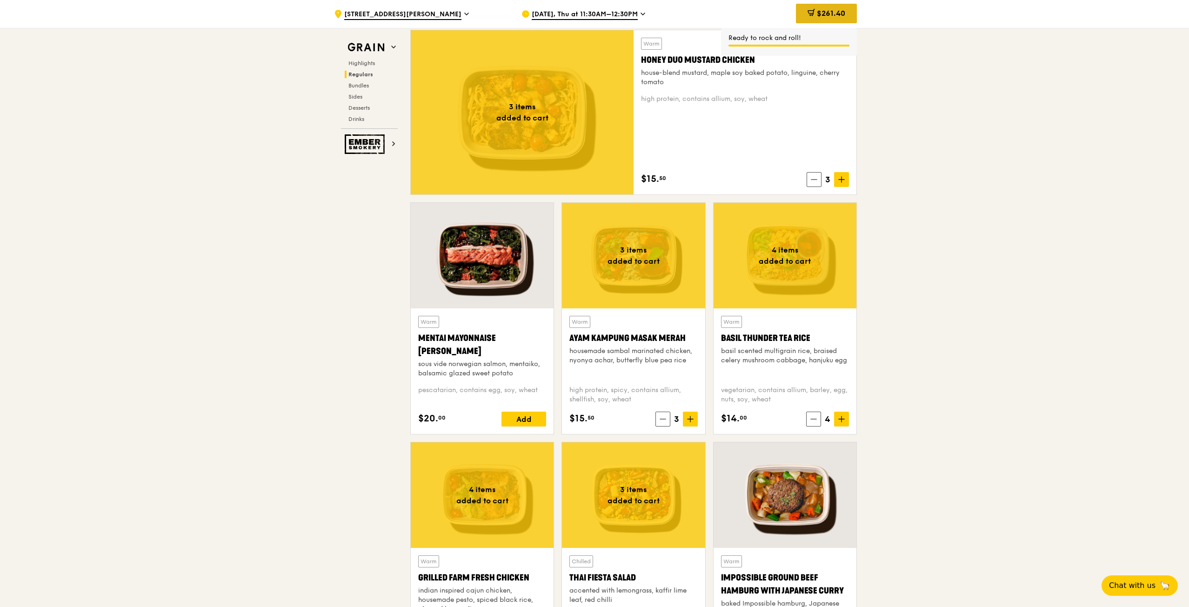
click at [831, 15] on span "$261.40" at bounding box center [831, 13] width 28 height 9
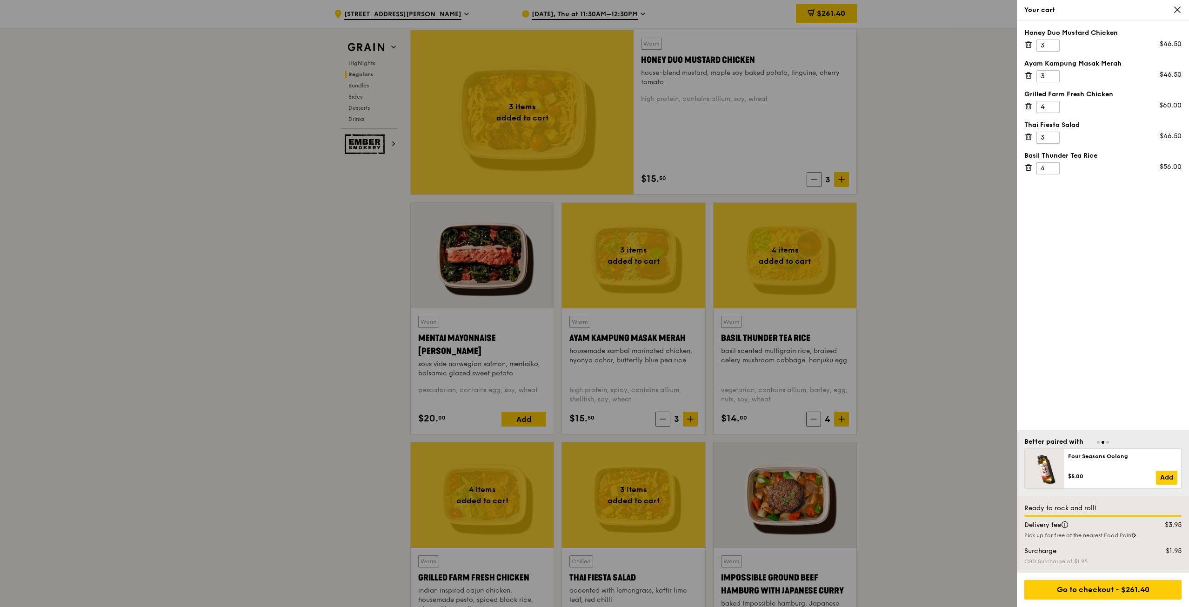
click at [1031, 166] on icon at bounding box center [1028, 166] width 7 height 0
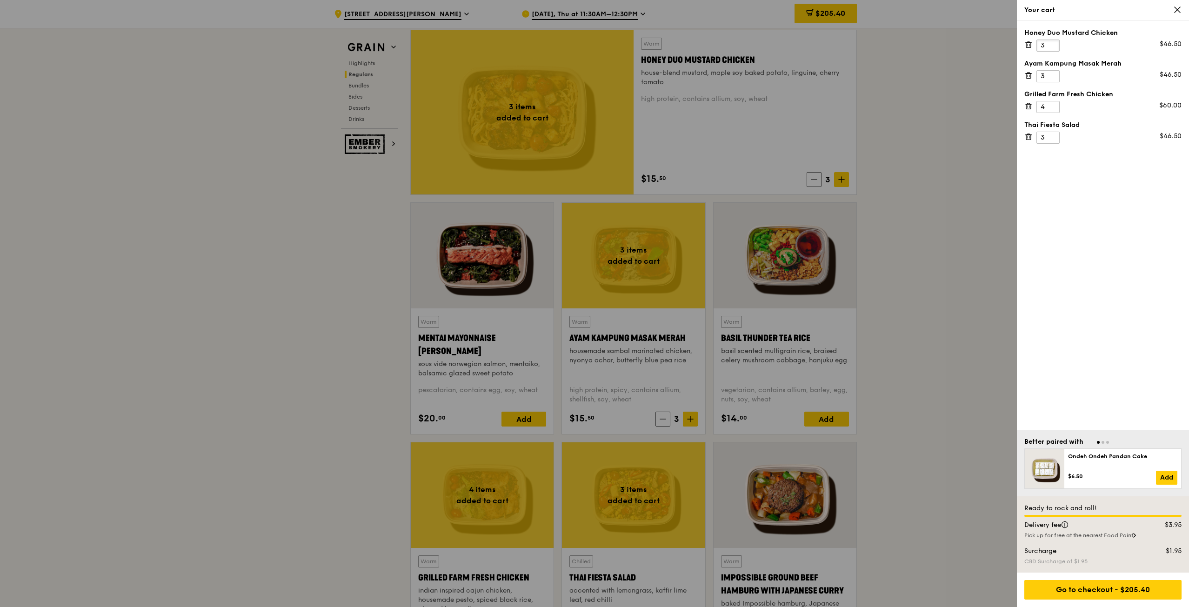
click at [1045, 43] on input "3" at bounding box center [1048, 46] width 23 height 12
type input "26"
click at [1093, 586] on div "Go to checkout - $561.90" at bounding box center [1102, 590] width 157 height 20
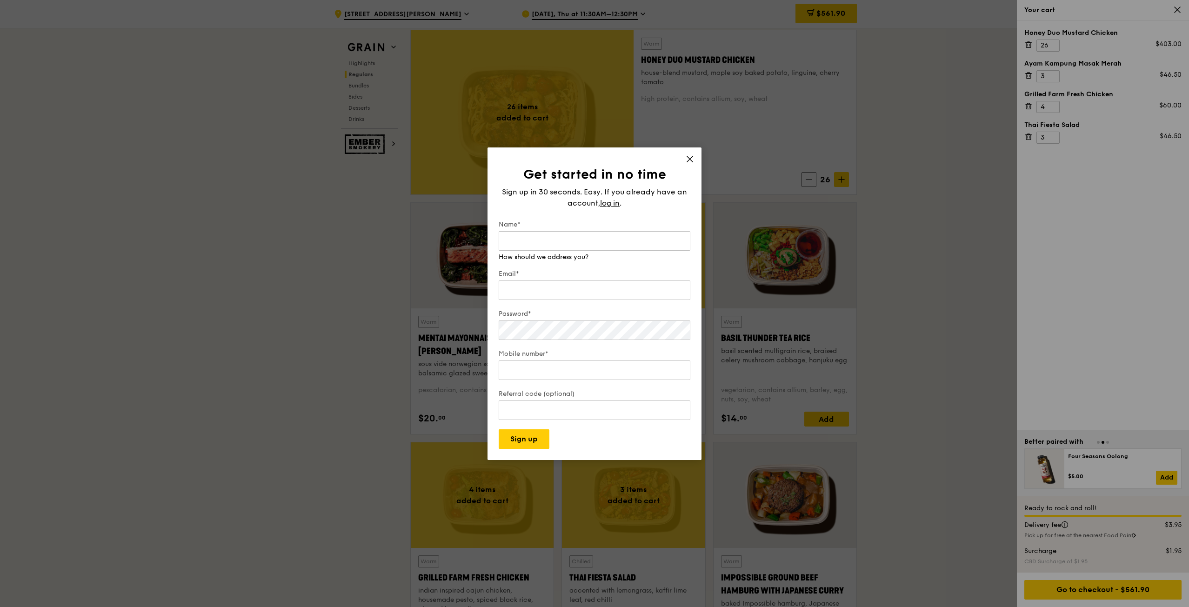
click at [691, 163] on icon at bounding box center [690, 159] width 8 height 8
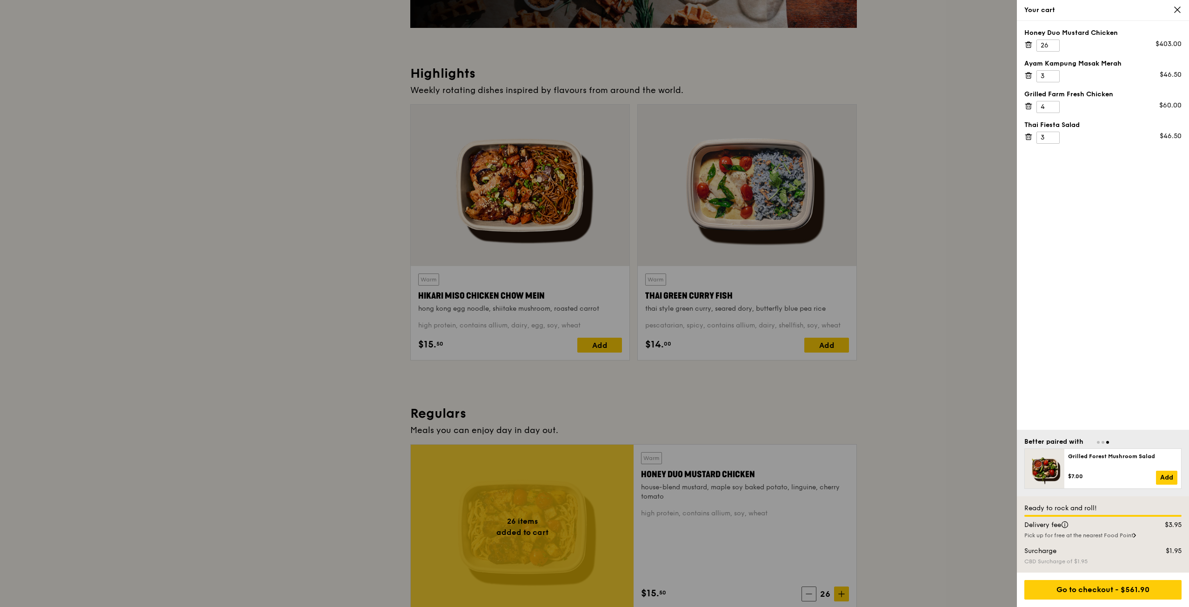
scroll to position [0, 0]
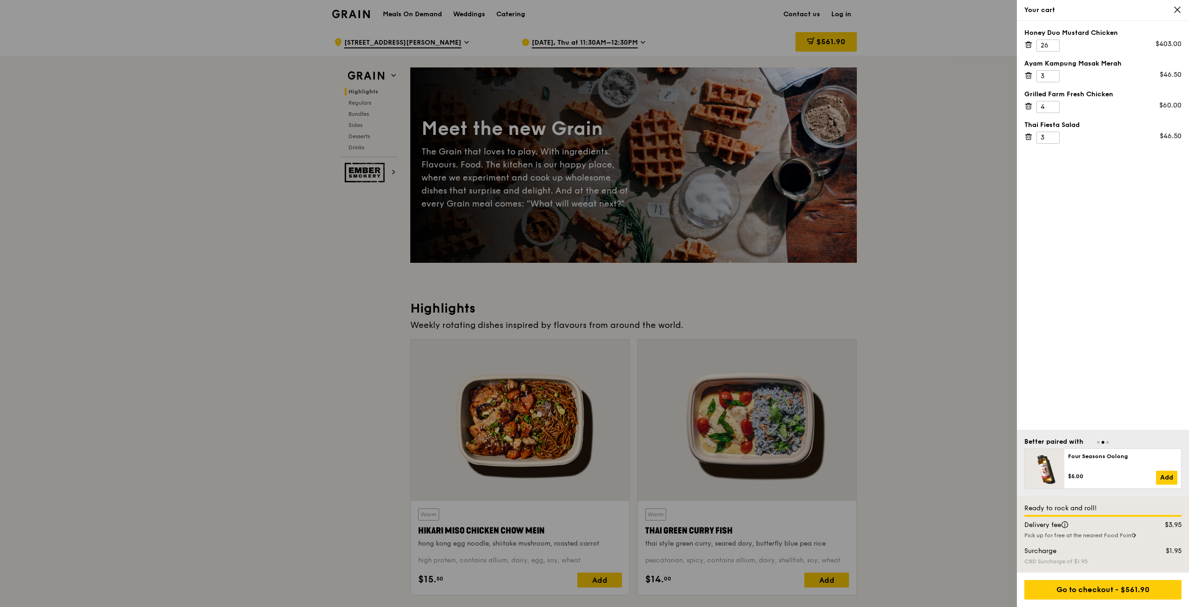
click at [959, 178] on div at bounding box center [594, 303] width 1189 height 607
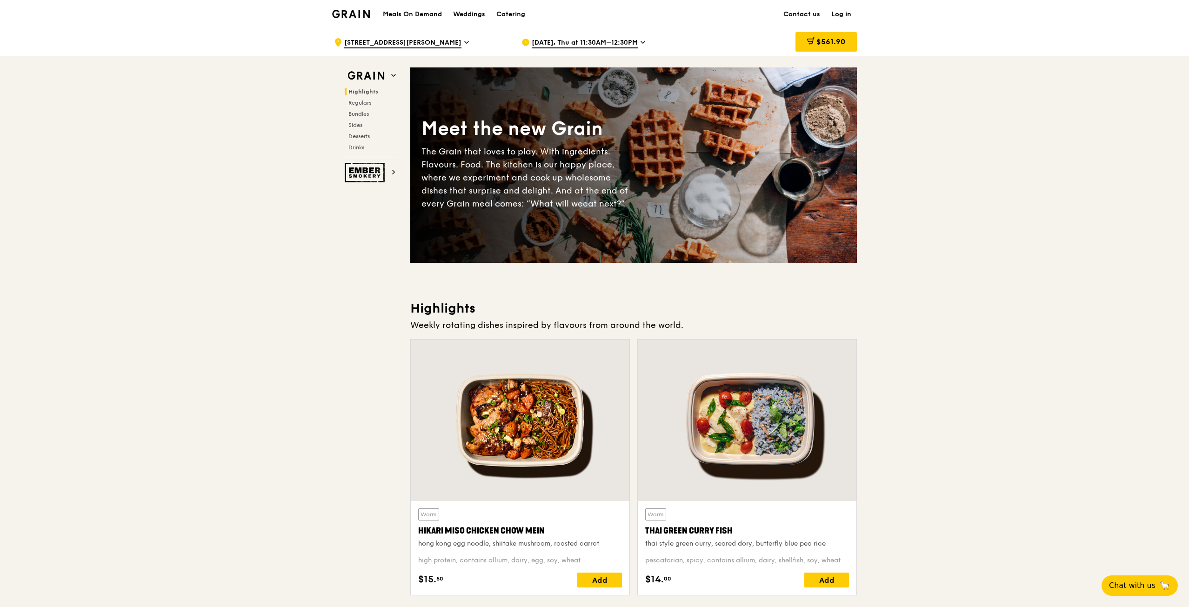
scroll to position [47, 0]
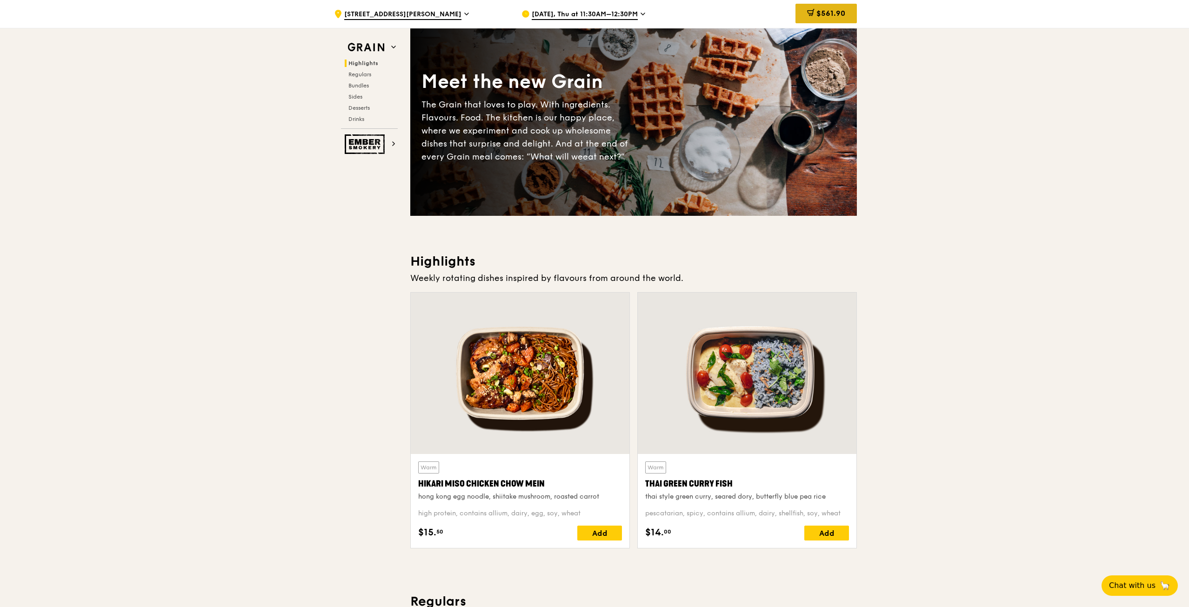
click at [822, 7] on div "$561.90" at bounding box center [826, 14] width 61 height 20
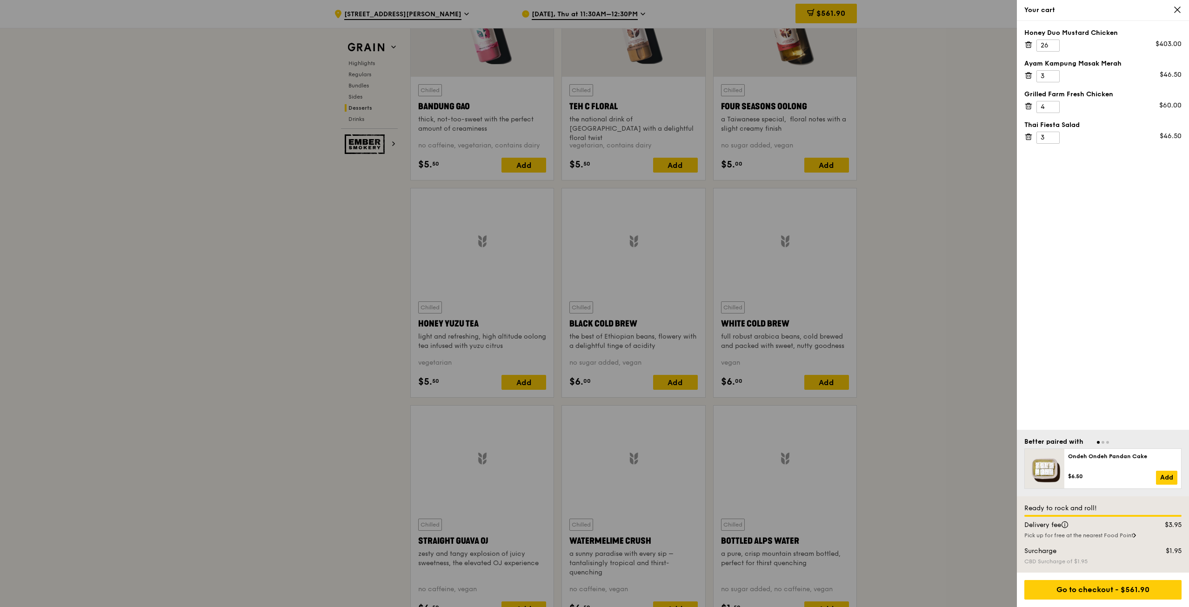
scroll to position [3636, 0]
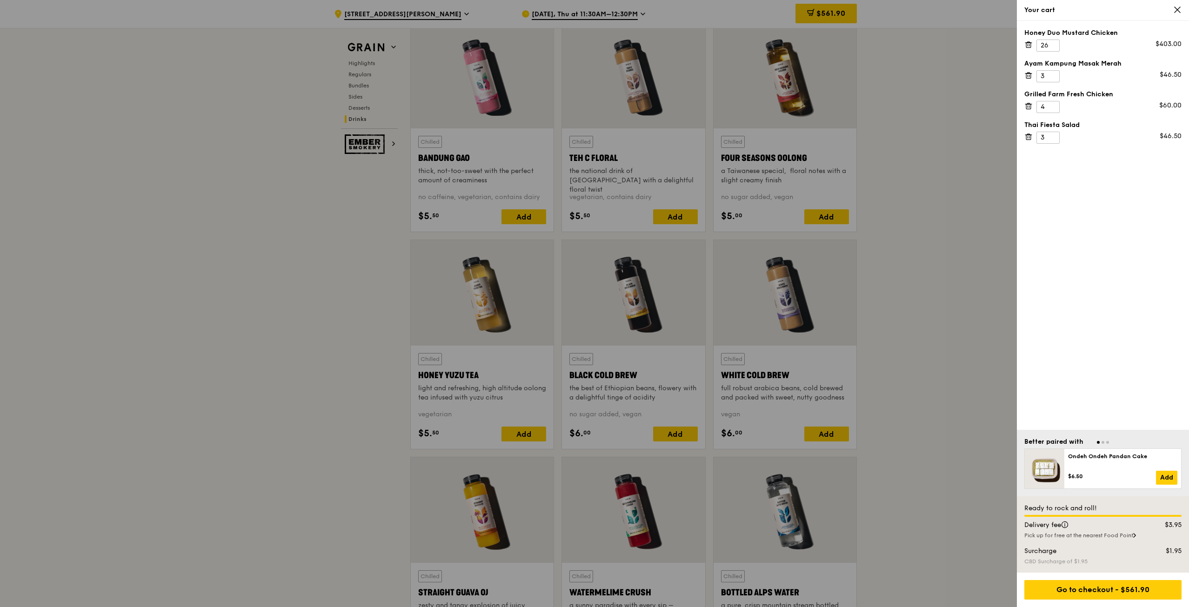
click at [937, 361] on div at bounding box center [594, 303] width 1189 height 607
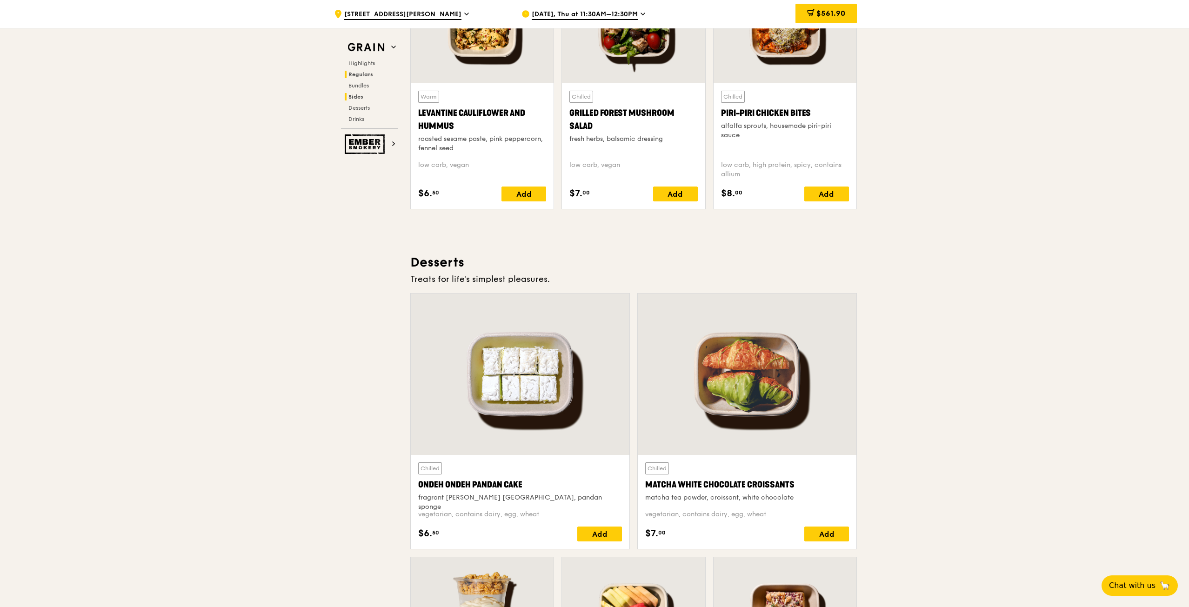
click at [366, 71] on span "Regulars" at bounding box center [360, 74] width 25 height 7
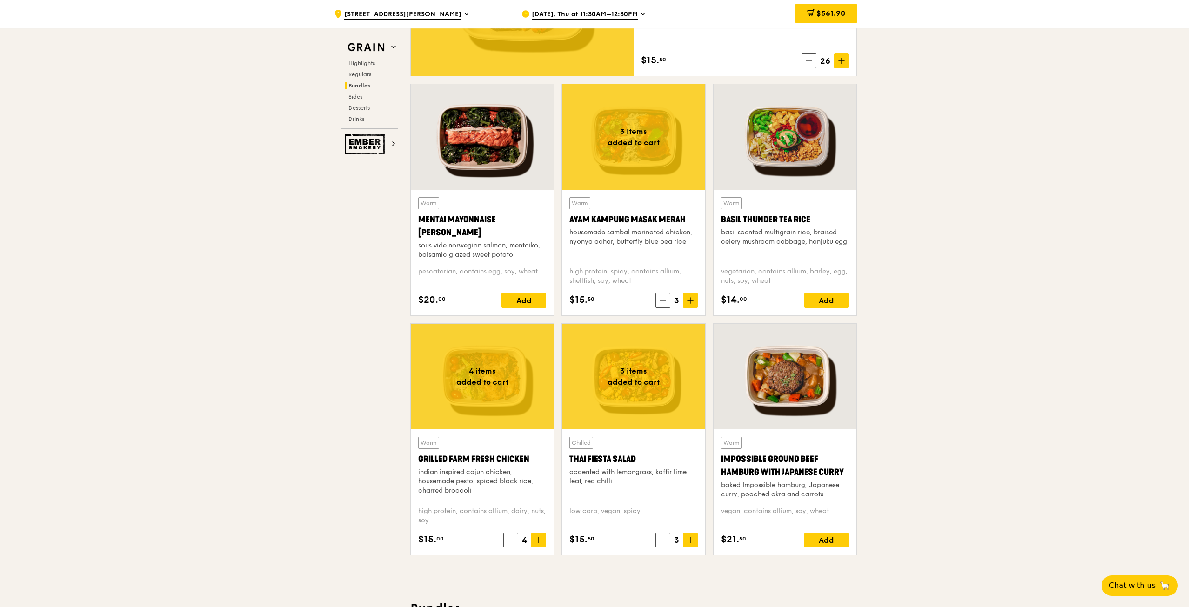
scroll to position [602, 0]
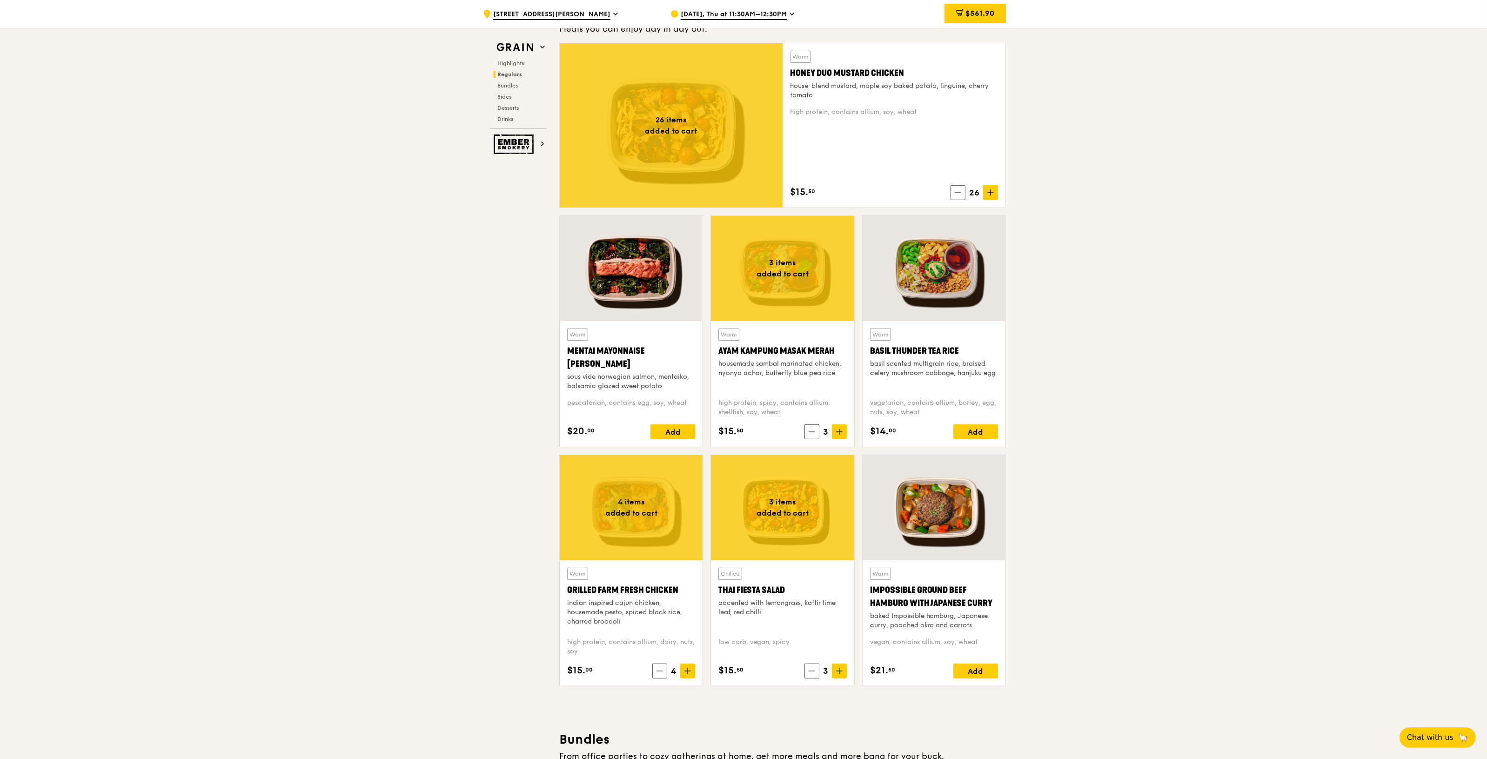
scroll to position [625, 0]
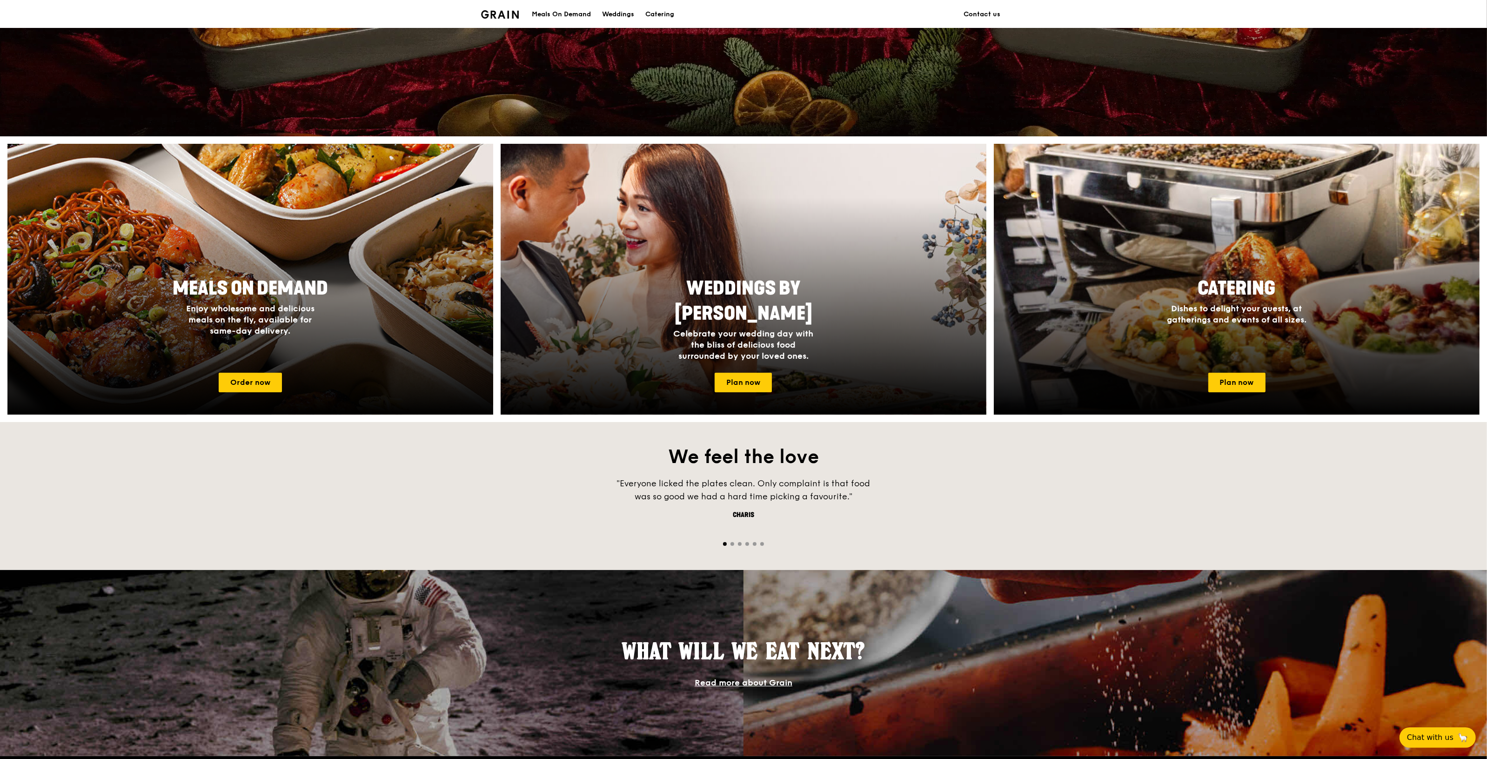
scroll to position [143, 0]
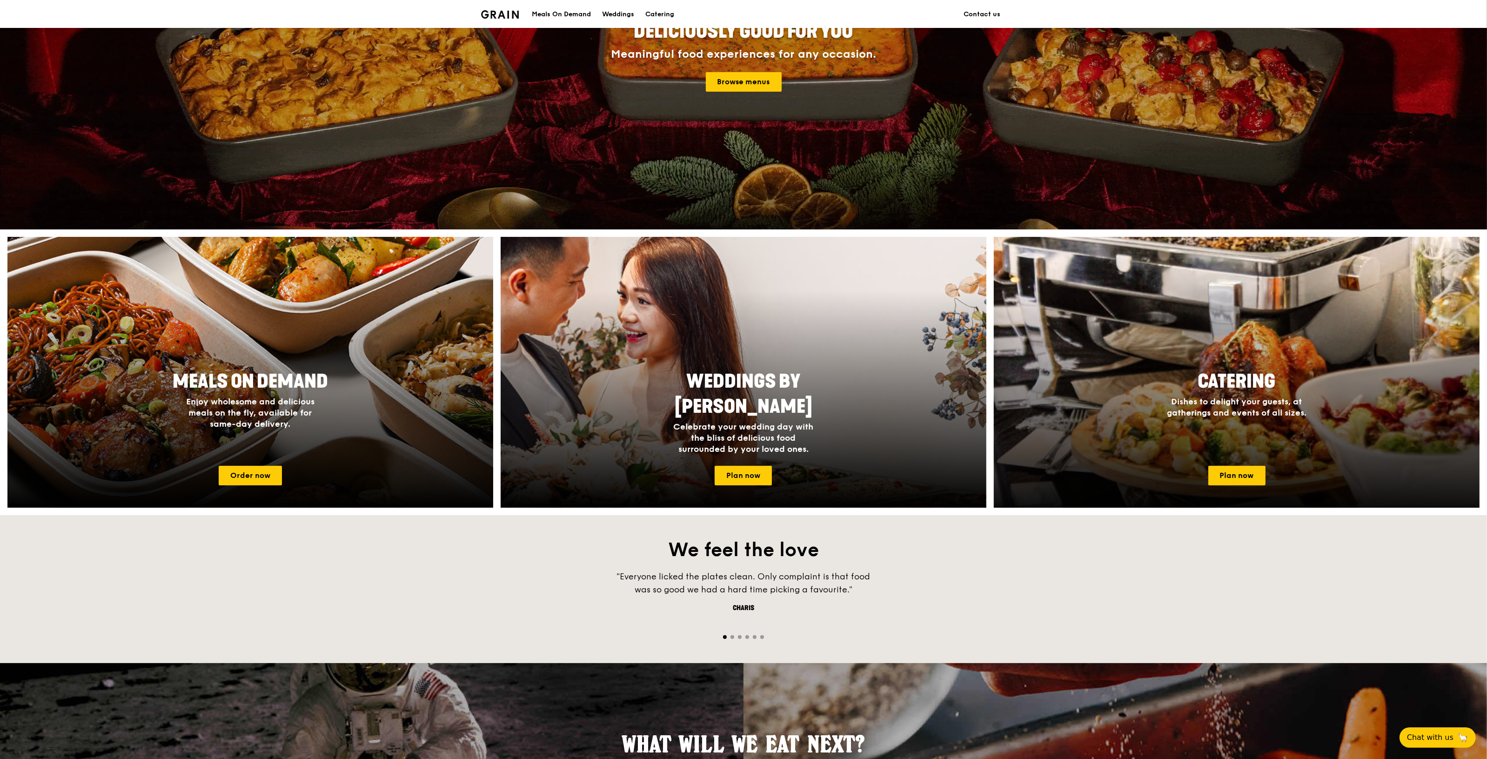
click at [1245, 463] on div at bounding box center [1237, 372] width 534 height 298
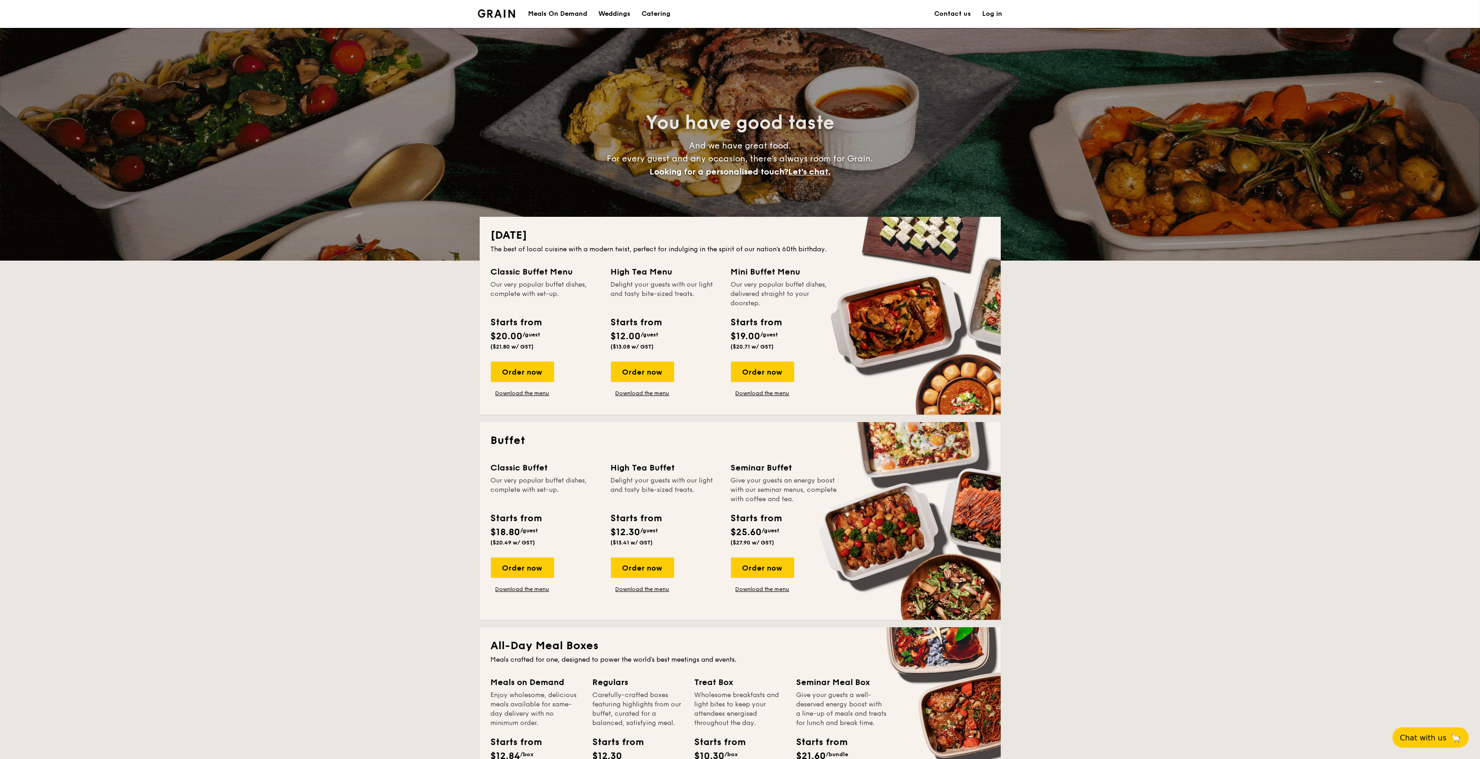
scroll to position [349, 0]
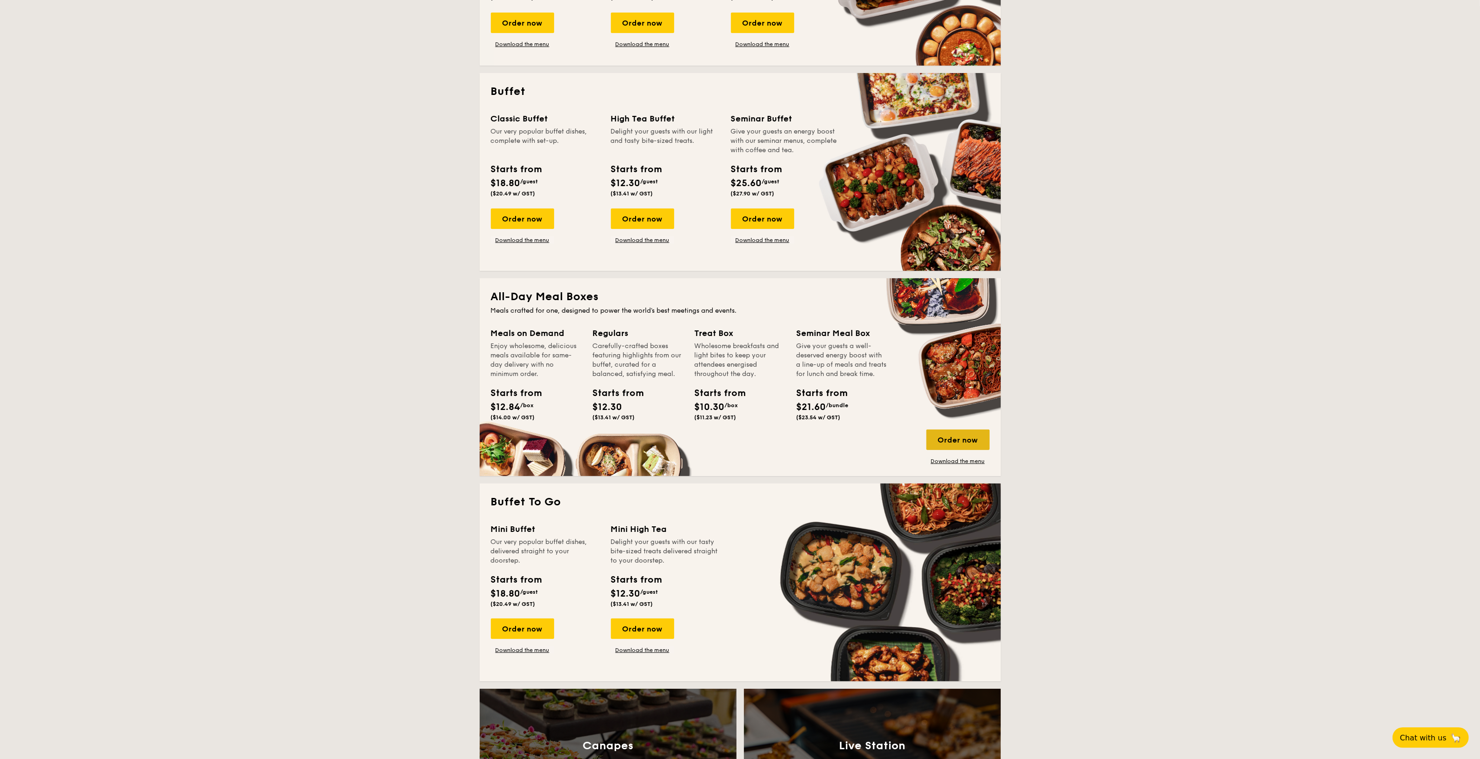
click at [963, 440] on div "Order now" at bounding box center [957, 439] width 63 height 20
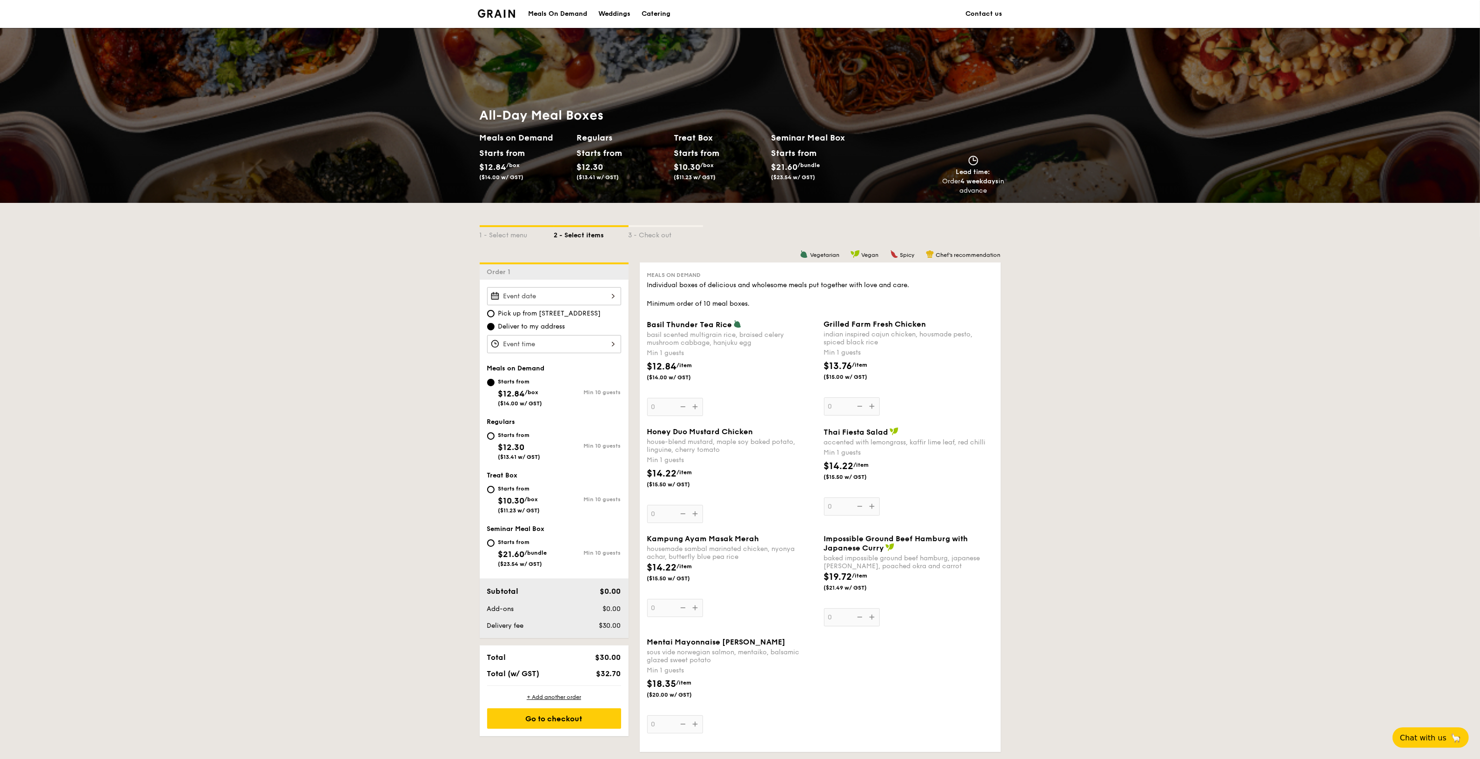
click at [519, 294] on div at bounding box center [554, 296] width 134 height 18
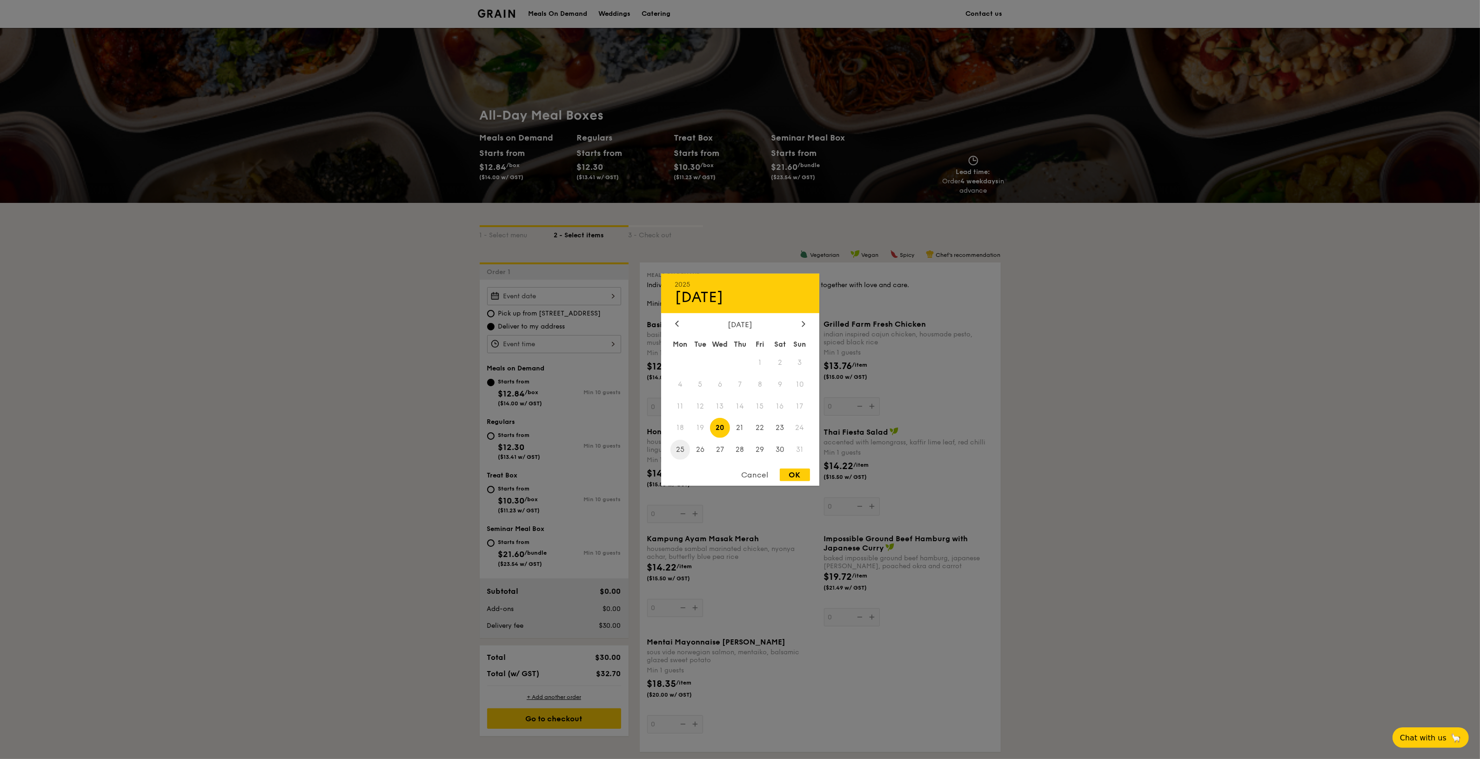
click at [685, 451] on span "25" at bounding box center [680, 450] width 20 height 20
click at [798, 473] on div "OK" at bounding box center [795, 474] width 30 height 13
type input "[DATE]"
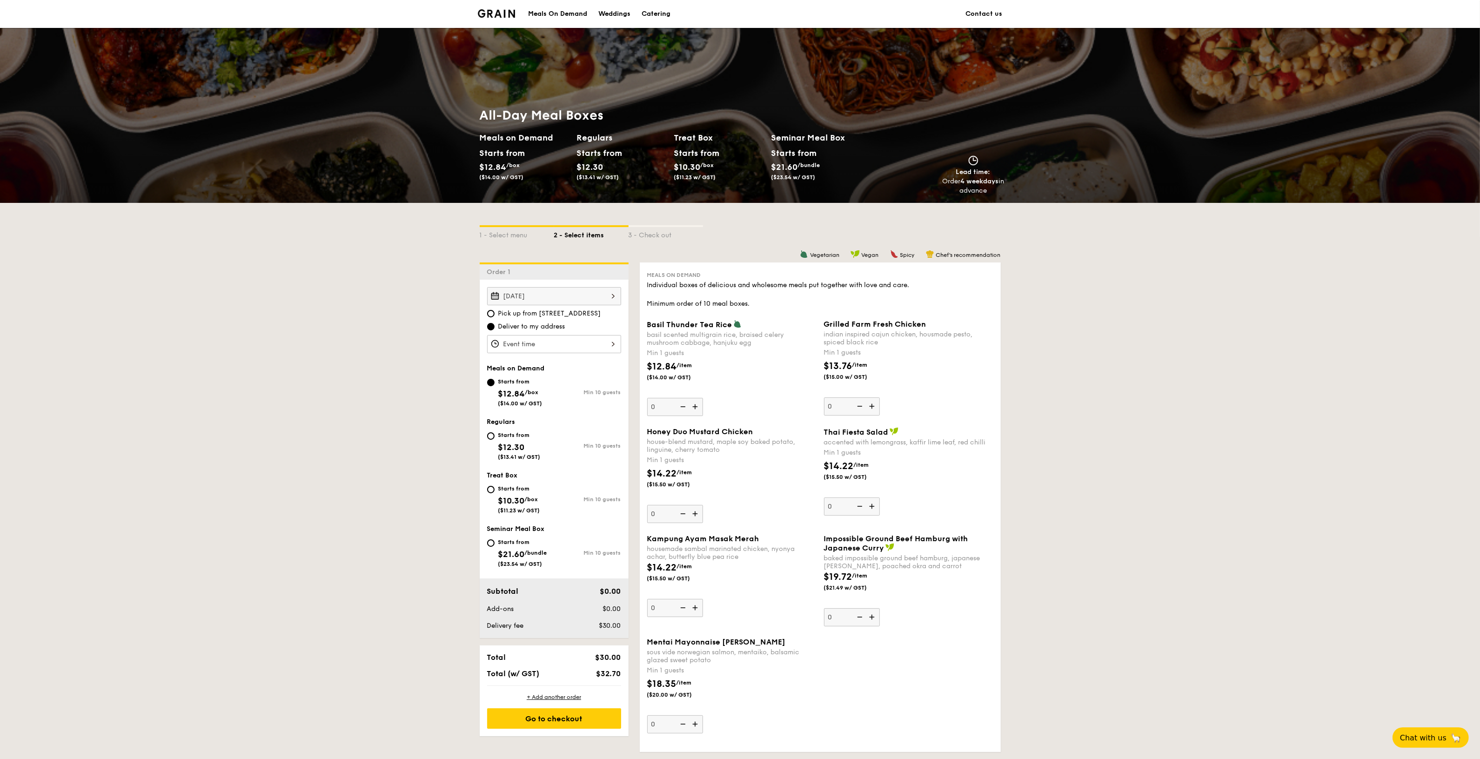
drag, startPoint x: 1415, startPoint y: 349, endPoint x: 1044, endPoint y: 177, distance: 408.2
click at [1044, 177] on div "All-Day Meal Boxes Meals on Demand Starts from $12.84 /box ($14.00 w/ GST) Regu…" at bounding box center [740, 151] width 1480 height 103
